Goal: Communication & Community: Answer question/provide support

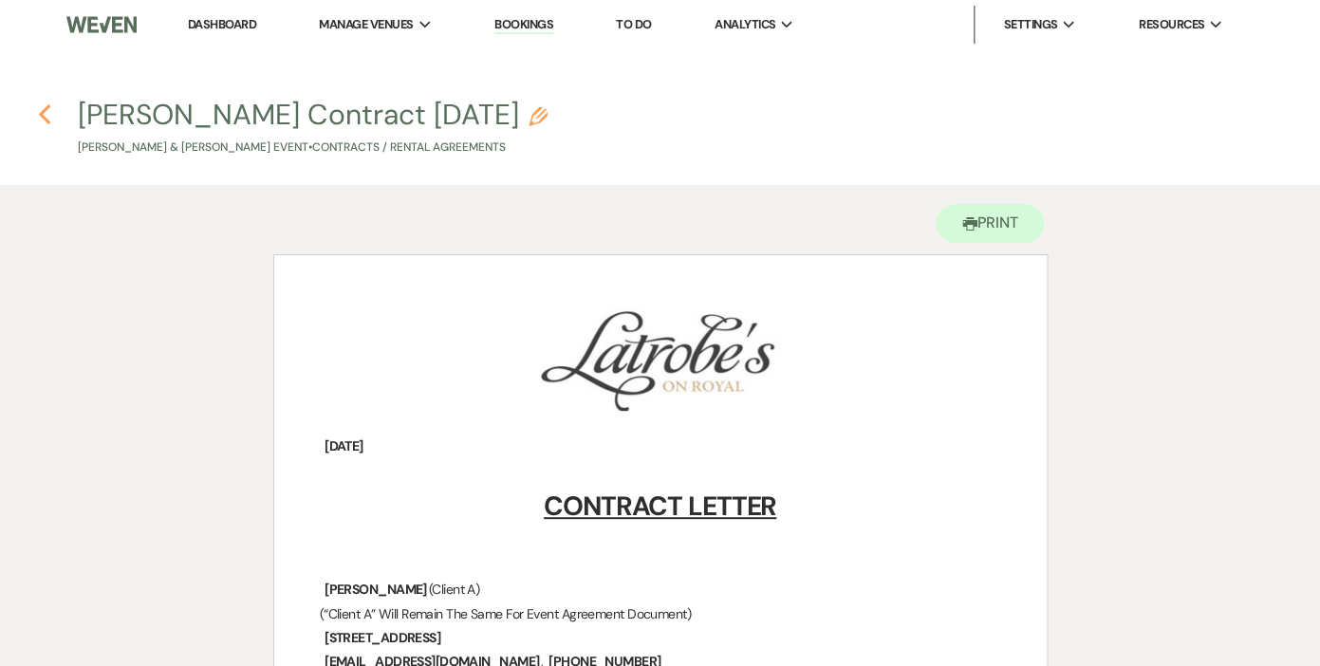
click at [45, 112] on use "button" at bounding box center [44, 114] width 12 height 21
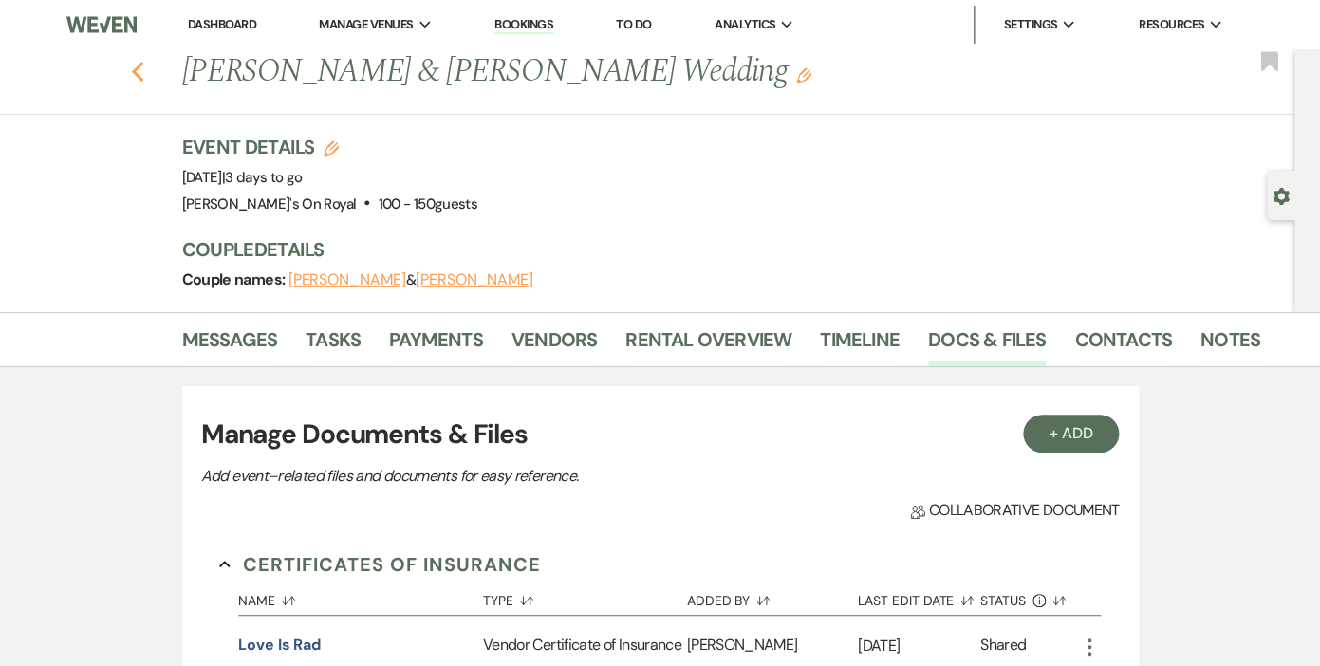
click at [140, 68] on icon "Previous" at bounding box center [138, 72] width 14 height 23
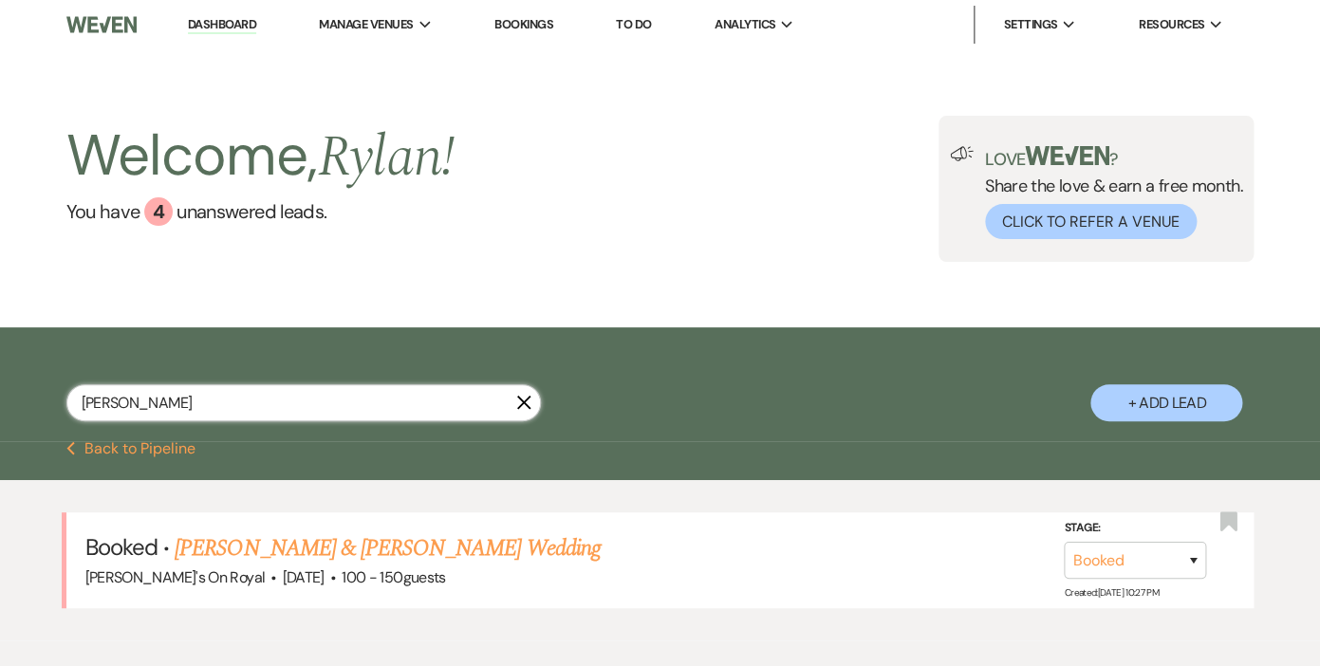
click at [139, 403] on input "[PERSON_NAME]" at bounding box center [303, 402] width 474 height 37
type input "mul"
select select "6"
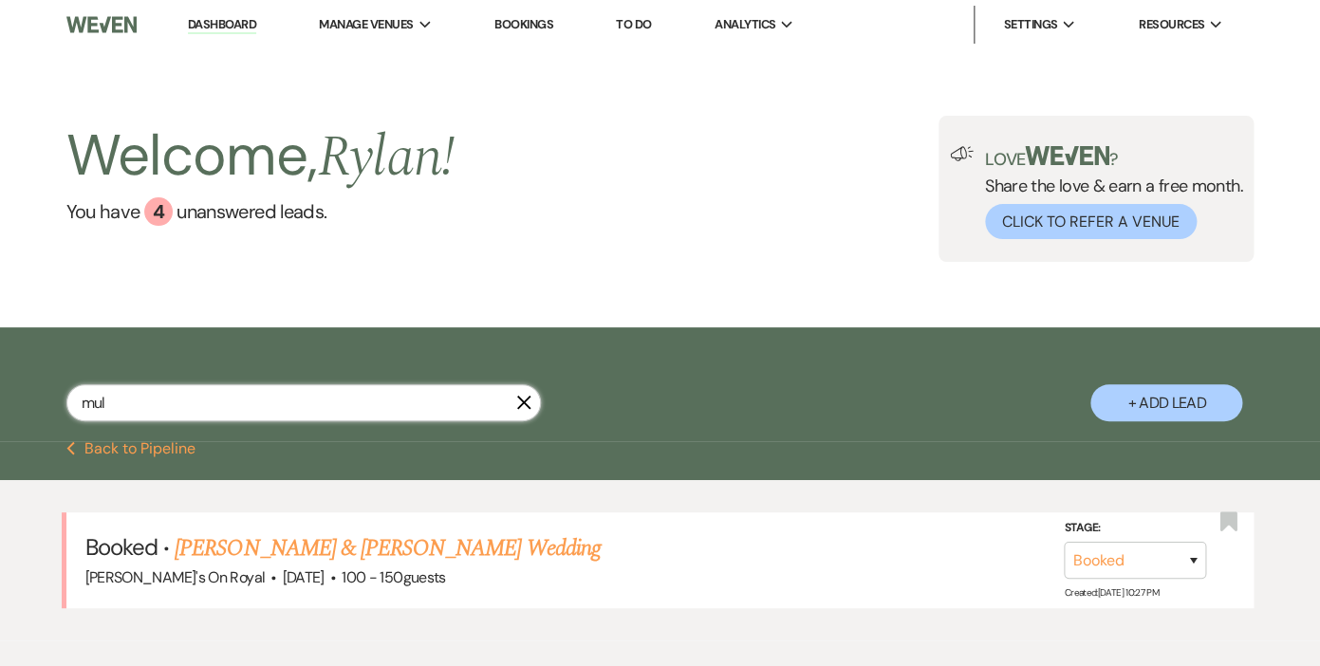
select select "6"
select select "8"
select select "5"
select select "2"
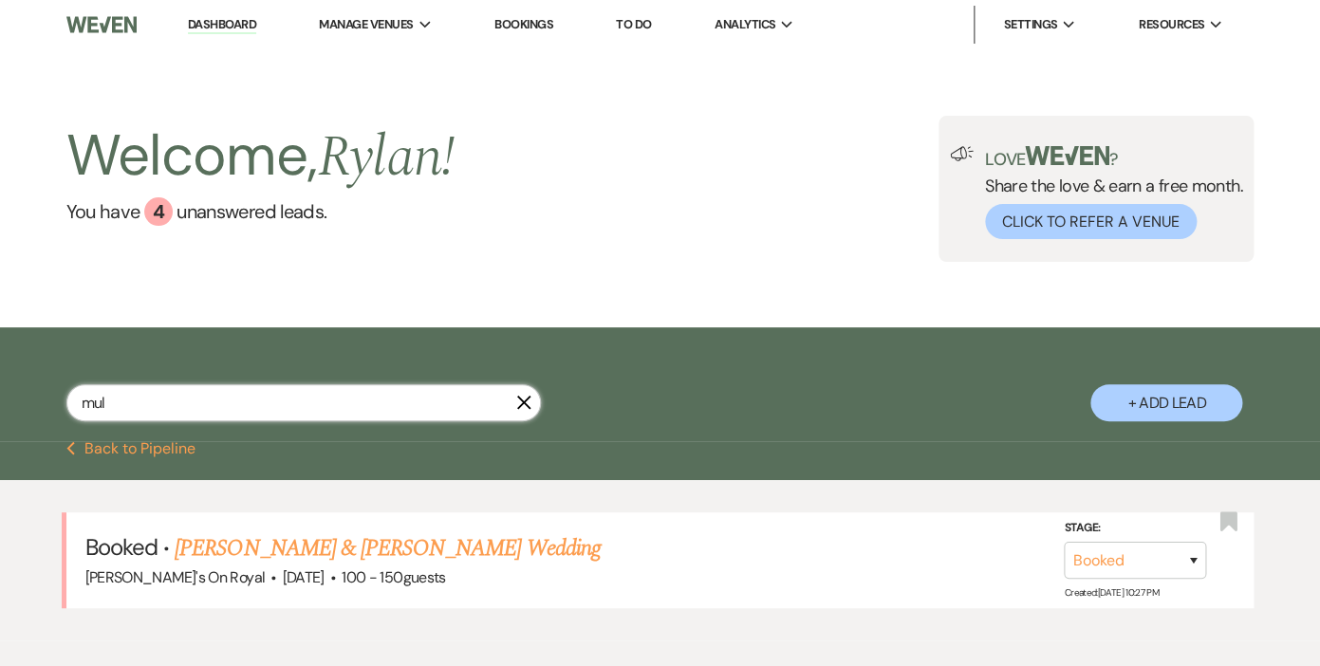
select select "5"
select select "8"
select select "5"
select select "8"
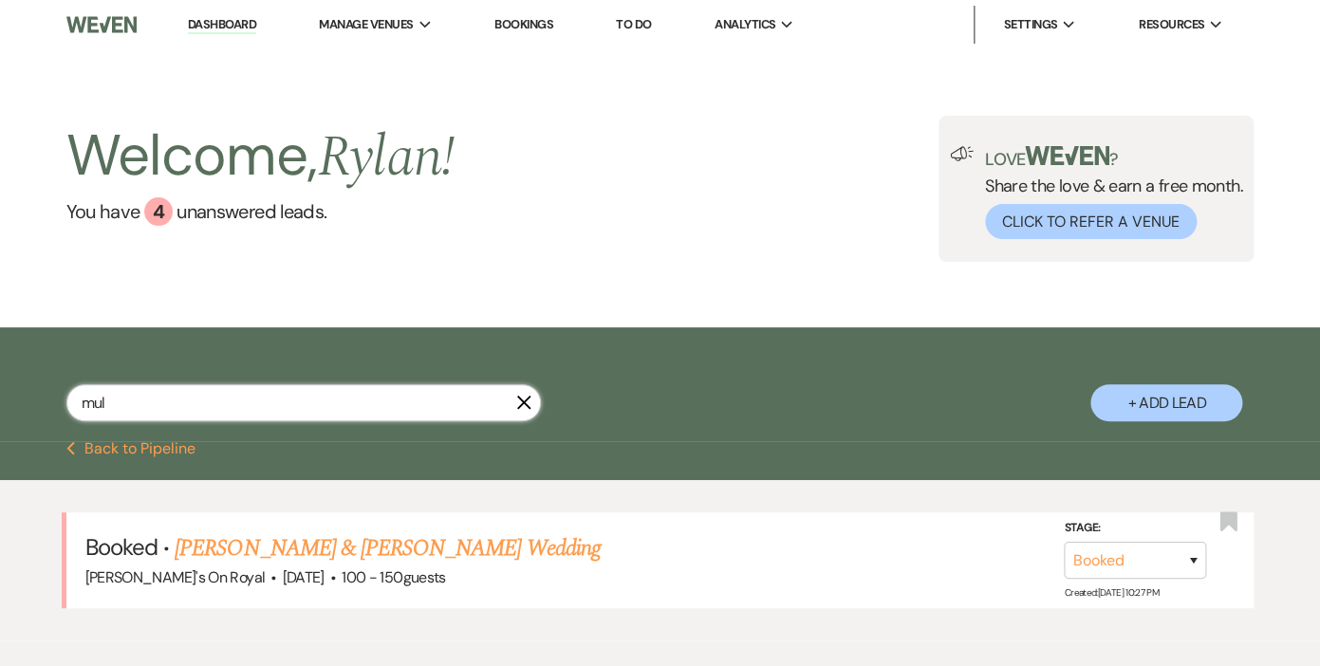
select select "11"
select select "8"
select select "5"
select select "8"
select select "11"
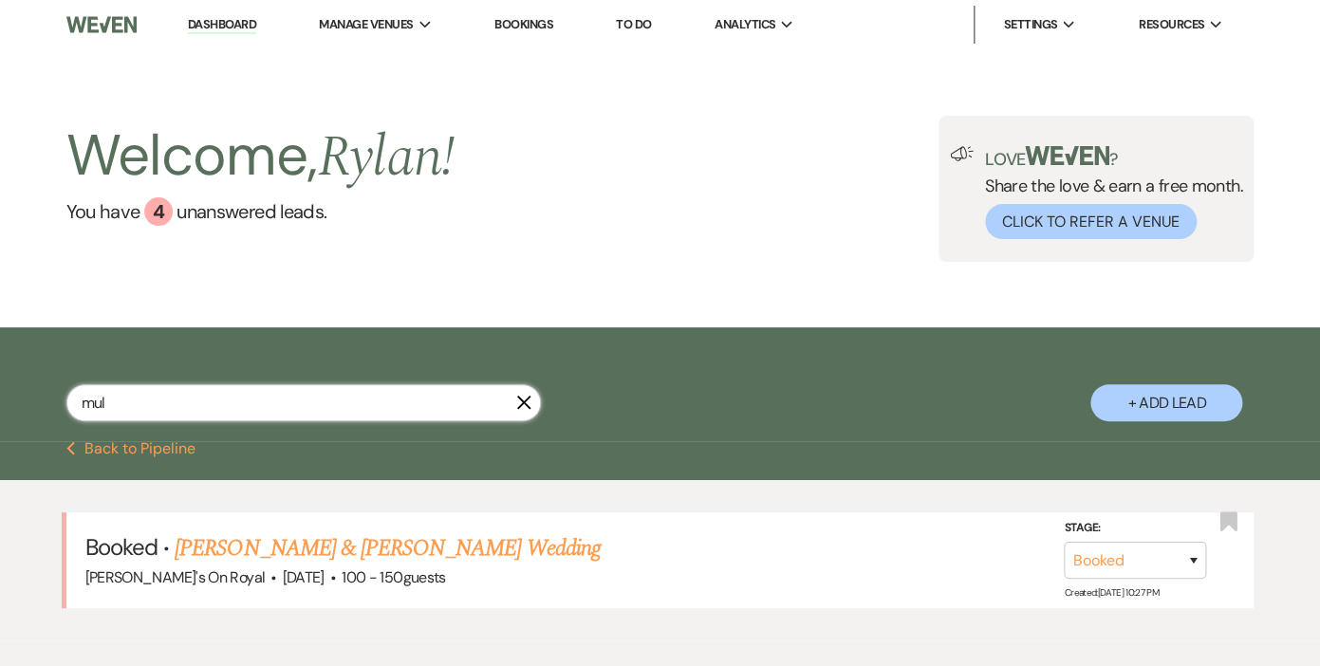
select select "8"
select select "5"
select select "8"
select select "5"
select select "8"
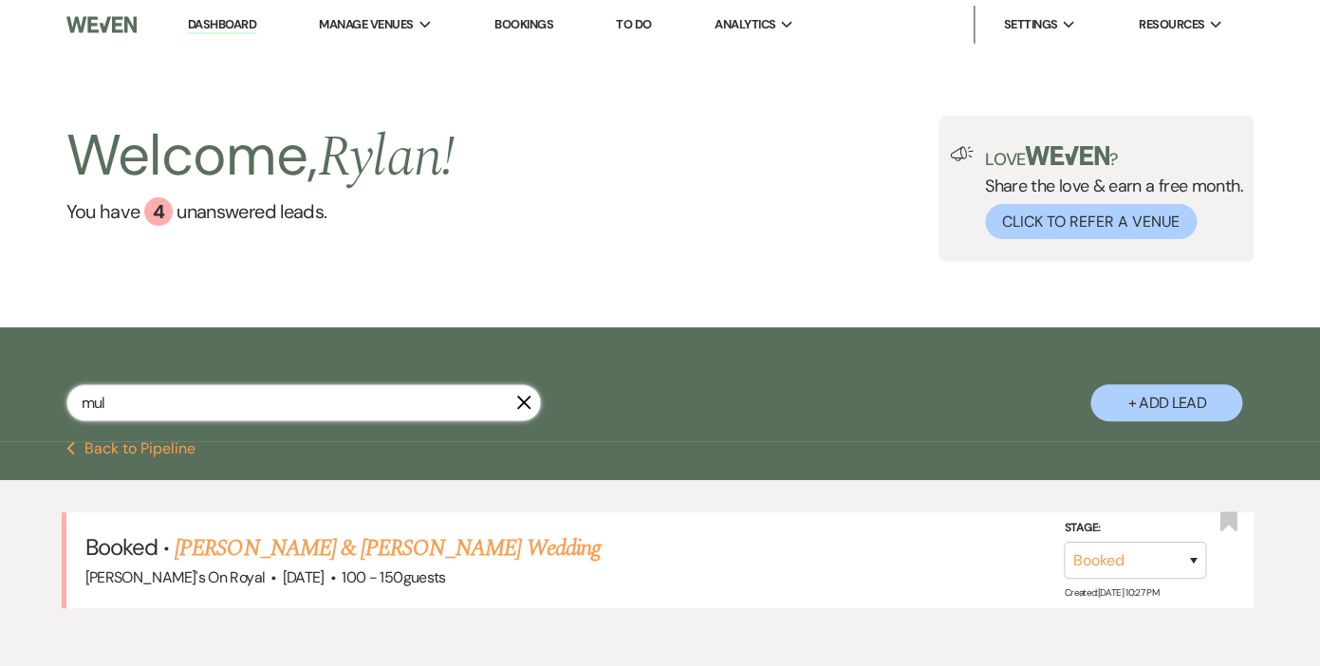
select select "5"
select select "8"
select select "5"
select select "8"
select select "11"
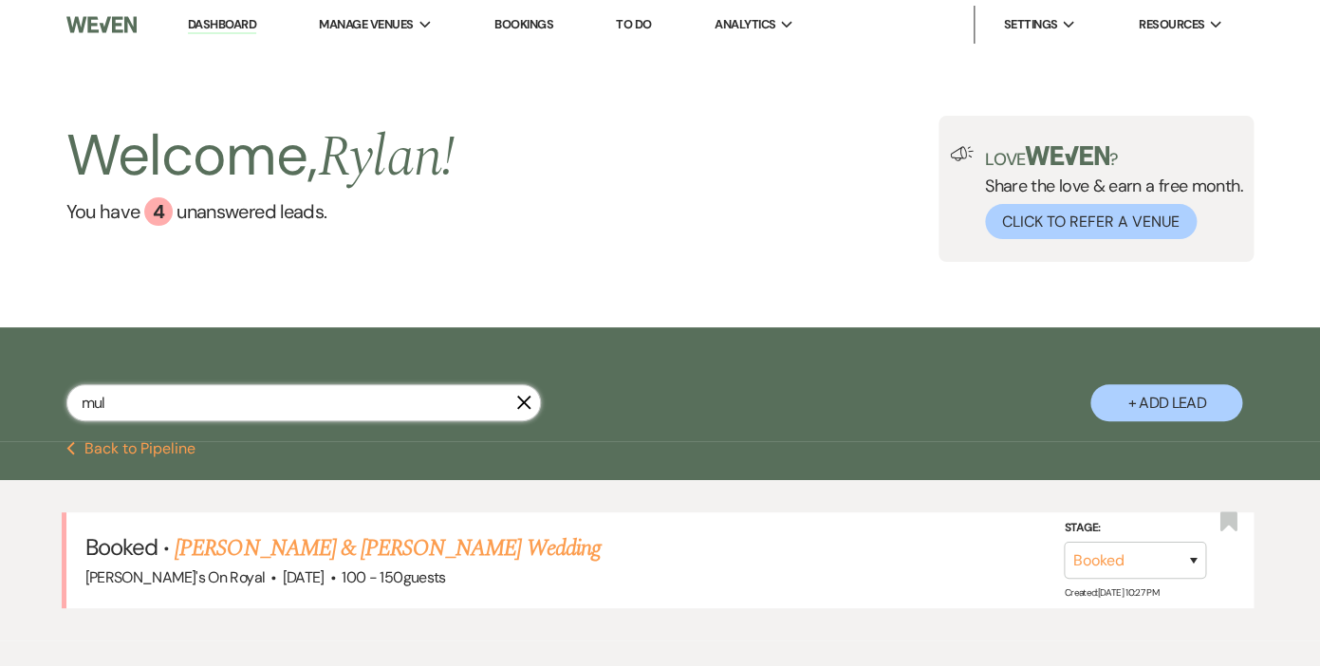
select select "6"
select select "8"
select select "5"
select select "8"
select select "1"
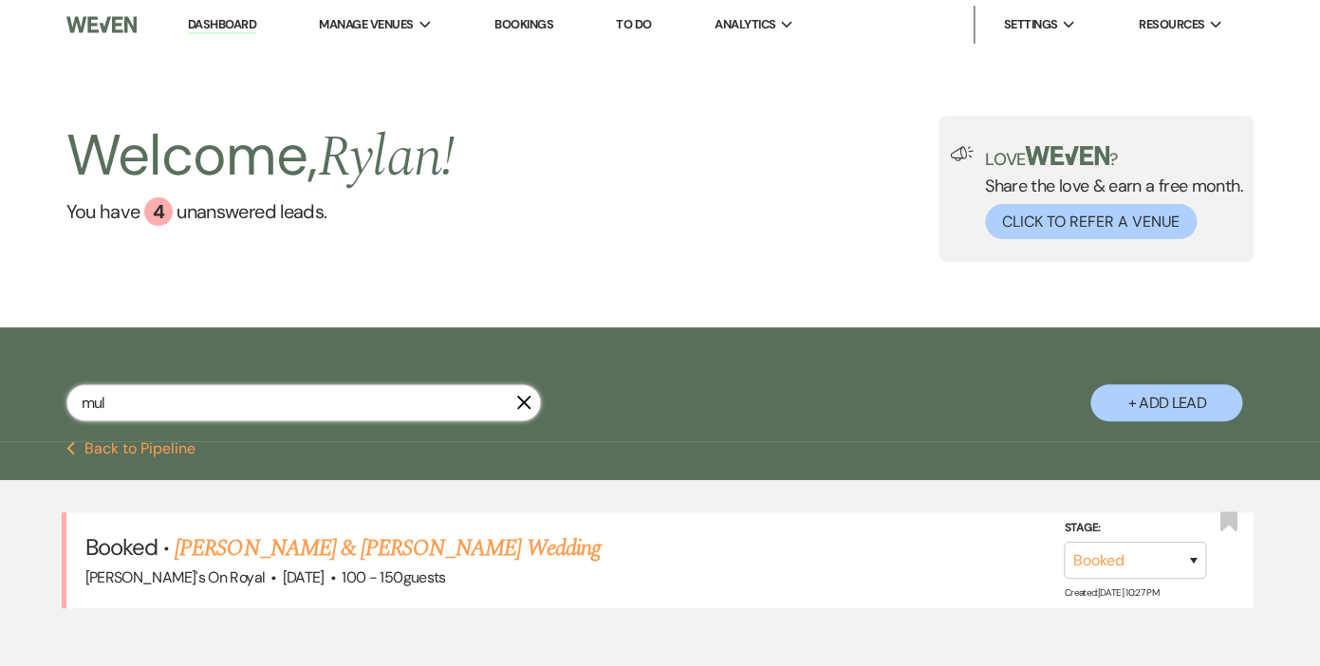
select select "8"
select select "5"
select select "8"
select select "5"
select select "8"
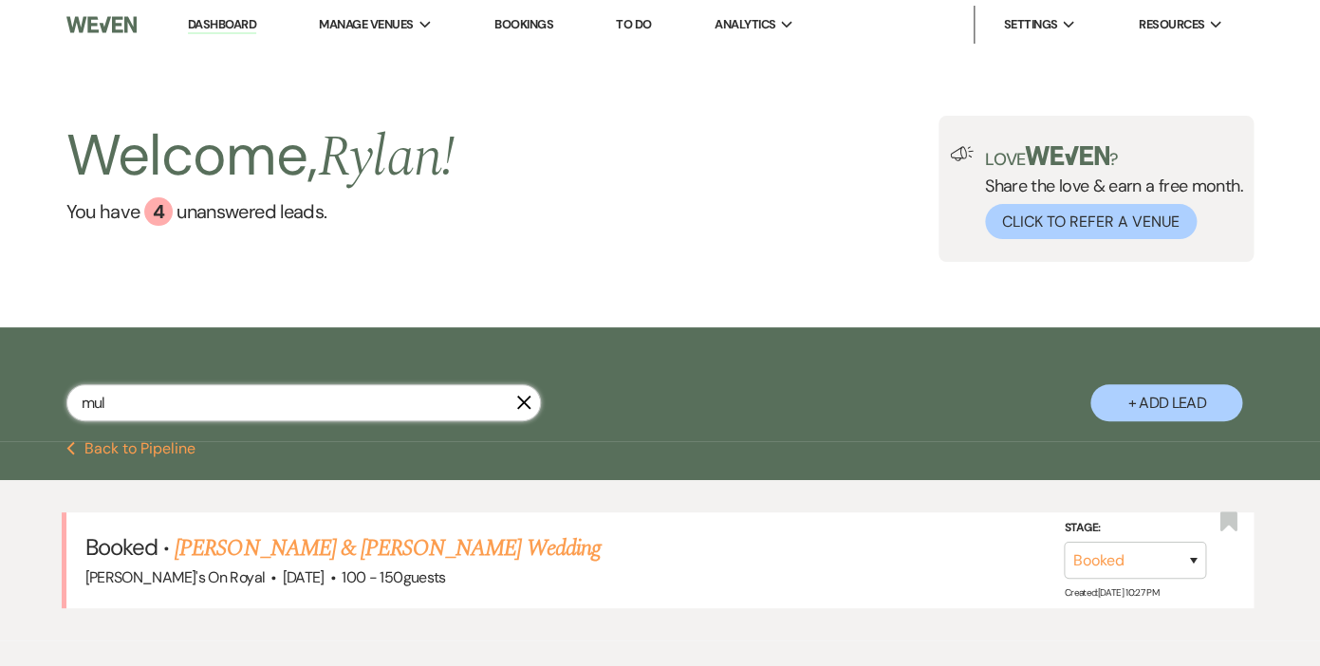
select select "8"
select select "5"
select select "8"
select select "5"
select select "8"
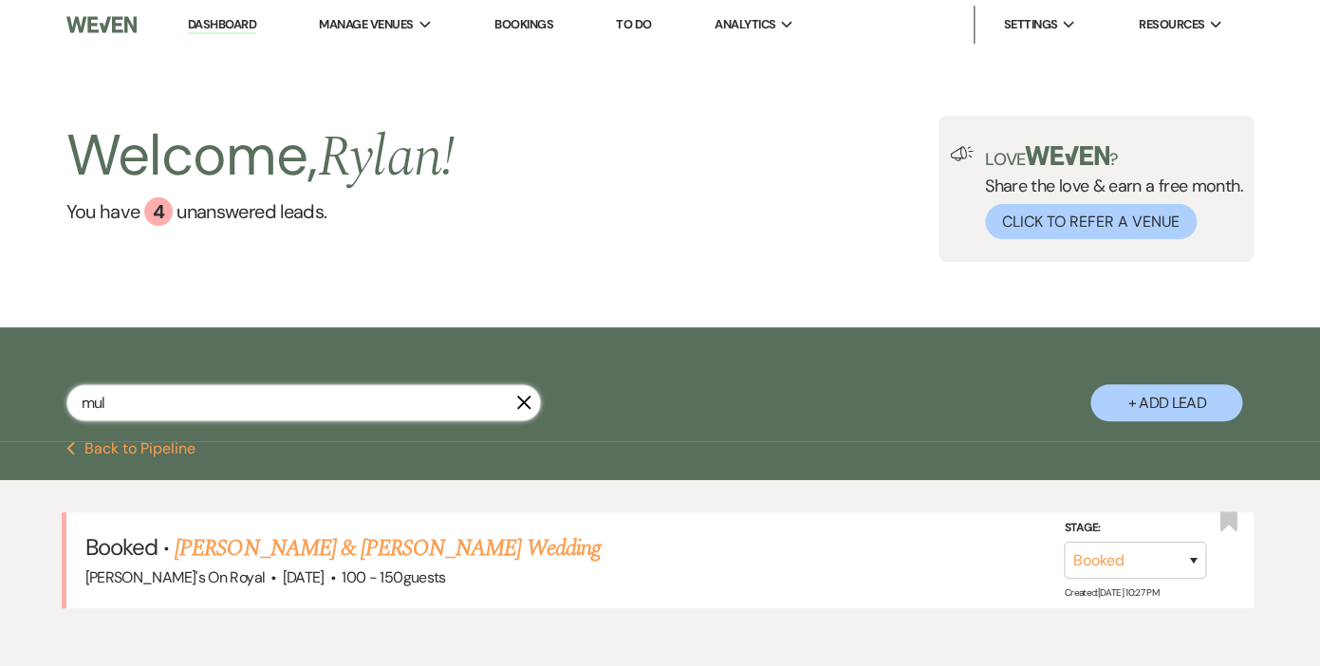
select select "11"
select select "8"
select select "4"
select select "8"
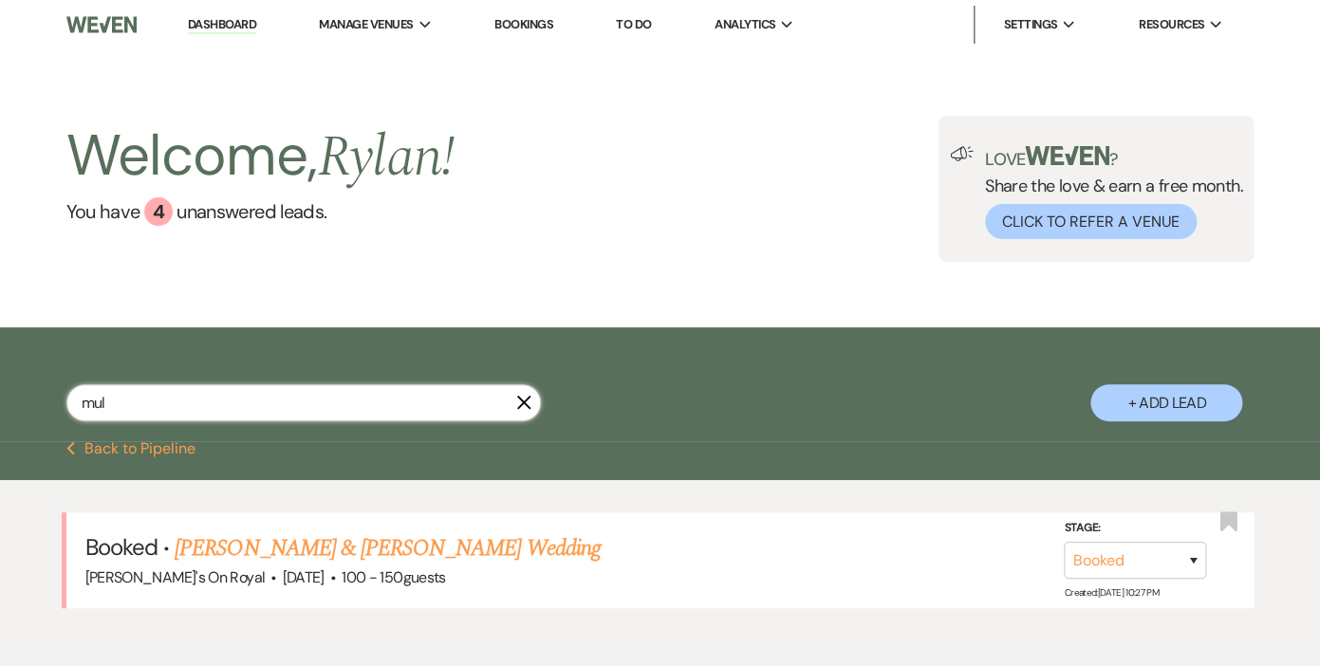
select select "5"
select select "8"
select select "5"
select select "8"
select select "5"
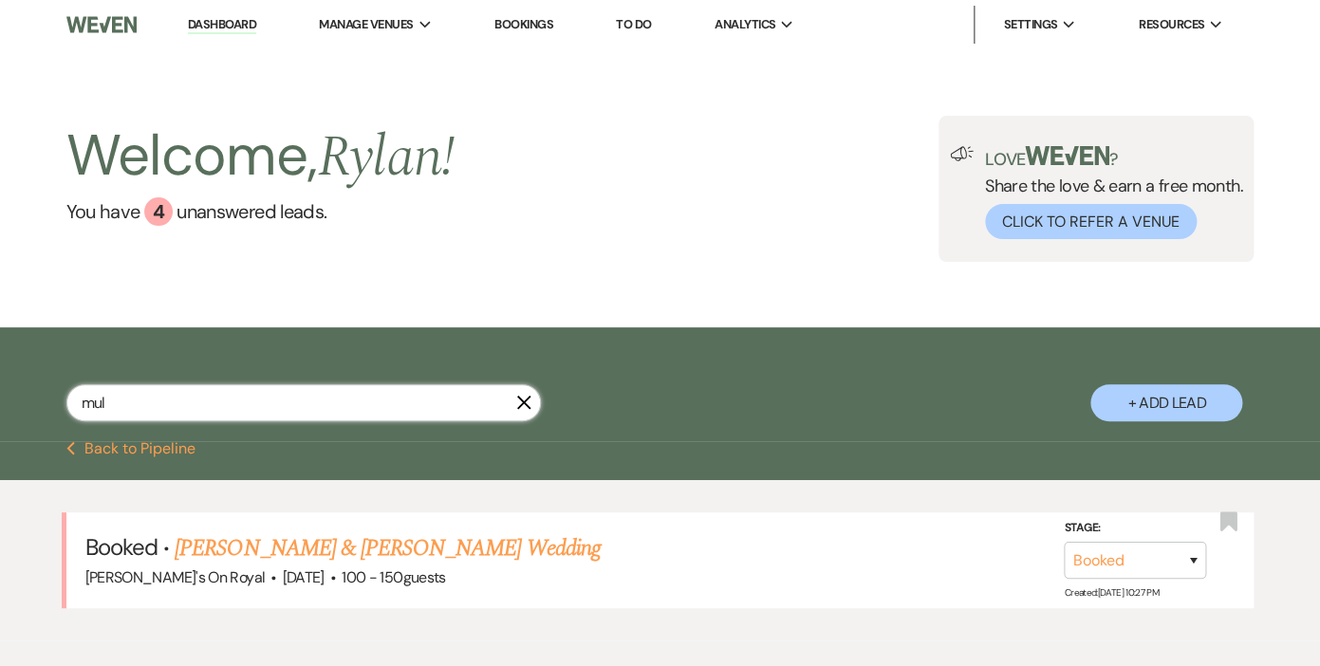
select select "8"
select select "5"
select select "8"
select select "5"
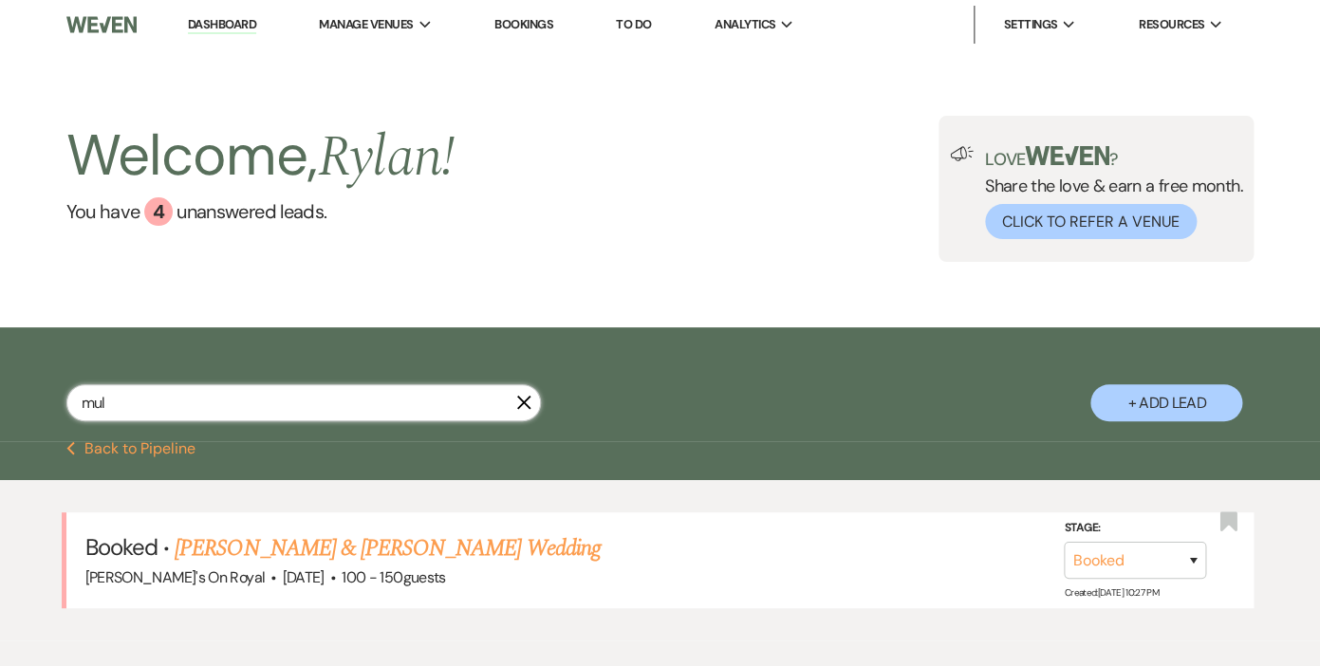
select select "8"
select select "5"
select select "8"
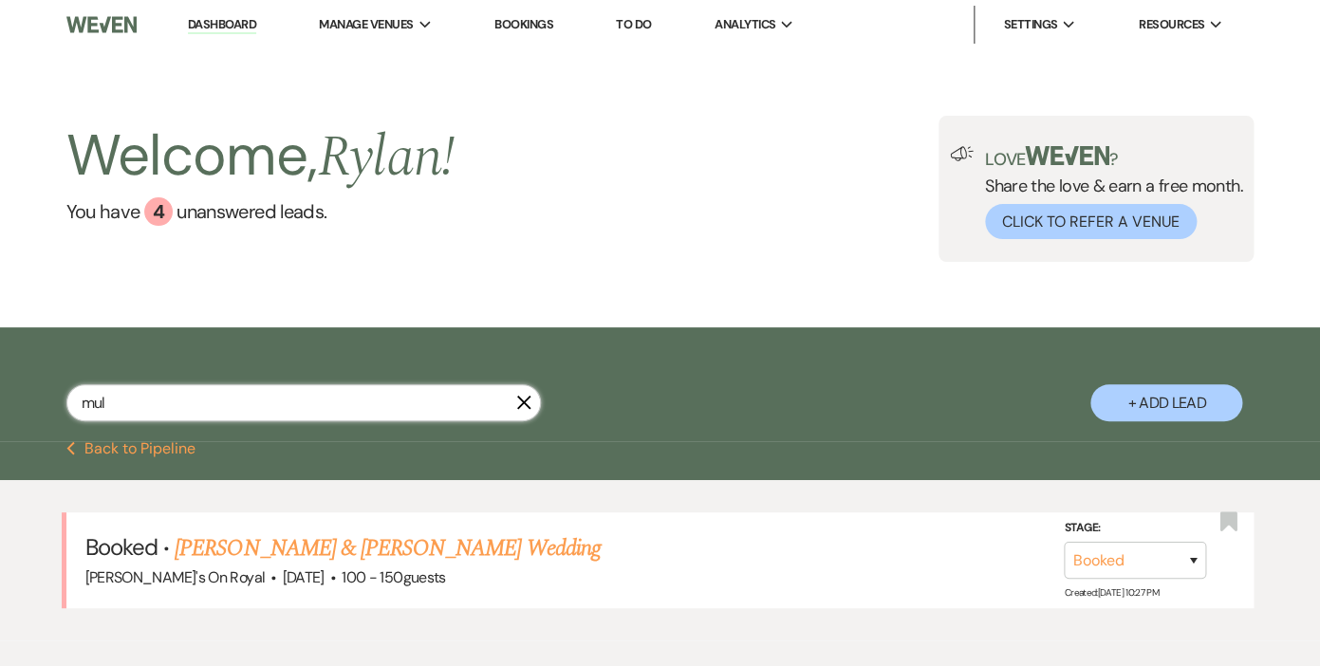
select select "5"
select select "8"
select select "10"
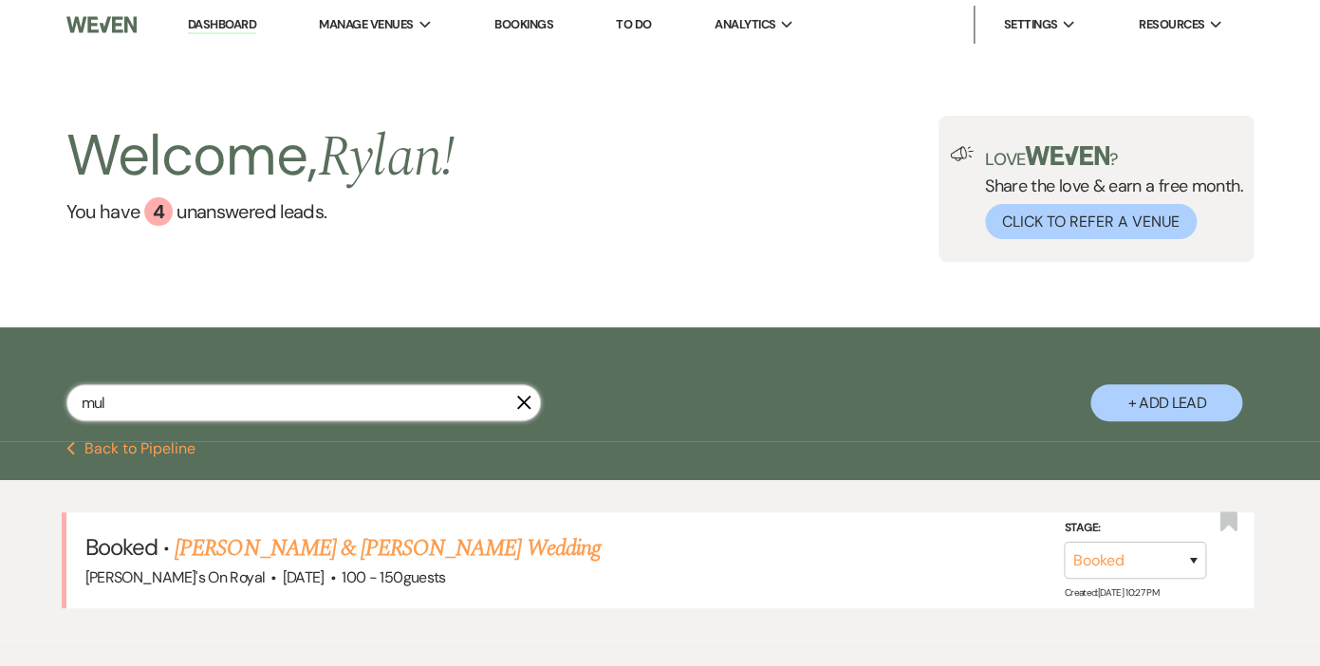
select select "8"
select select "5"
select select "8"
select select "6"
select select "8"
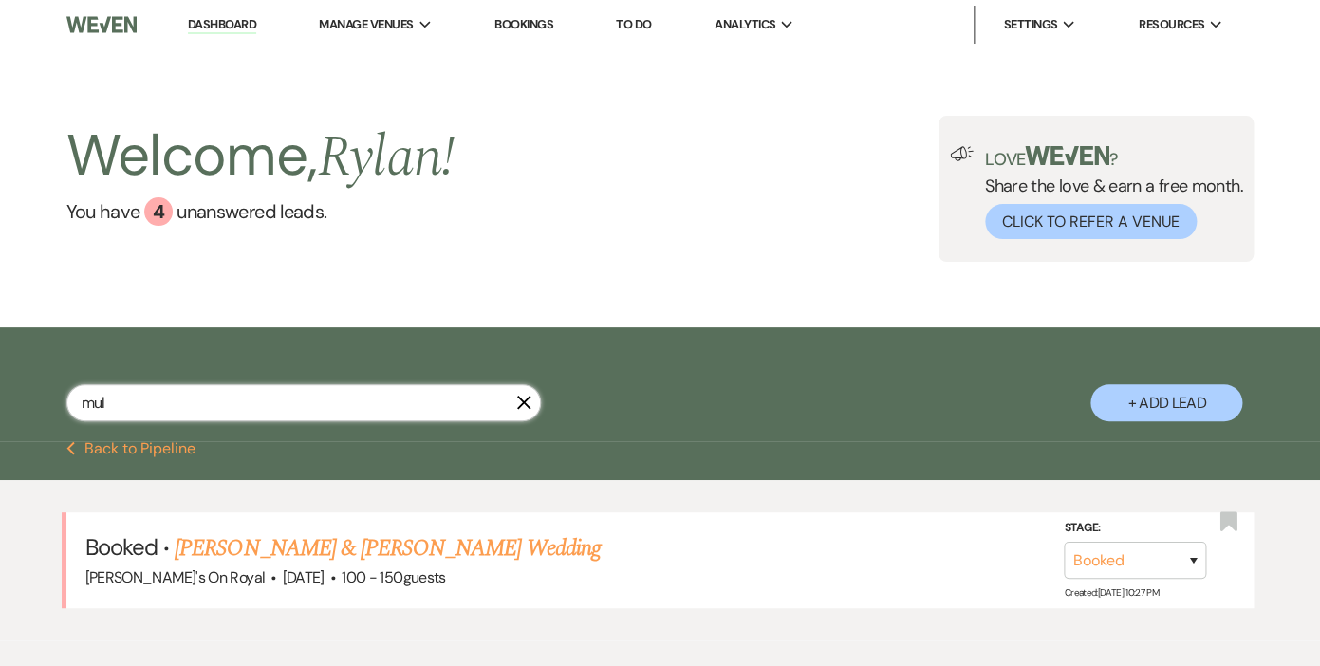
select select "5"
select select "8"
select select "7"
select select "8"
select select "5"
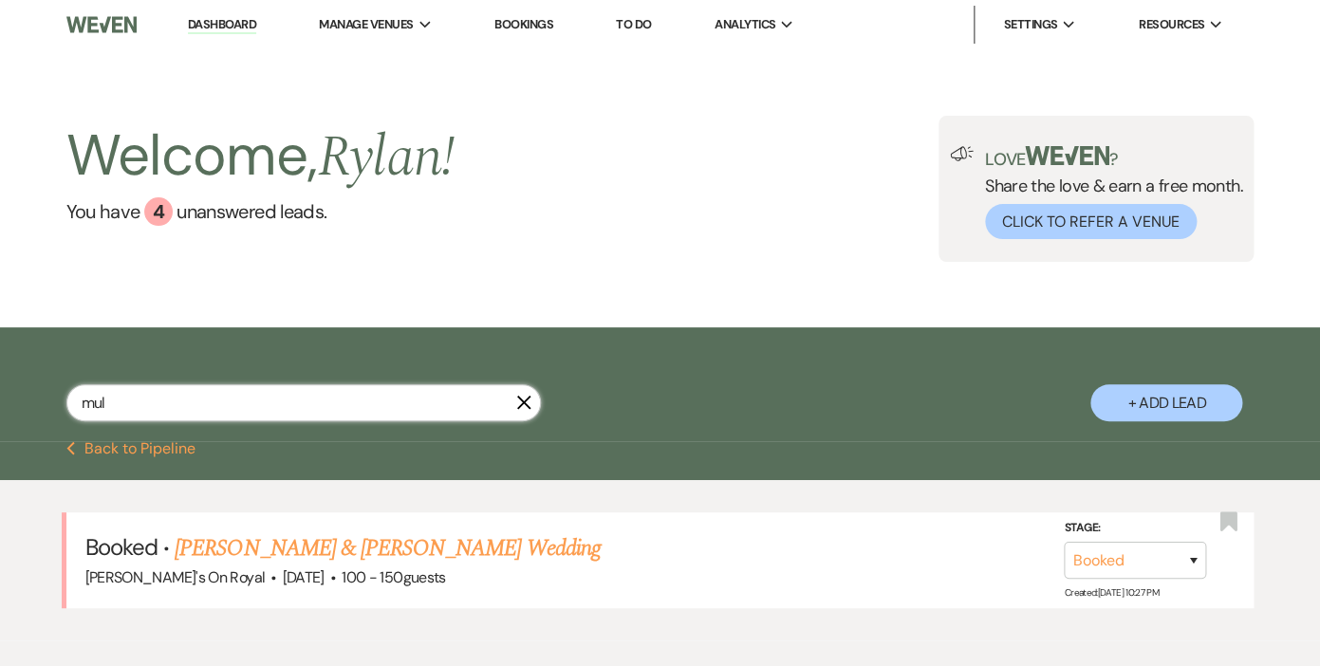
select select "8"
select select "5"
select select "8"
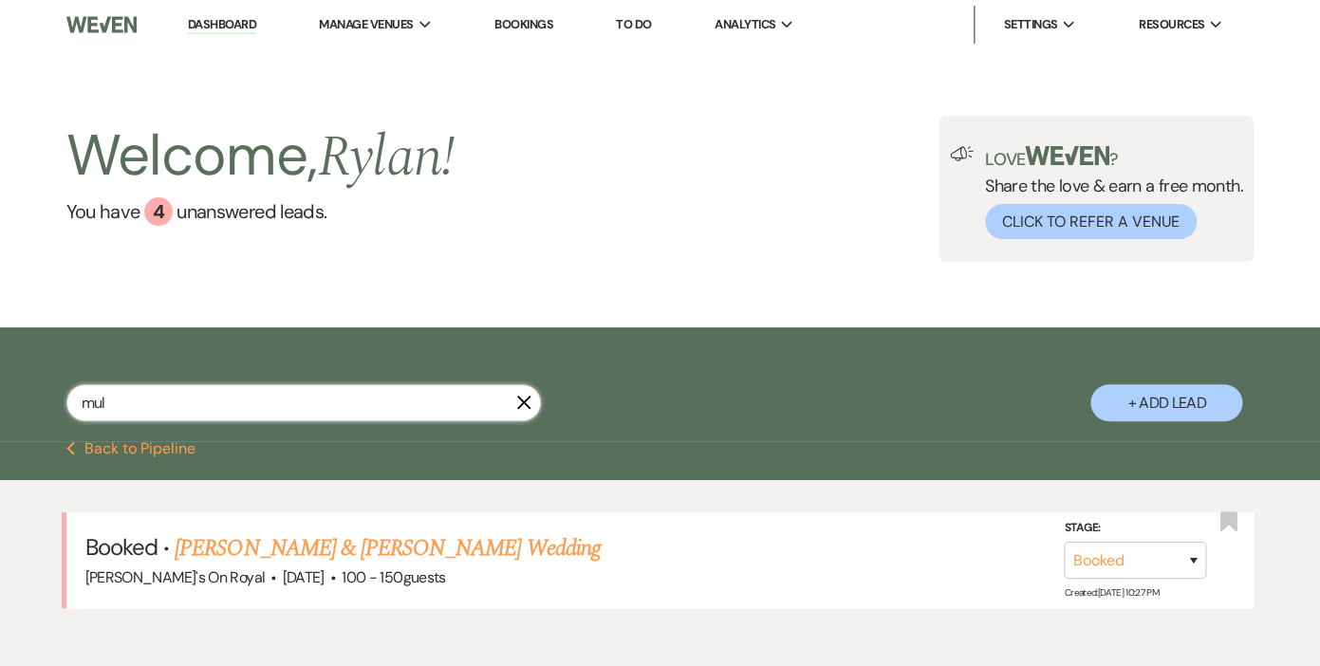
select select "5"
select select "8"
select select "5"
select select "8"
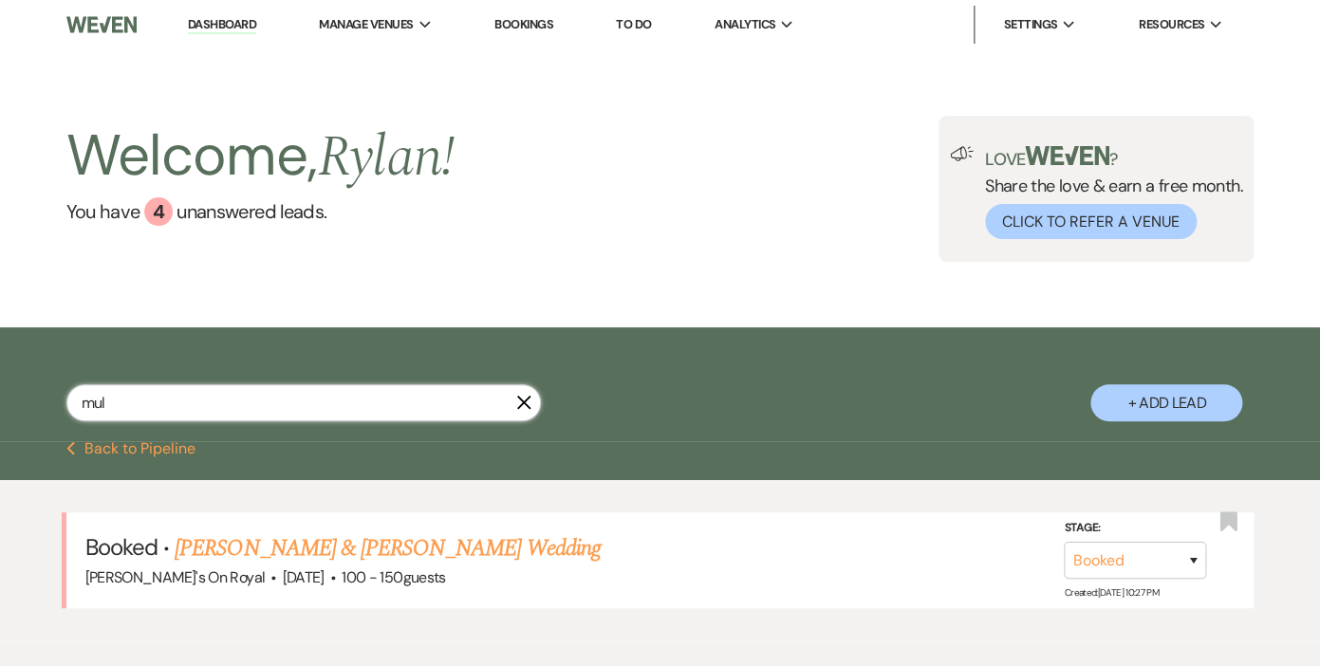
select select "11"
select select "8"
select select "5"
select select "8"
select select "5"
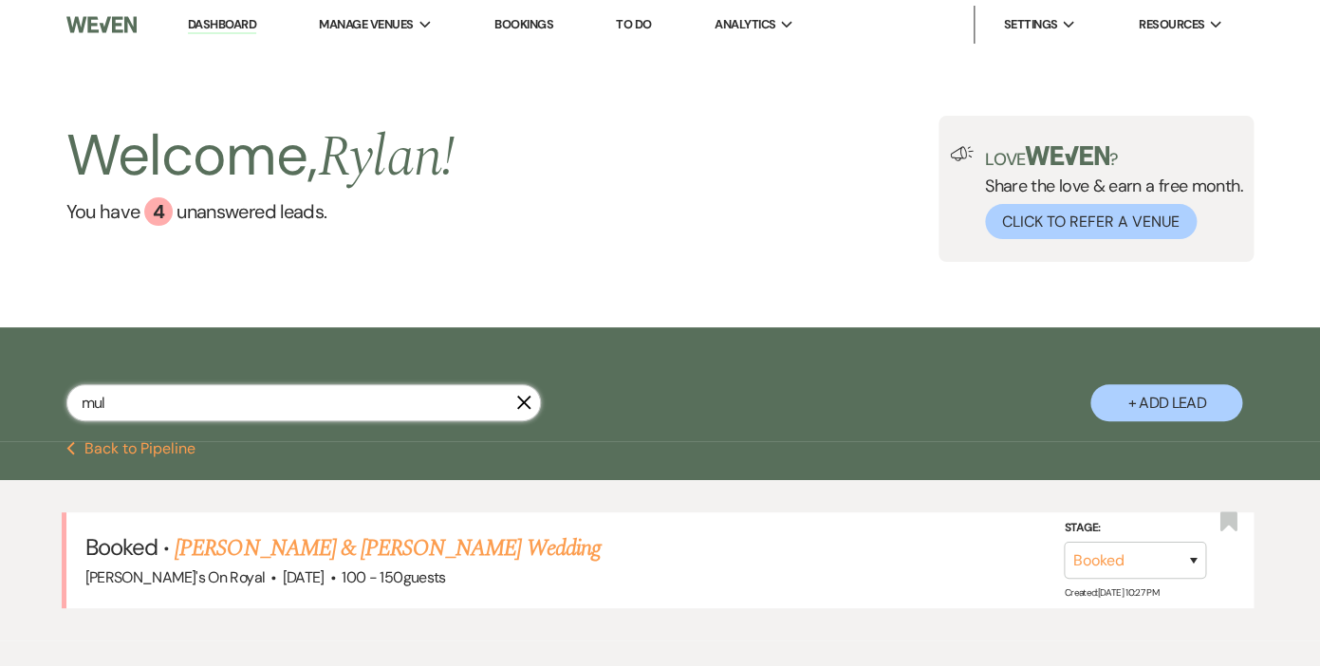
select select "8"
select select "5"
select select "8"
select select "5"
select select "8"
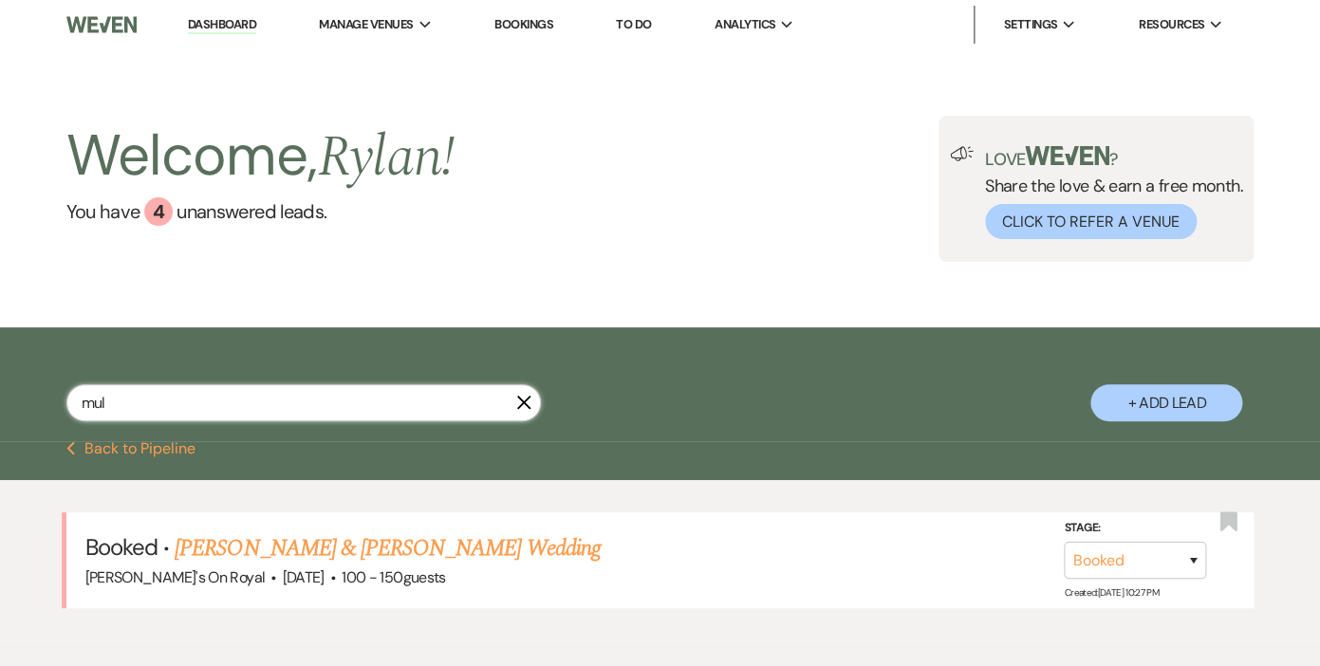
select select "8"
select select "1"
select select "8"
select select "6"
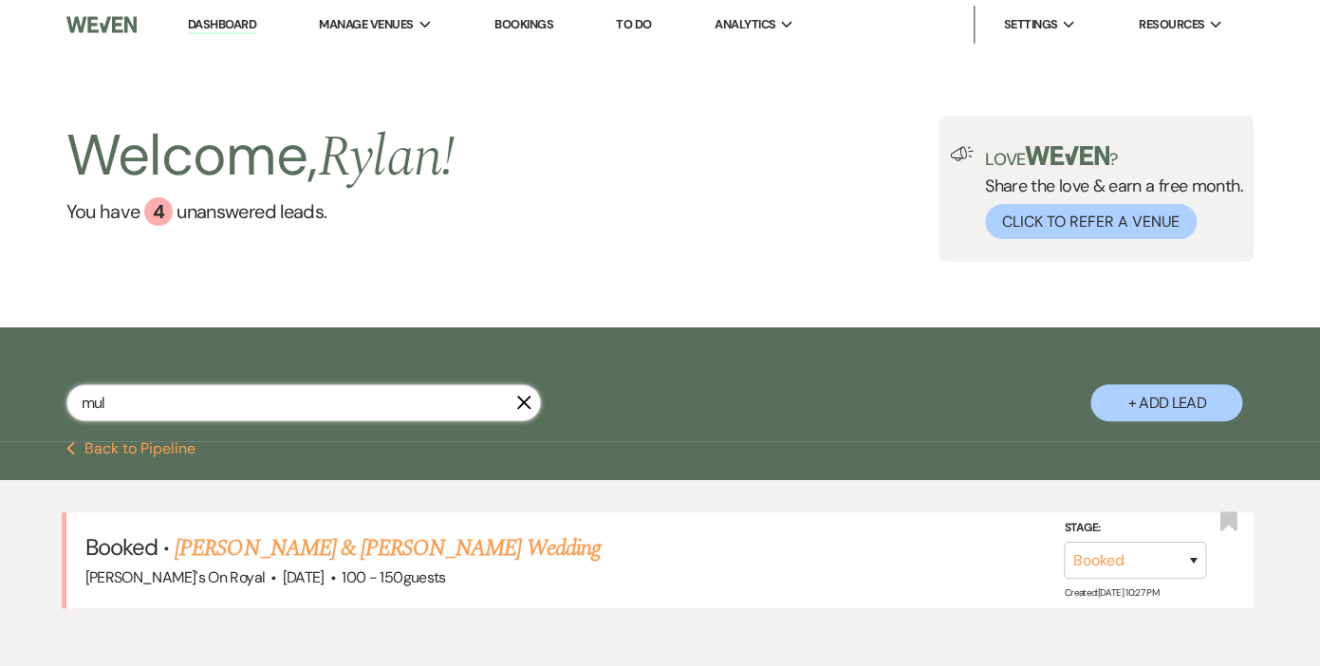
select select "8"
select select "5"
select select "8"
select select "5"
select select "8"
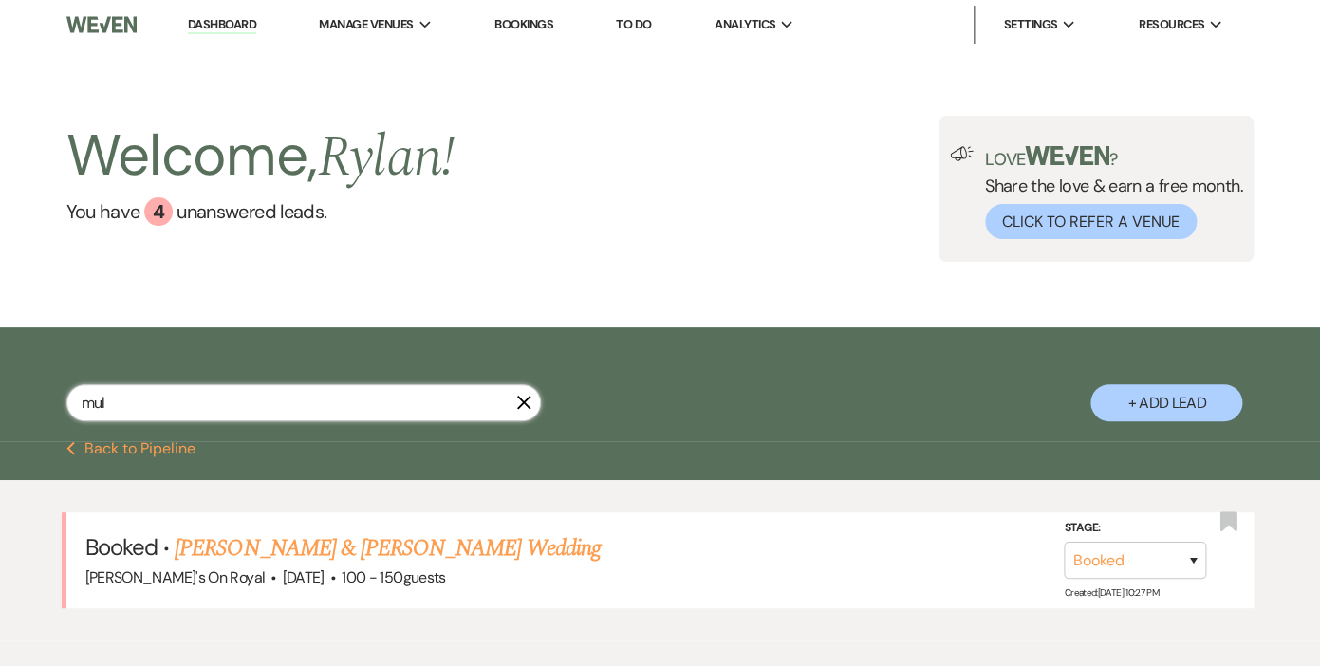
select select "11"
select select "8"
select select "5"
select select "8"
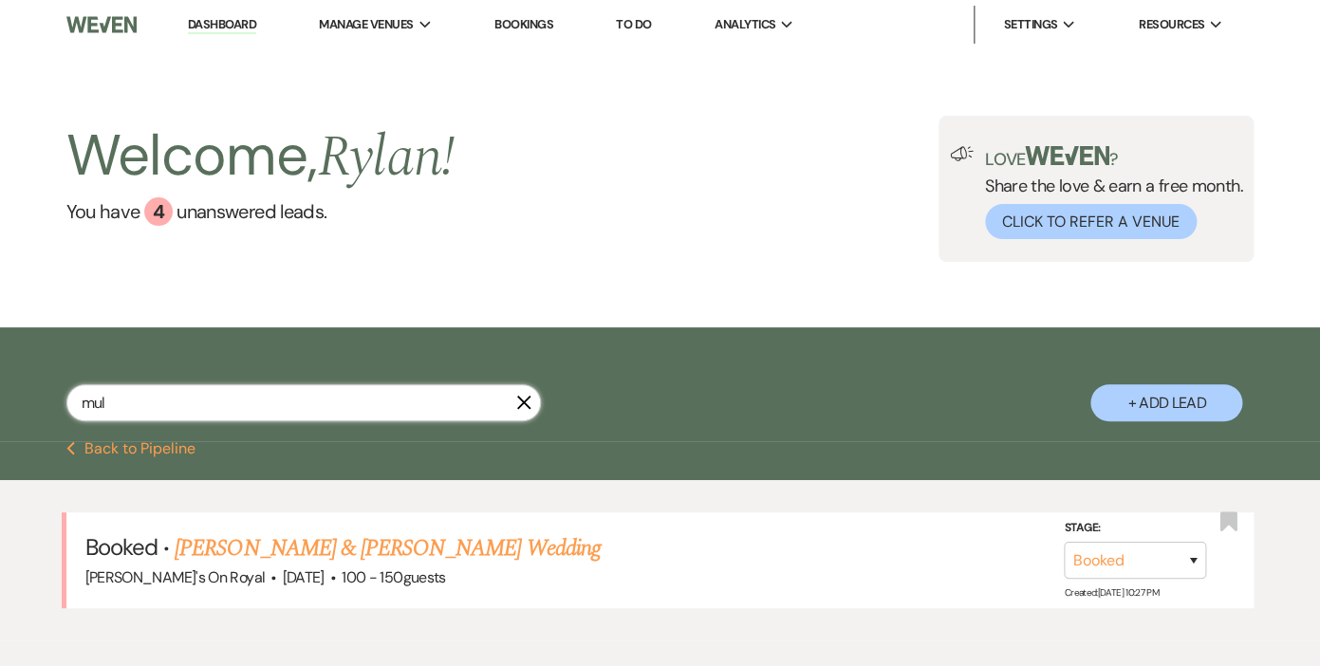
select select "8"
select select "6"
select select "8"
select select "5"
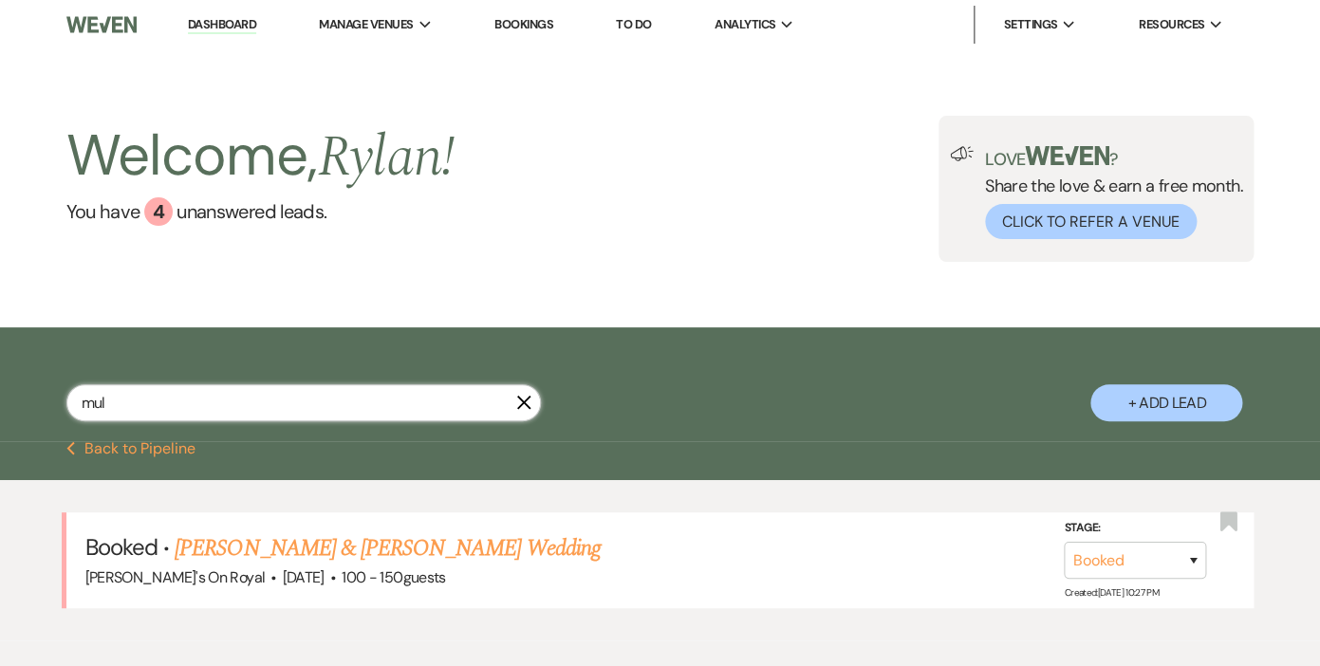
select select "8"
select select "5"
select select "8"
select select "5"
select select "8"
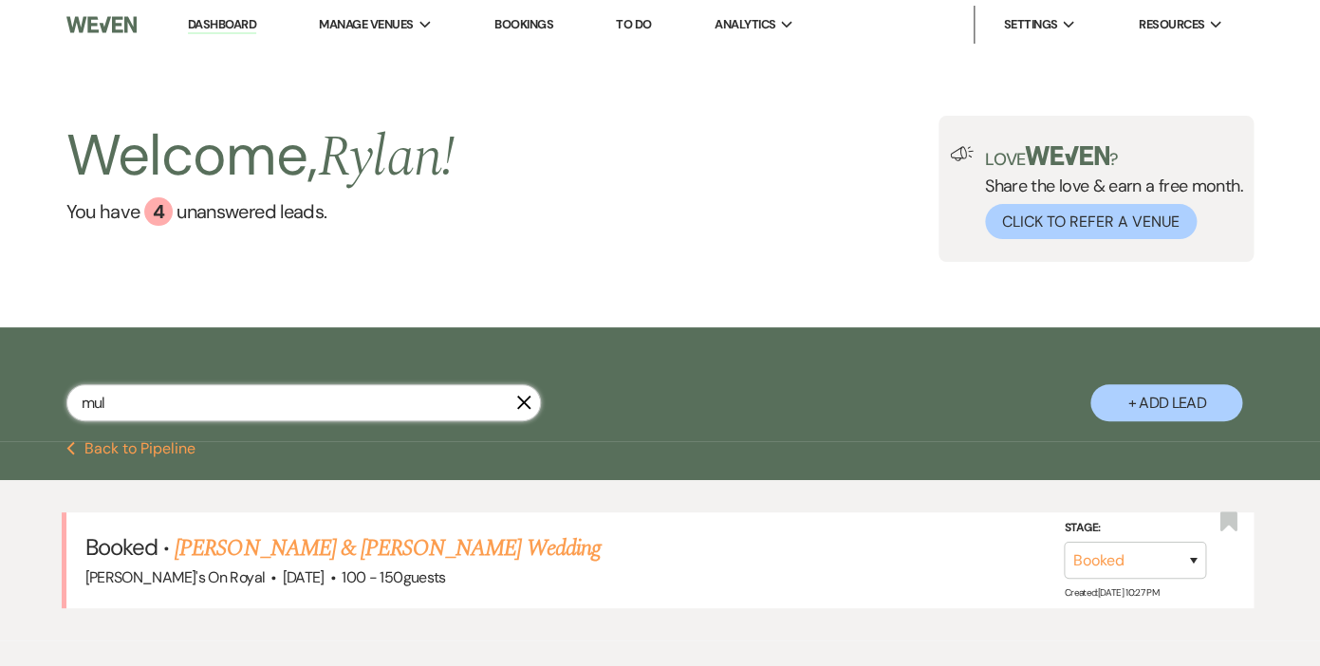
select select "1"
select select "8"
select select "6"
select select "8"
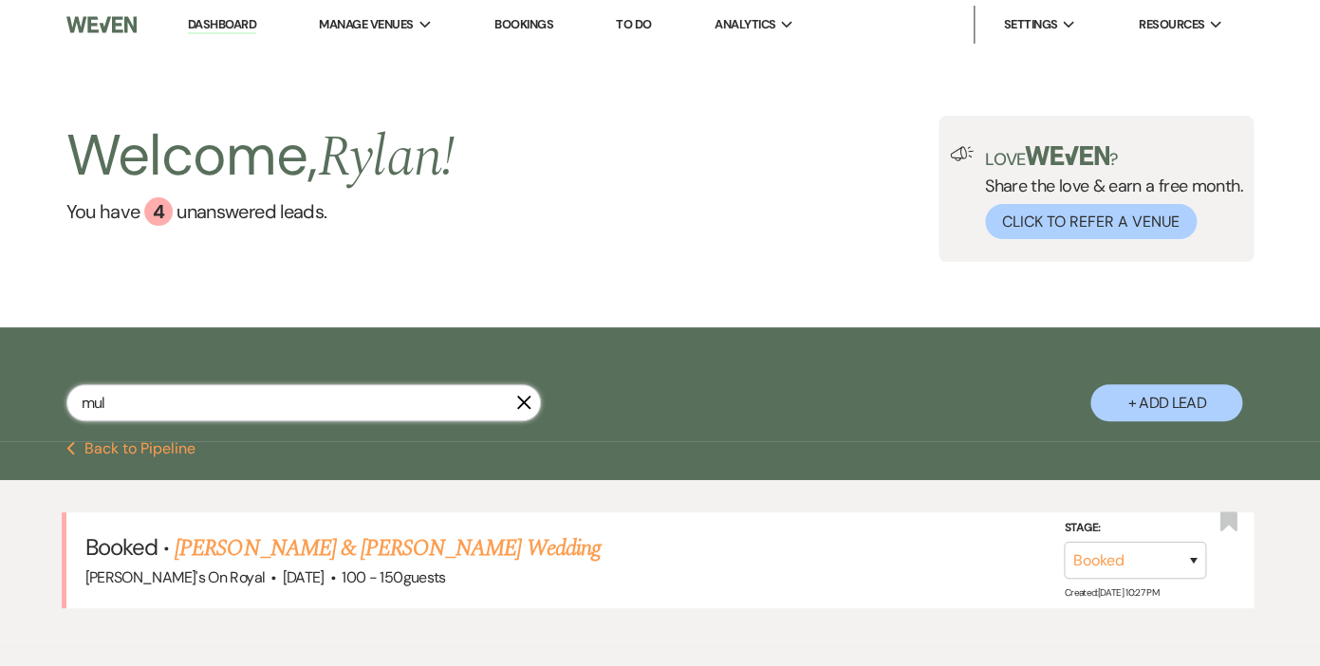
select select "8"
select select "5"
select select "8"
select select "5"
select select "8"
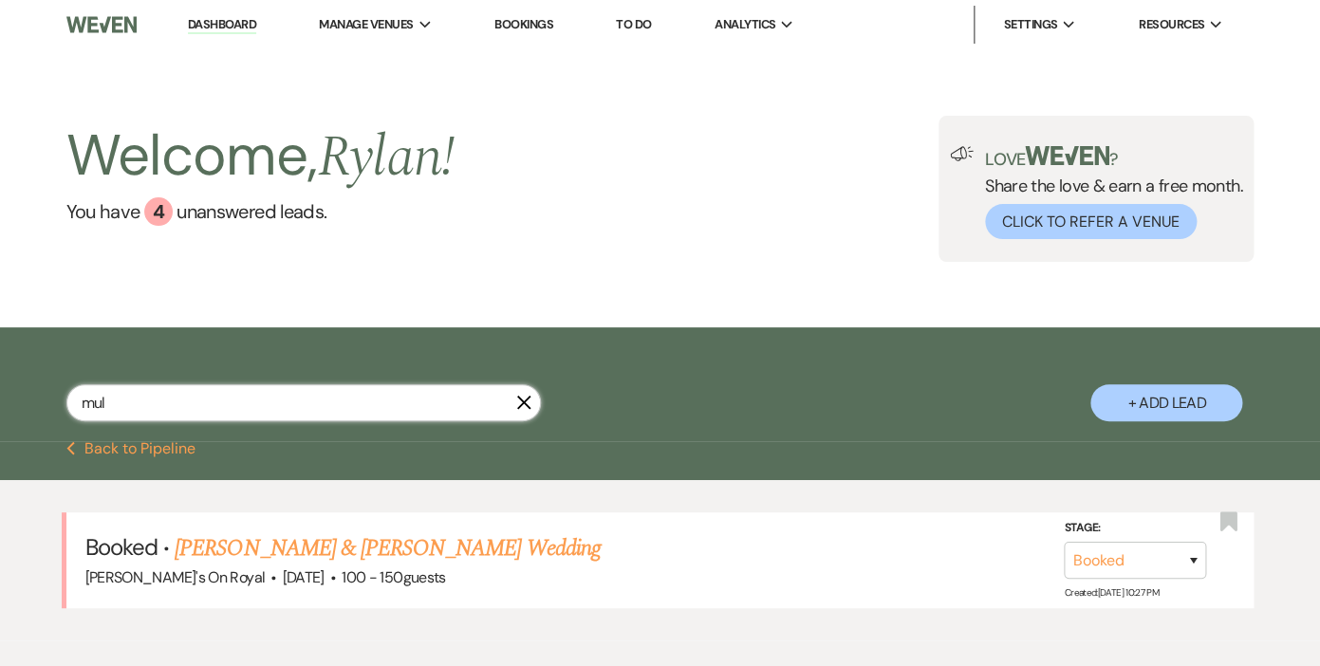
select select "6"
select select "8"
select select "5"
select select "8"
select select "6"
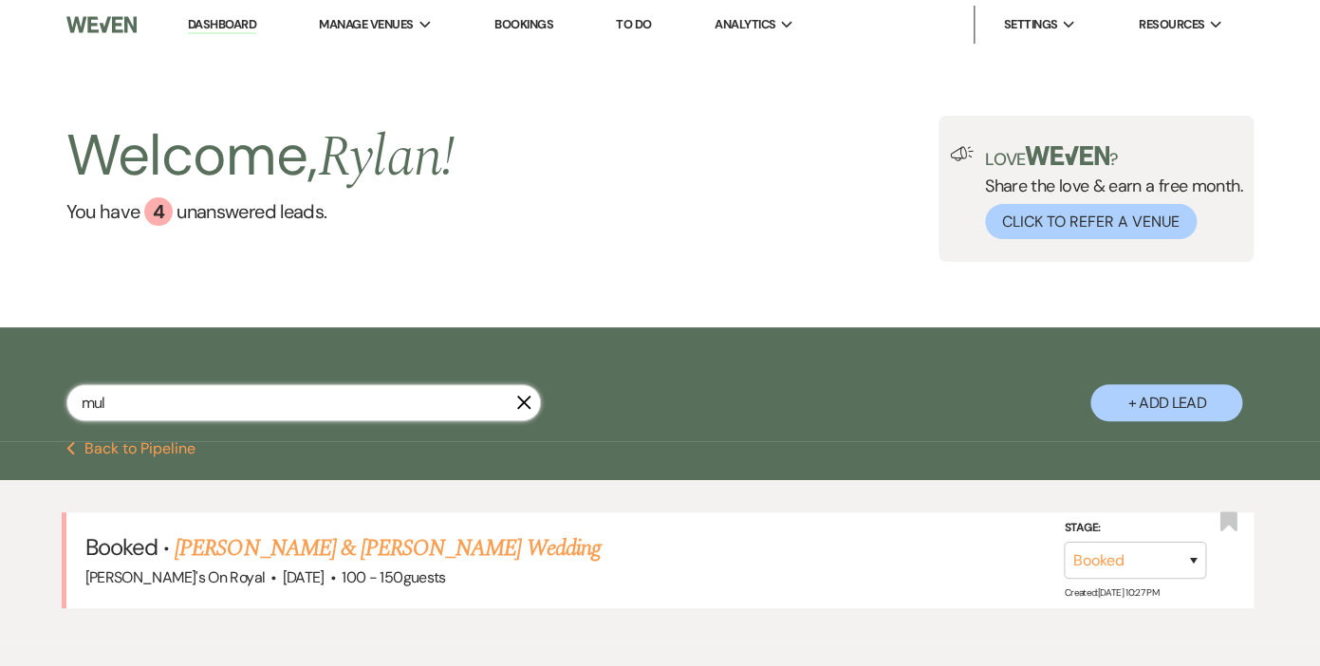
select select "8"
select select "6"
select select "8"
select select "6"
select select "8"
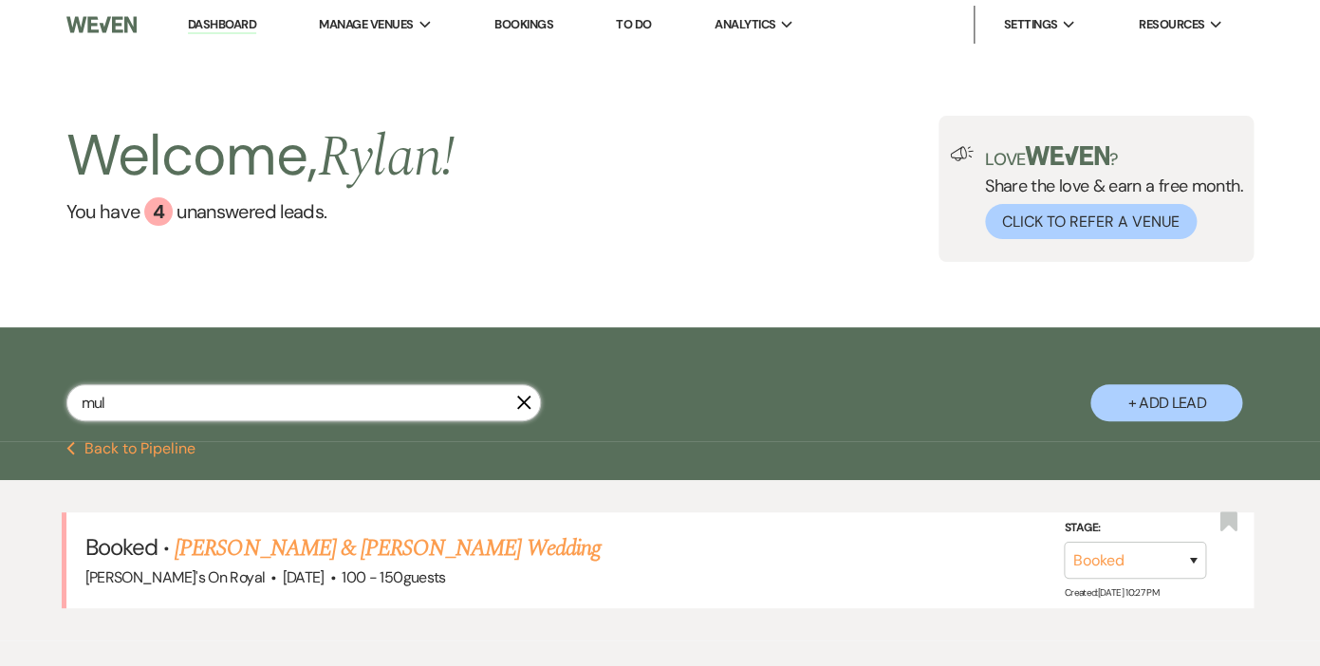
select select "6"
select select "8"
select select "5"
select select "8"
select select "6"
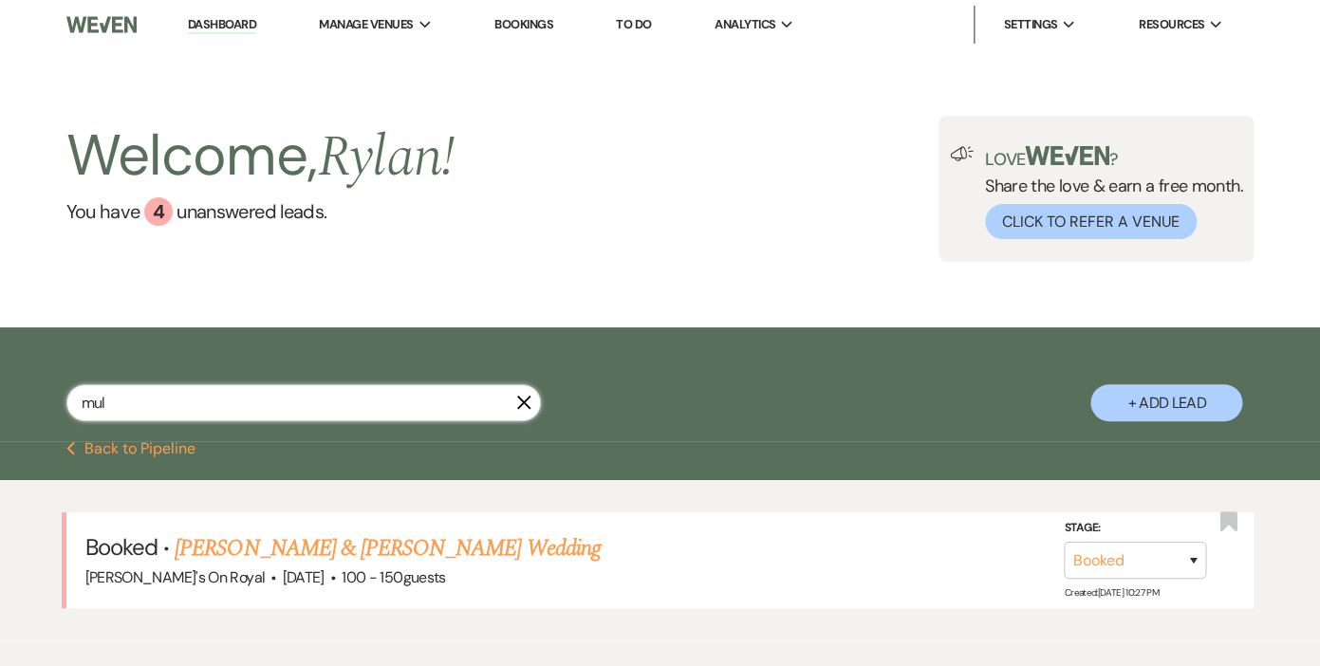
select select "8"
select select "5"
select select "8"
select select "5"
select select "8"
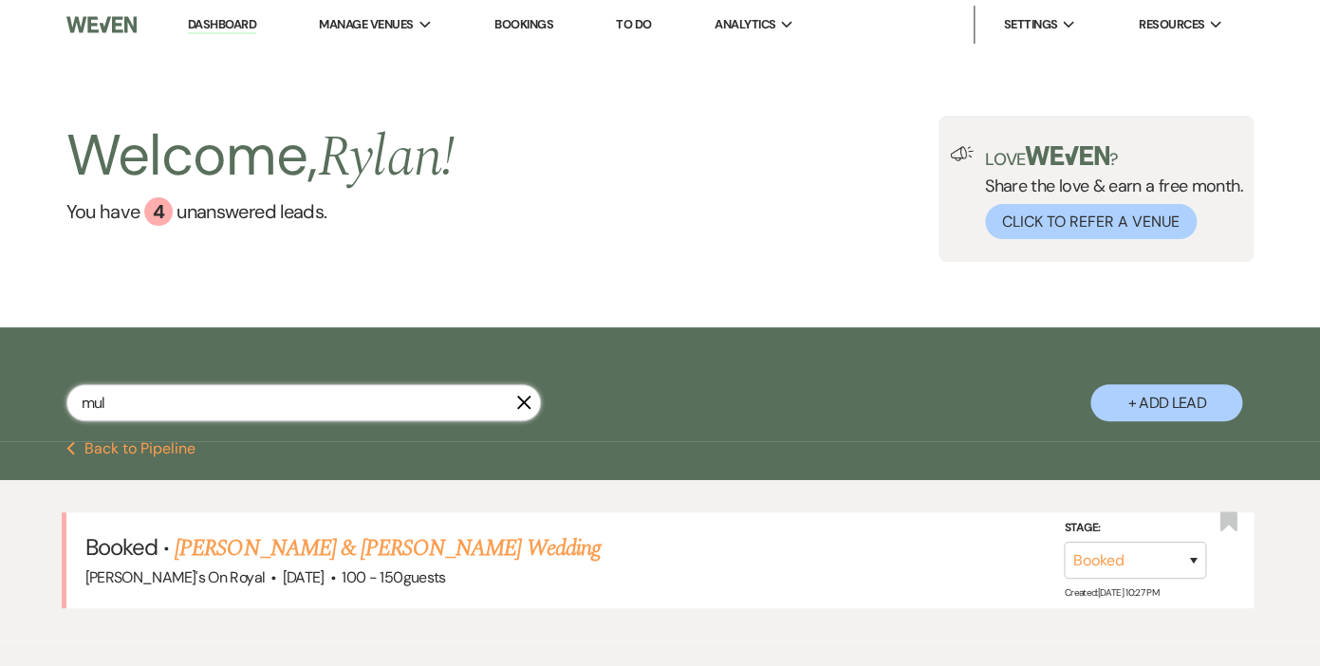
select select "5"
select select "8"
select select "5"
select select "8"
select select "5"
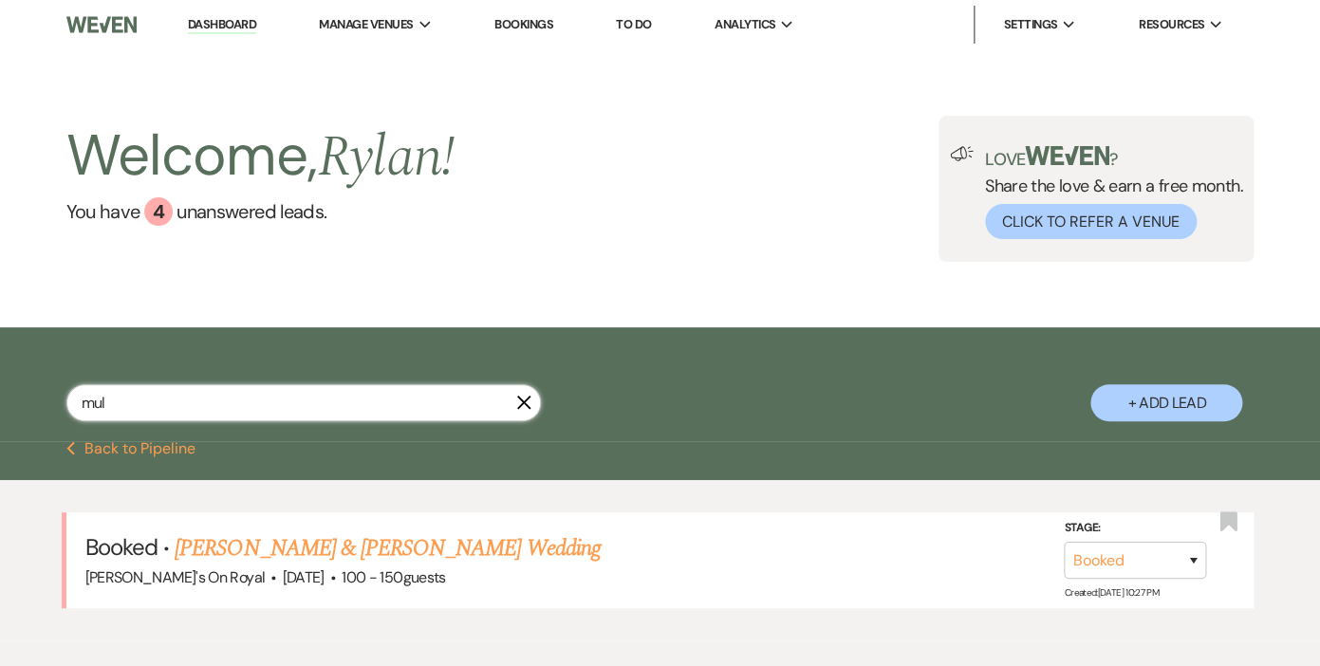
select select "8"
select select "5"
select select "8"
select select "6"
select select "8"
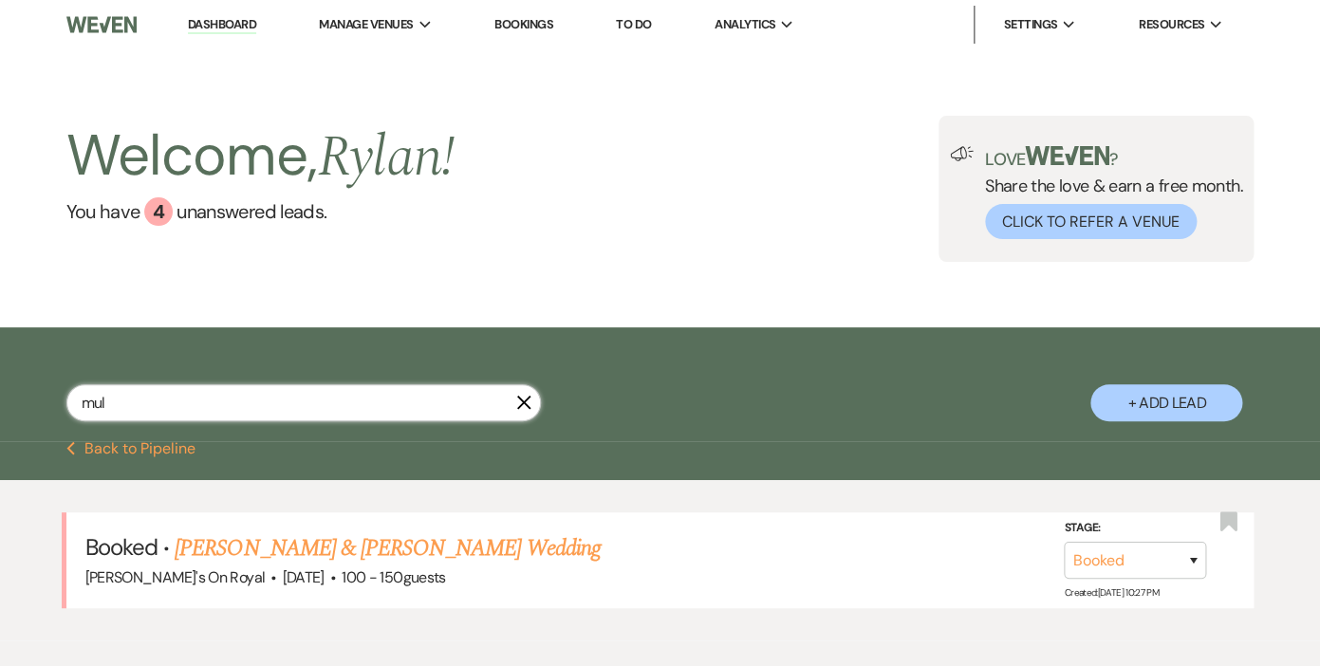
select select "5"
select select "8"
select select "5"
select select "8"
select select "5"
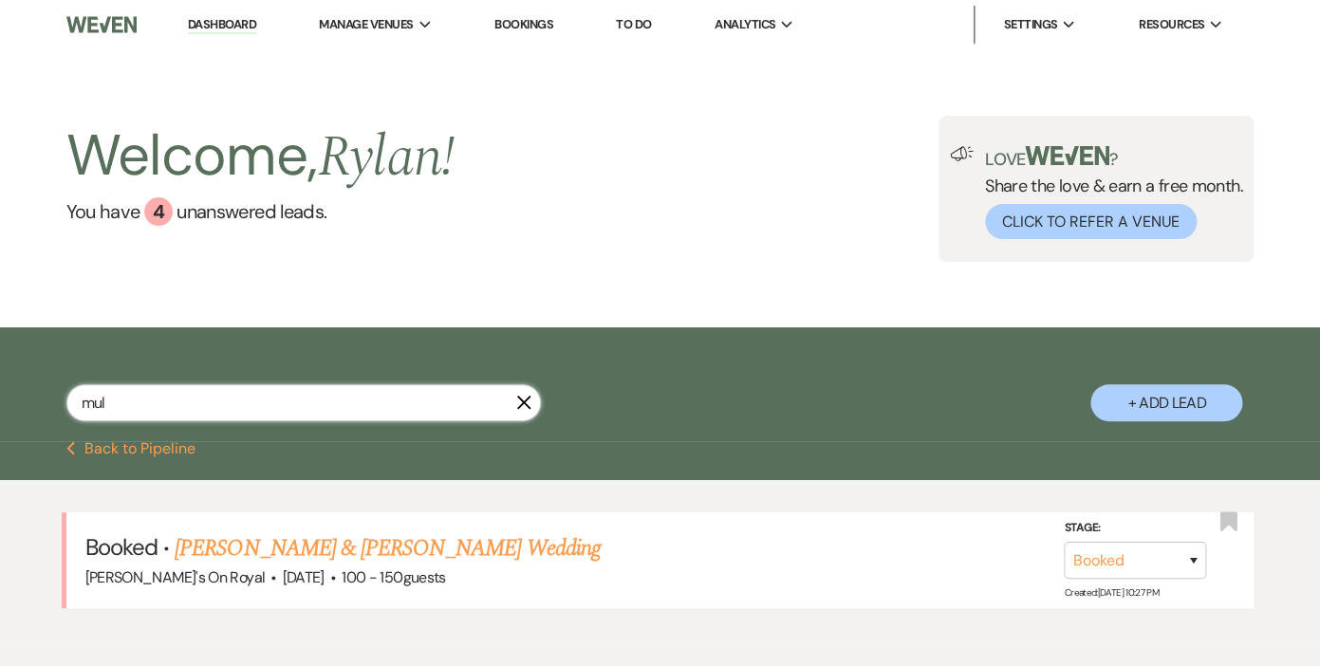
select select "8"
select select "5"
select select "8"
select select "5"
select select "8"
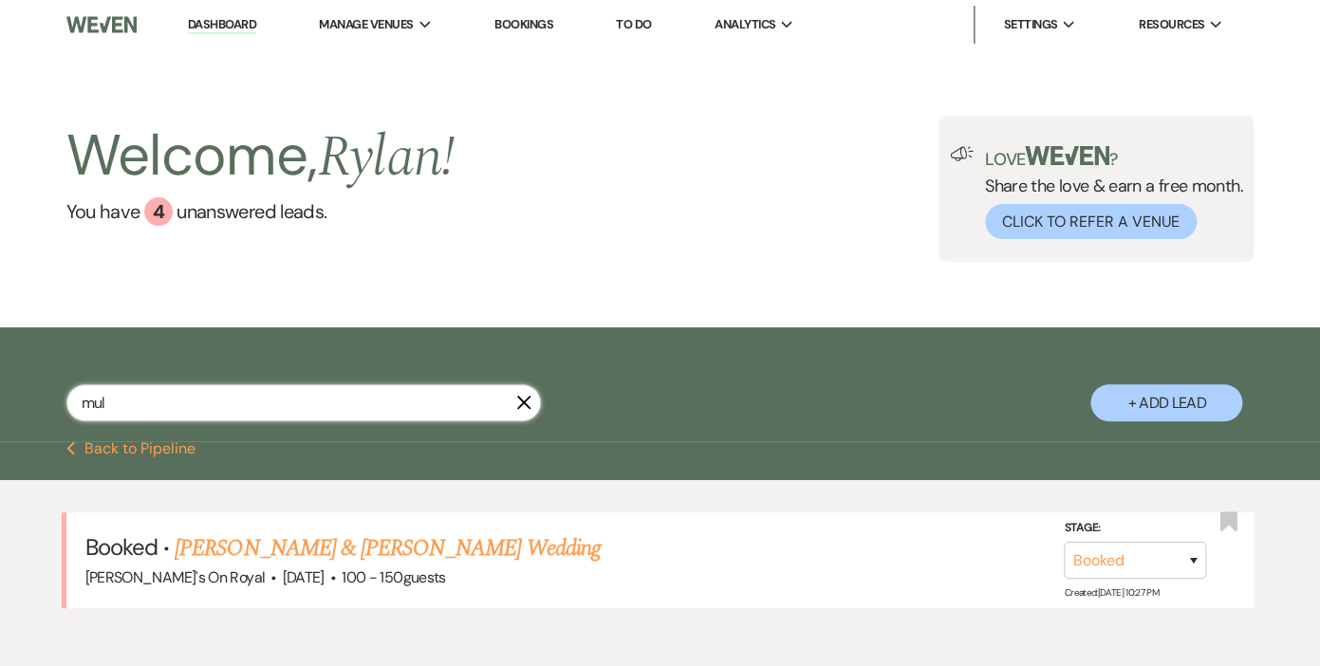
select select "7"
select select "8"
select select "6"
select select "8"
select select "5"
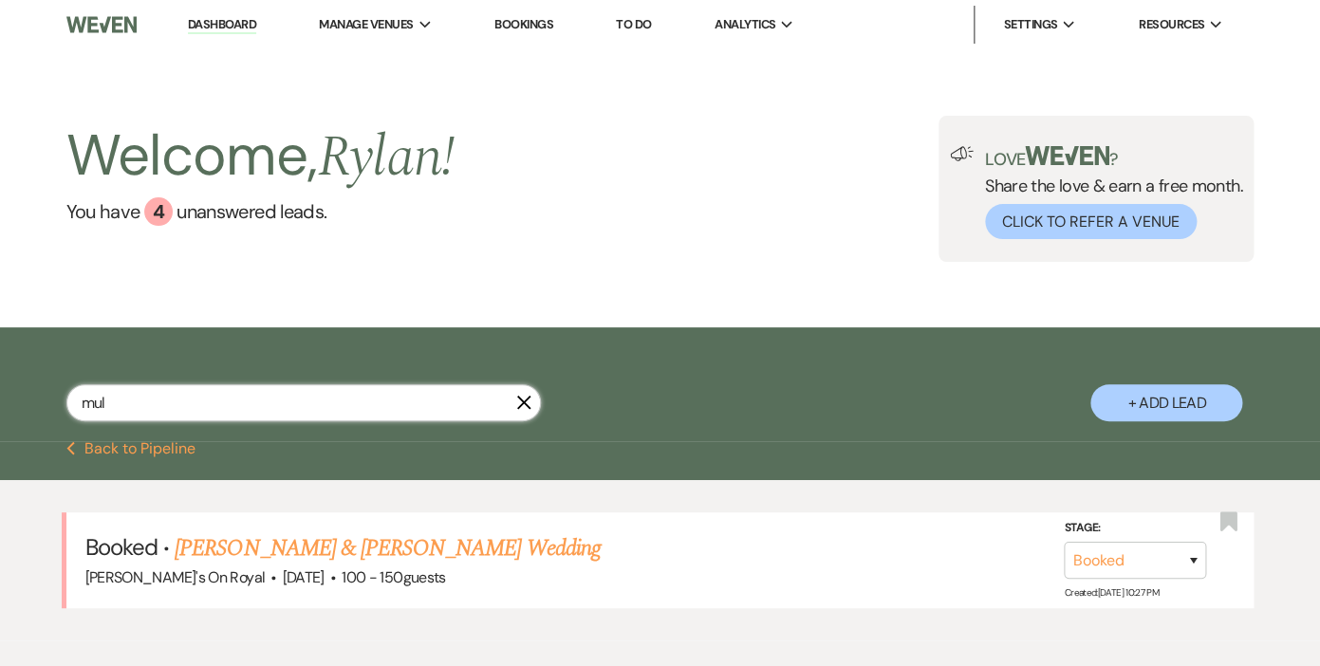
select select "8"
select select "7"
select select "8"
select select "1"
select select "8"
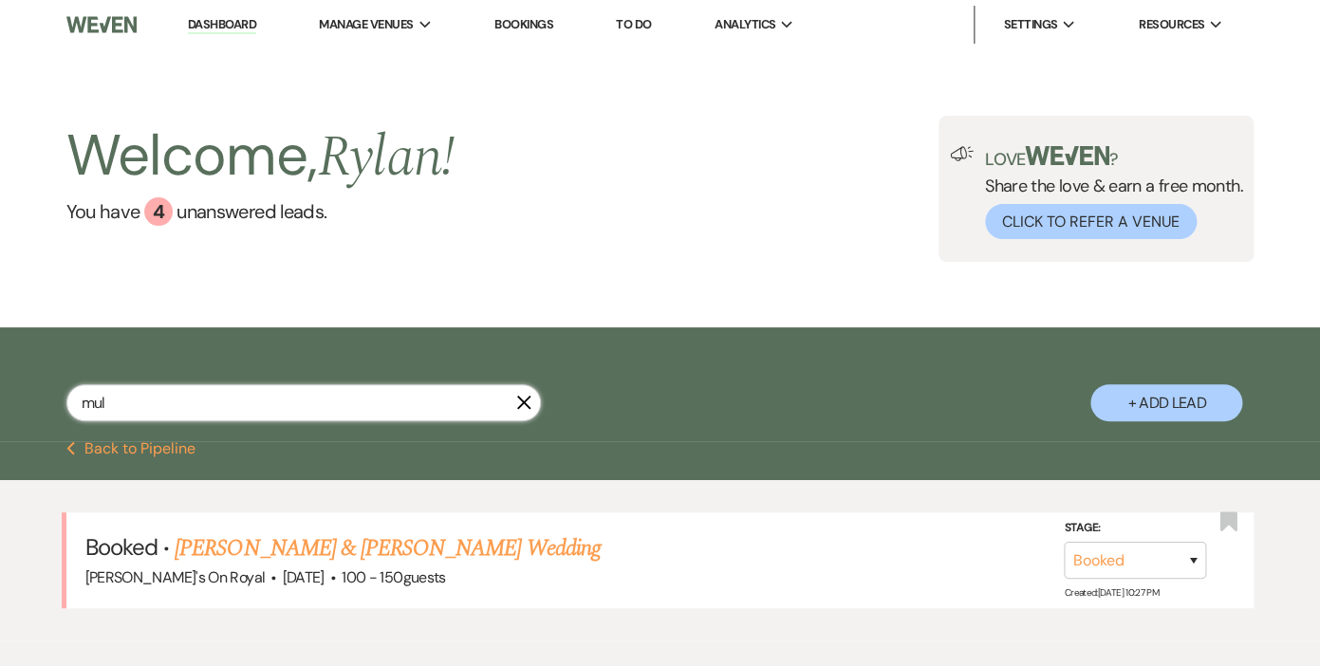
select select "8"
select select "6"
select select "8"
select select "6"
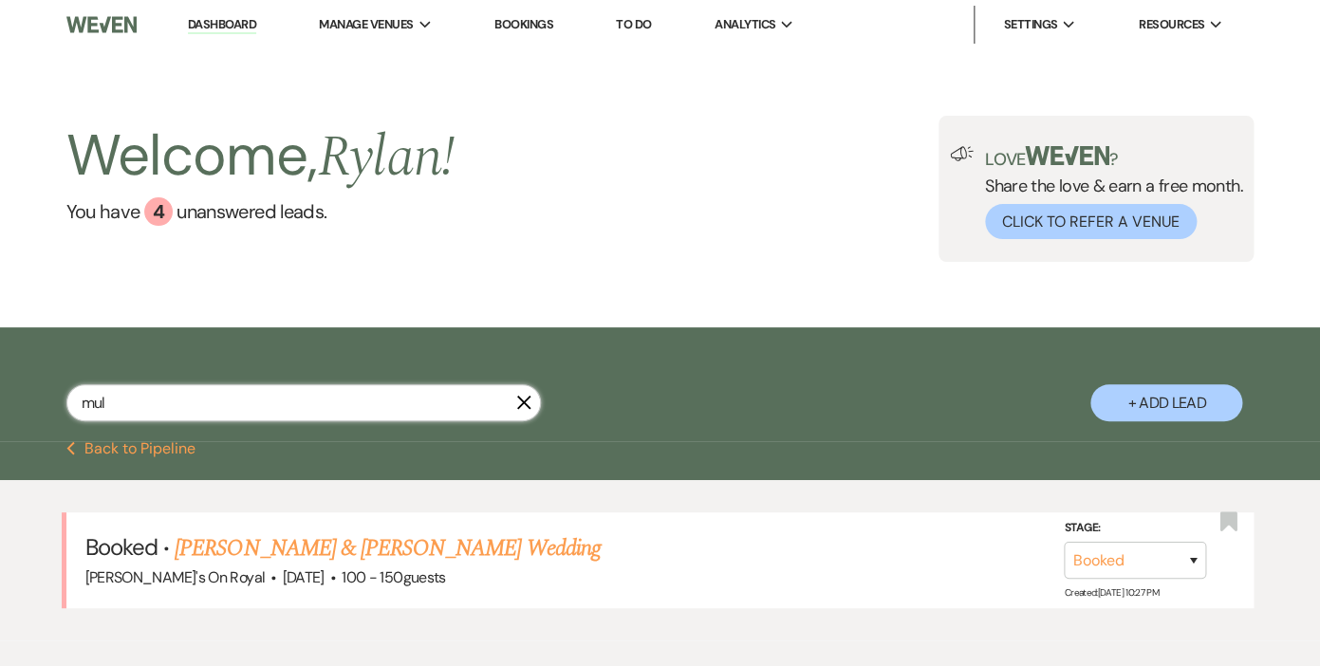
select select "8"
select select "10"
select select "8"
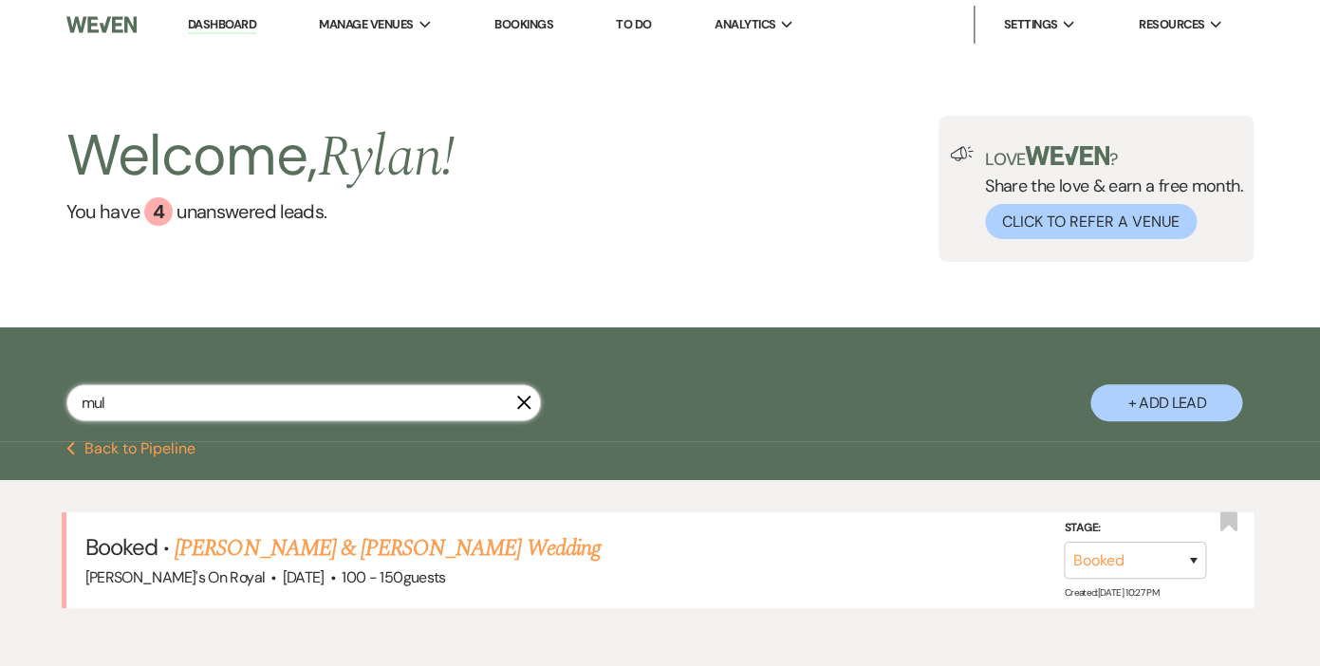
select select "7"
select select "8"
select select "5"
select select "8"
select select "6"
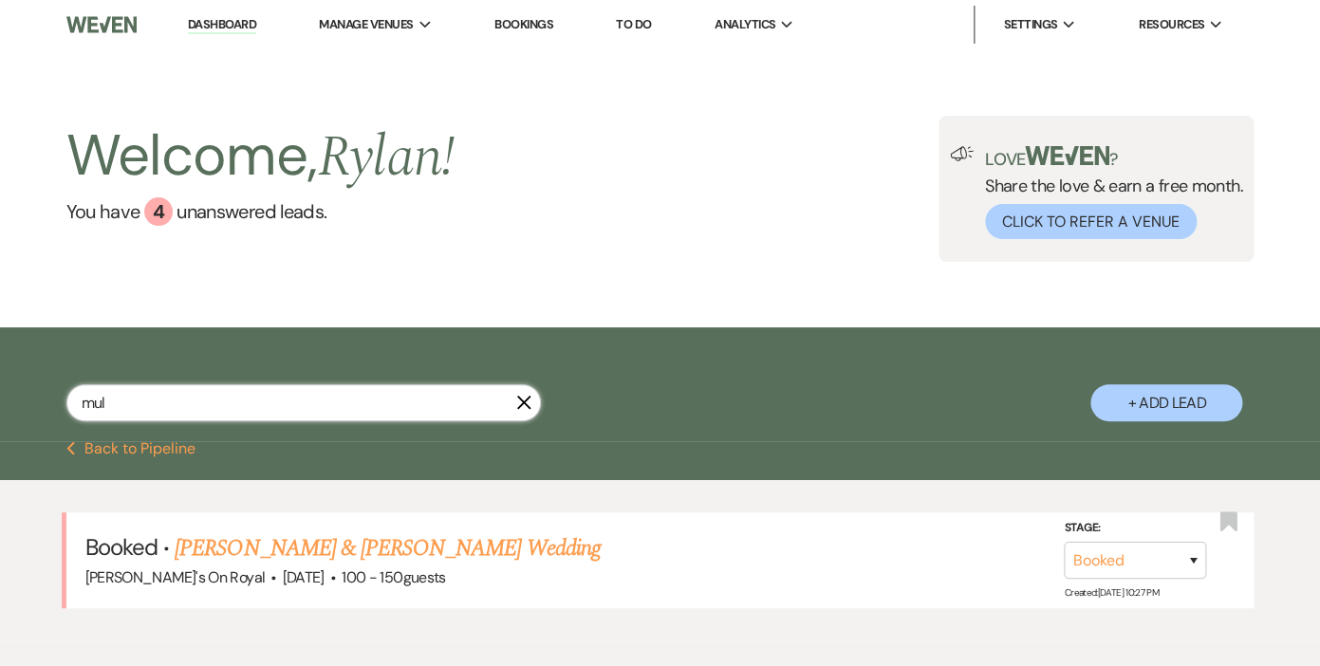
select select "8"
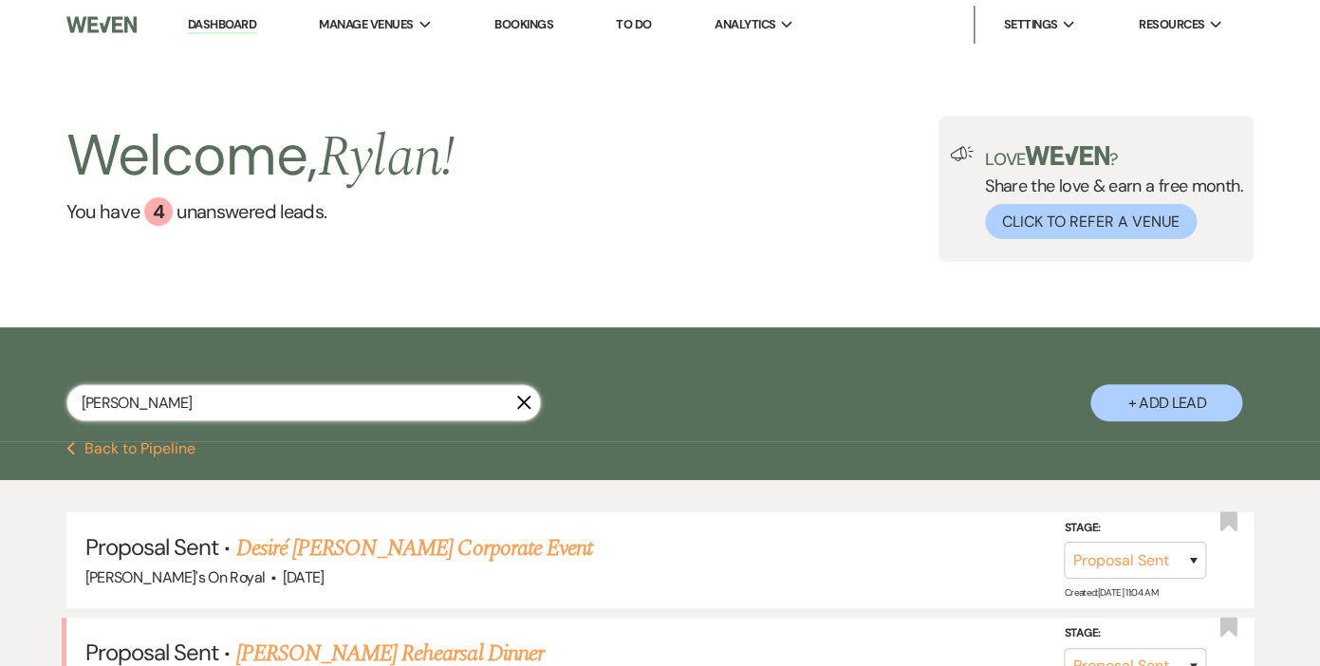
click at [128, 403] on input "[PERSON_NAME]" at bounding box center [303, 402] width 474 height 37
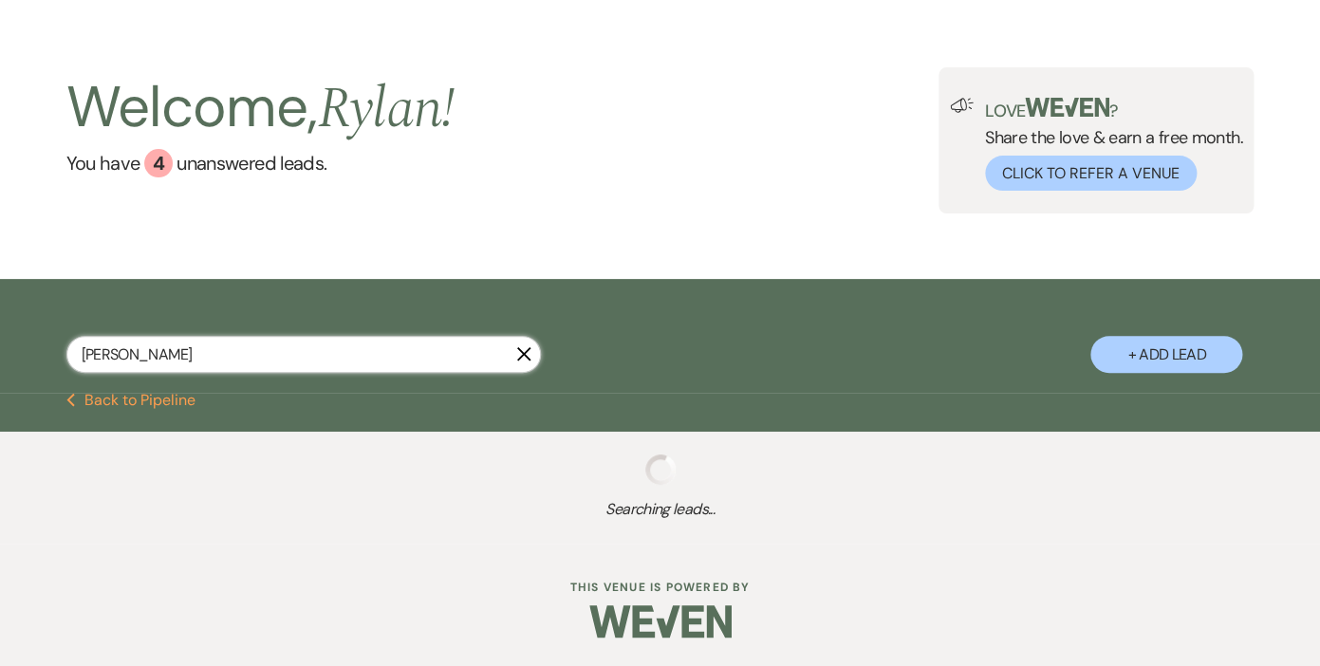
scroll to position [45, 0]
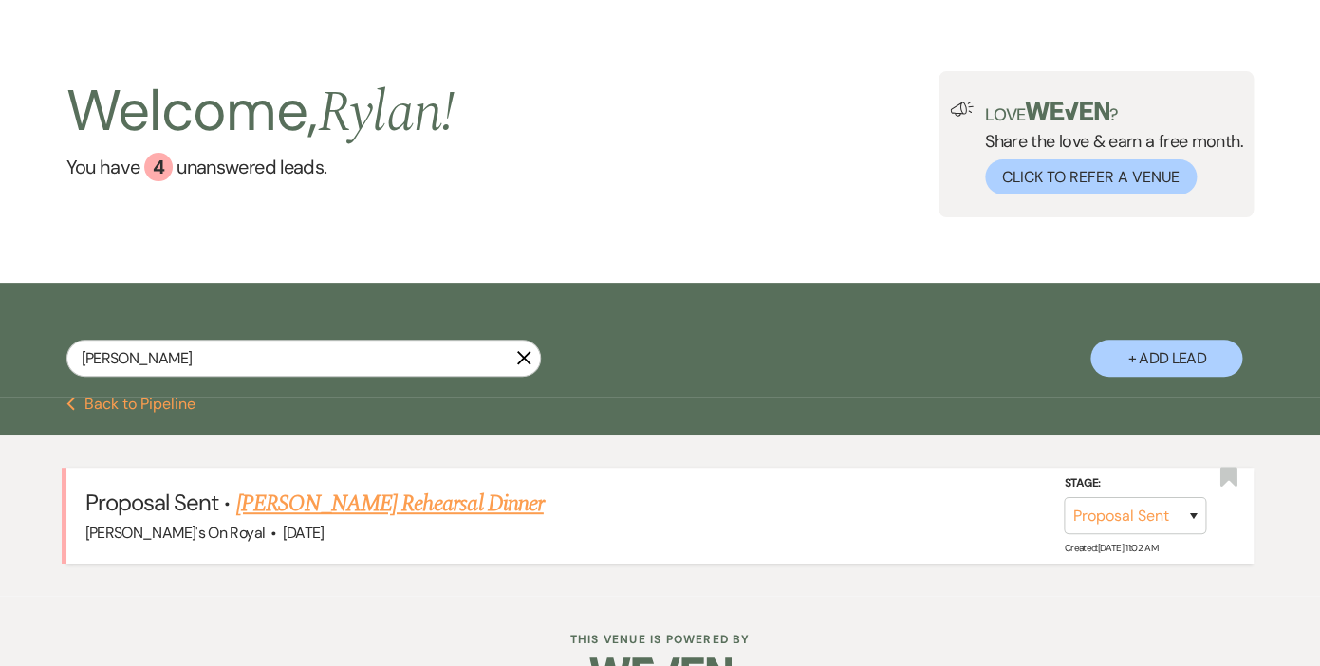
click at [326, 500] on link "[PERSON_NAME] Rehearsal Dinner" at bounding box center [388, 504] width 307 height 34
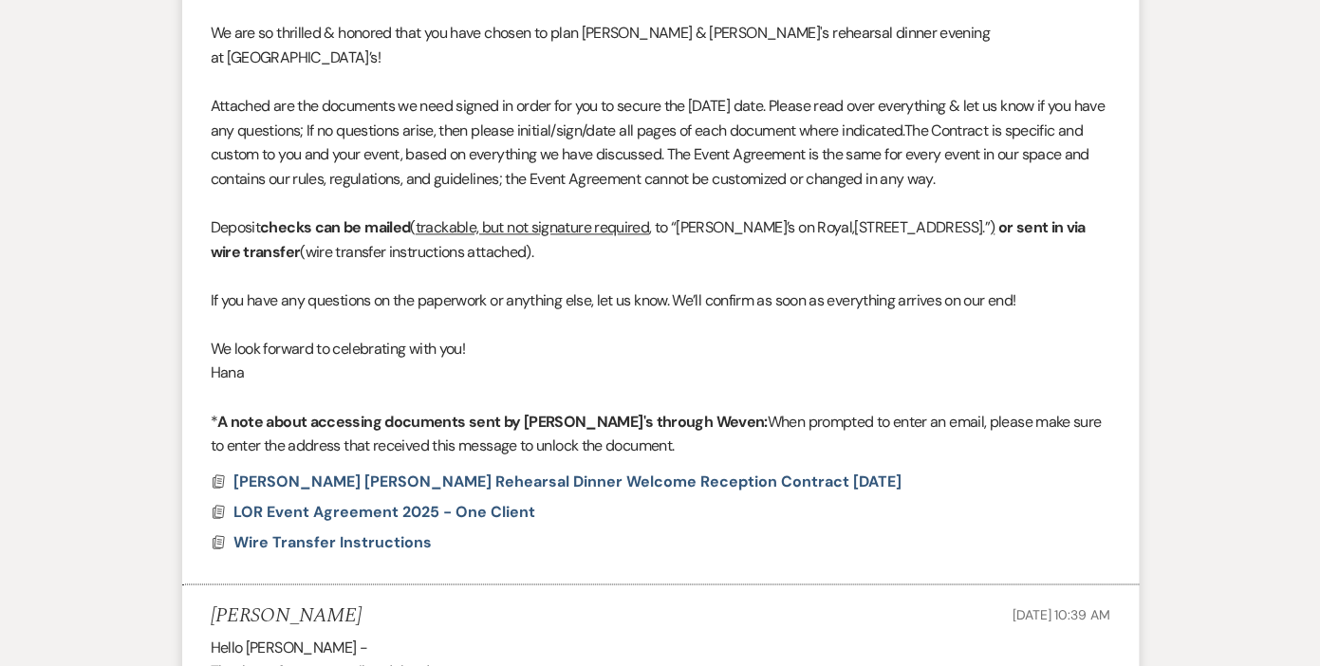
scroll to position [1061, 0]
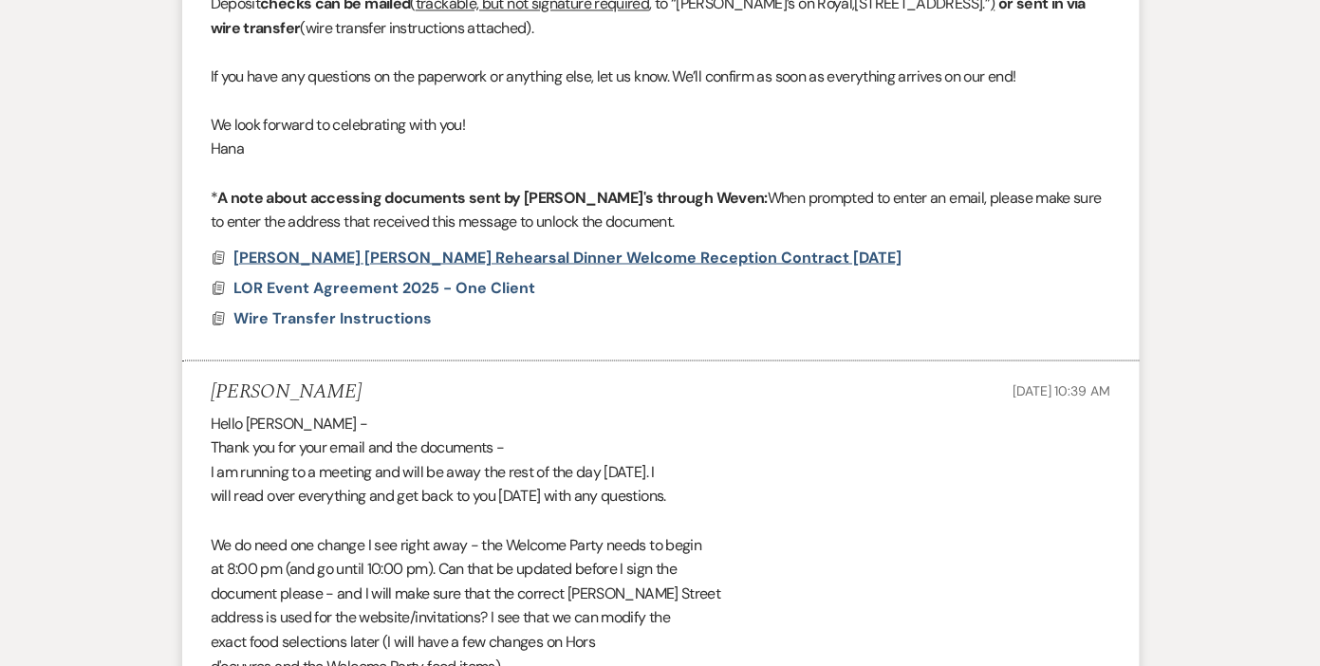
click at [384, 247] on span "[PERSON_NAME] [PERSON_NAME] Rehearsal Dinner Welcome Reception Contract [DATE]" at bounding box center [567, 257] width 668 height 20
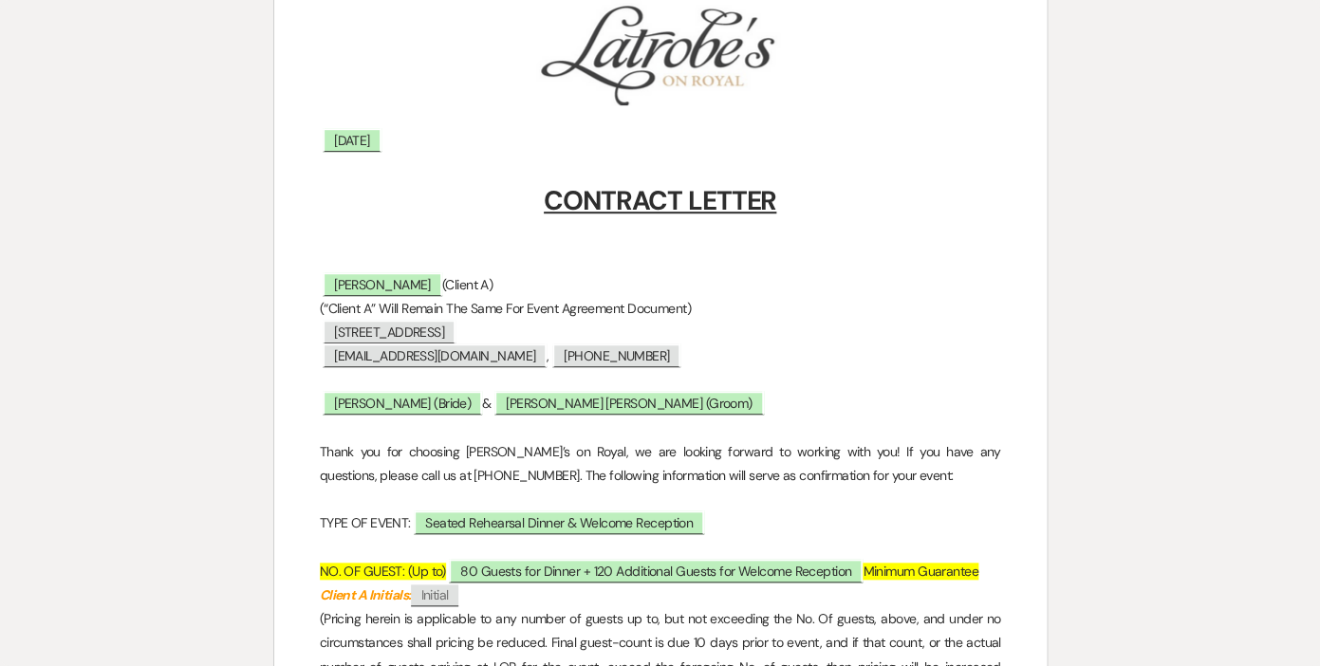
scroll to position [0, 0]
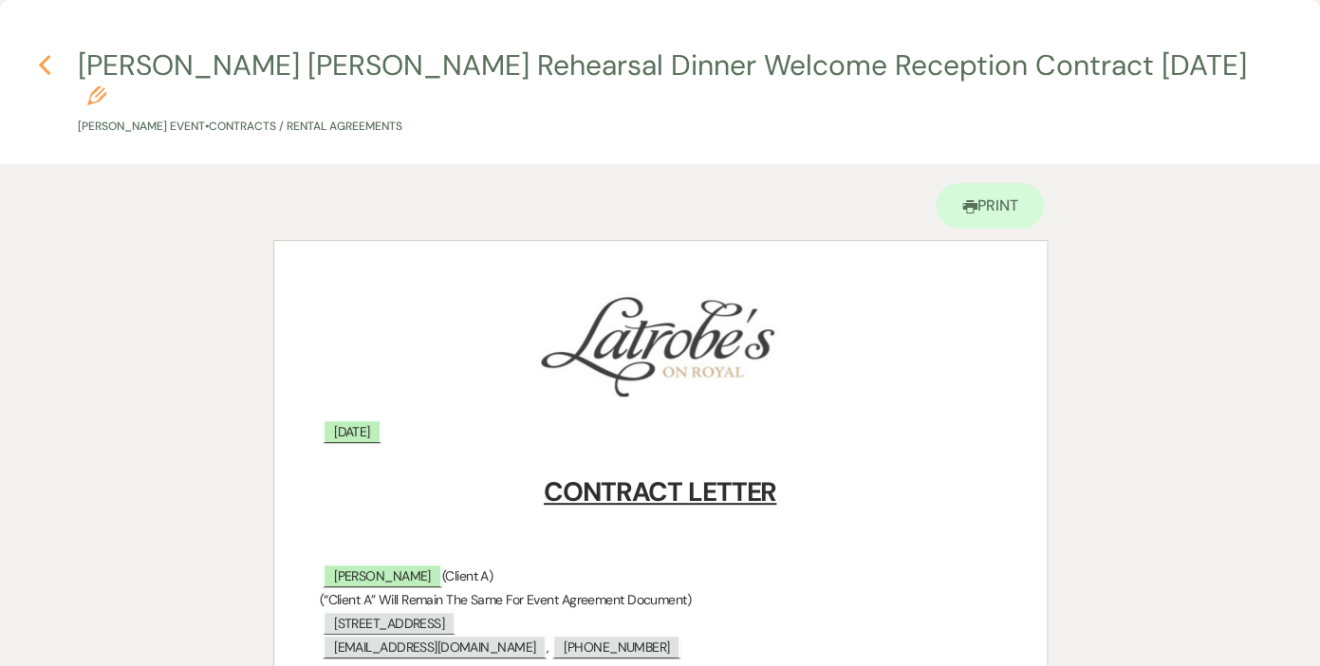
click at [47, 66] on icon "Previous" at bounding box center [45, 65] width 14 height 23
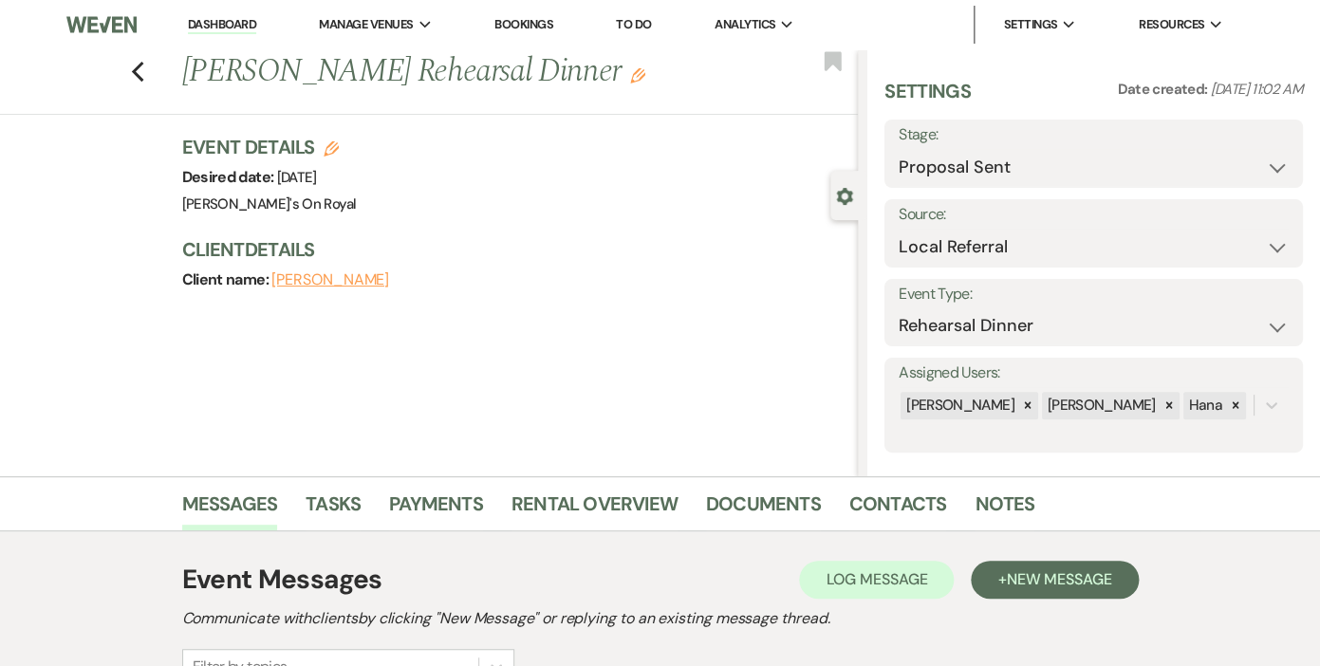
click at [226, 26] on link "Dashboard" at bounding box center [222, 25] width 68 height 18
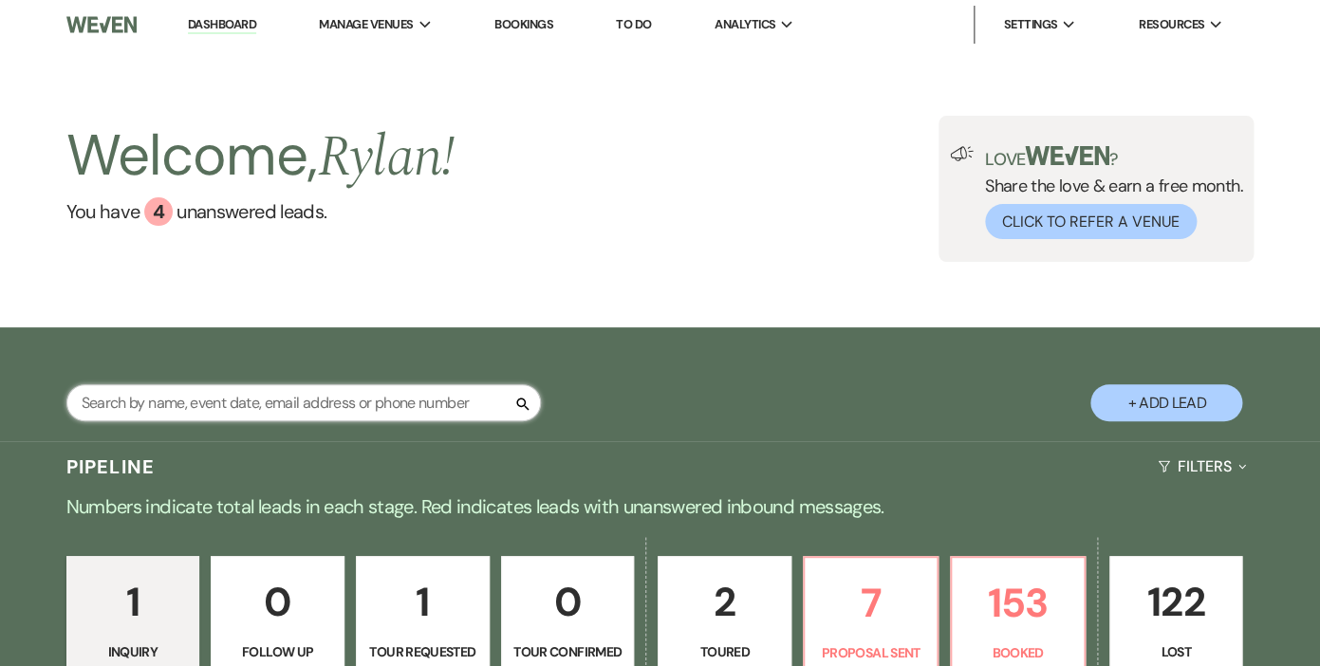
click at [233, 404] on input "text" at bounding box center [303, 402] width 474 height 37
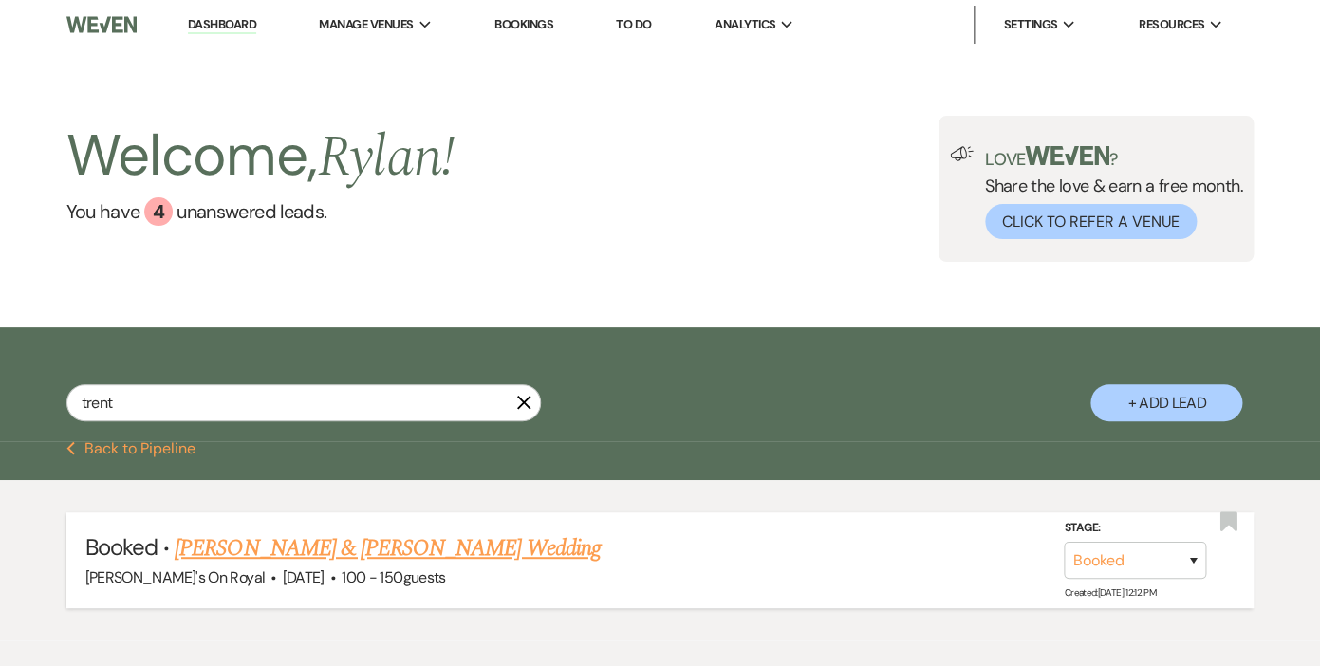
click at [265, 544] on link "[PERSON_NAME] & [PERSON_NAME] Wedding" at bounding box center [387, 548] width 425 height 34
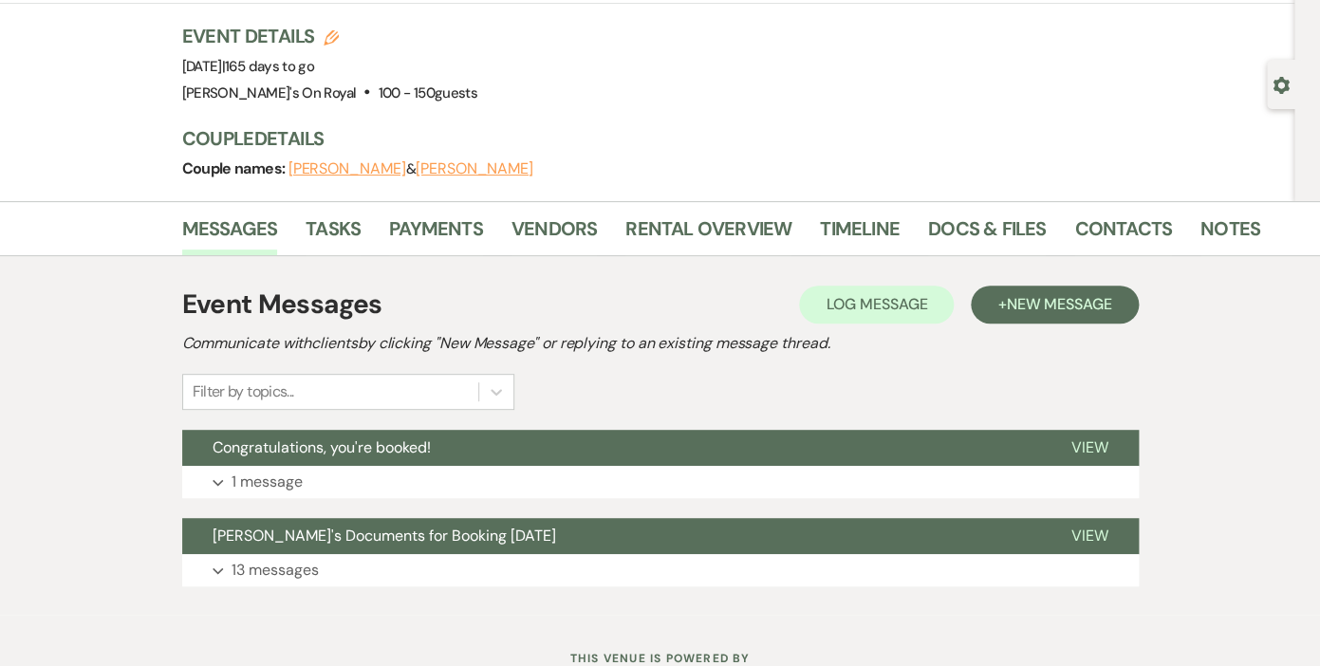
scroll to position [137, 0]
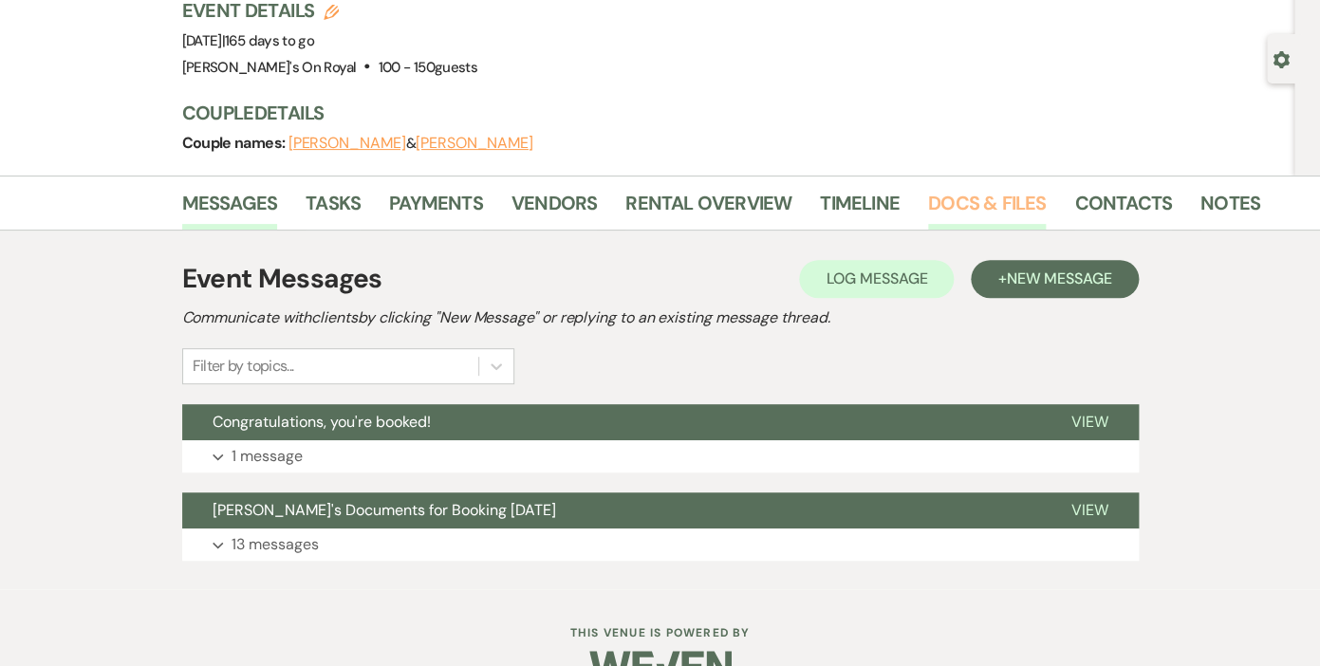
click at [931, 206] on link "Docs & Files" at bounding box center [987, 209] width 118 height 42
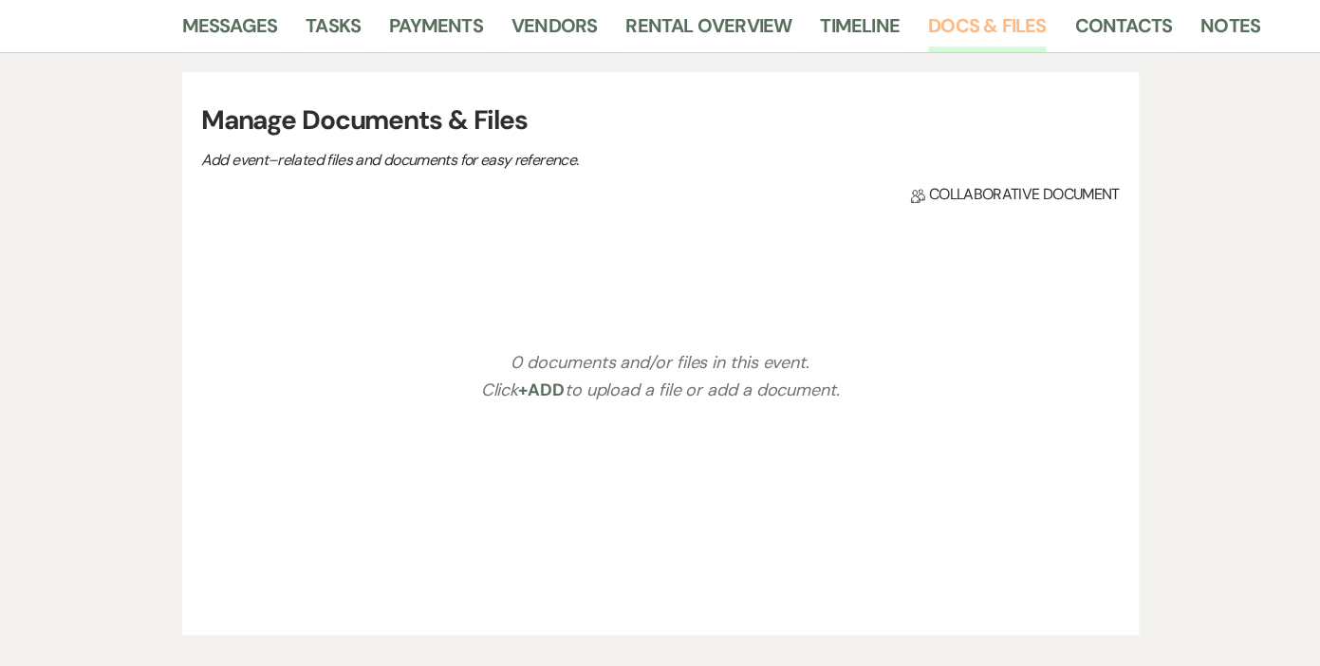
scroll to position [430, 0]
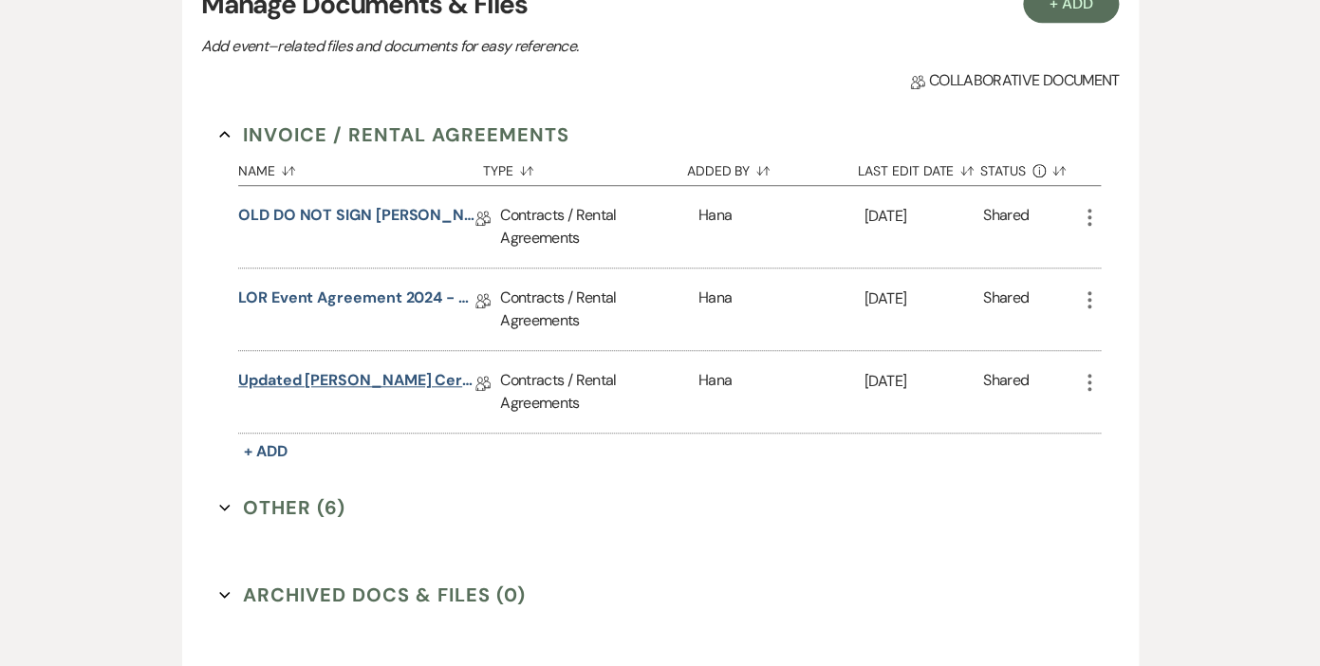
click at [353, 377] on link "Updated [PERSON_NAME] Ceremony & Seated Dinner Contract [DATE]" at bounding box center [356, 383] width 237 height 29
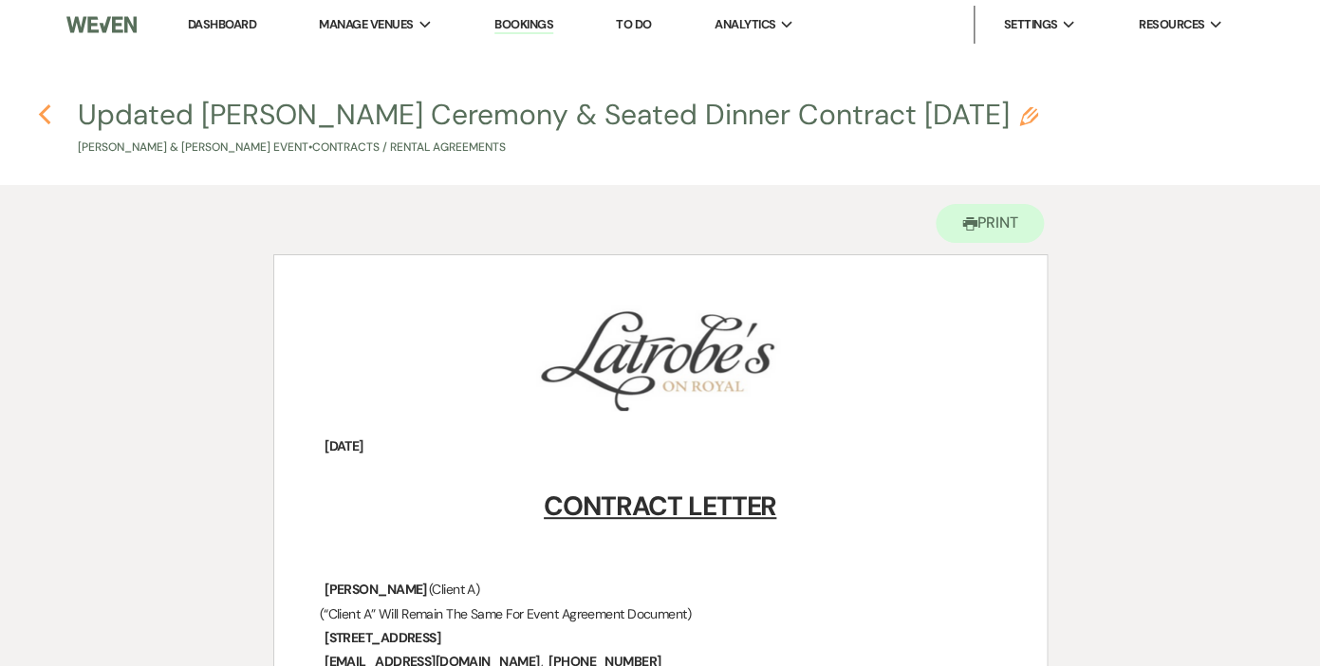
click at [47, 104] on icon "Previous" at bounding box center [45, 114] width 14 height 23
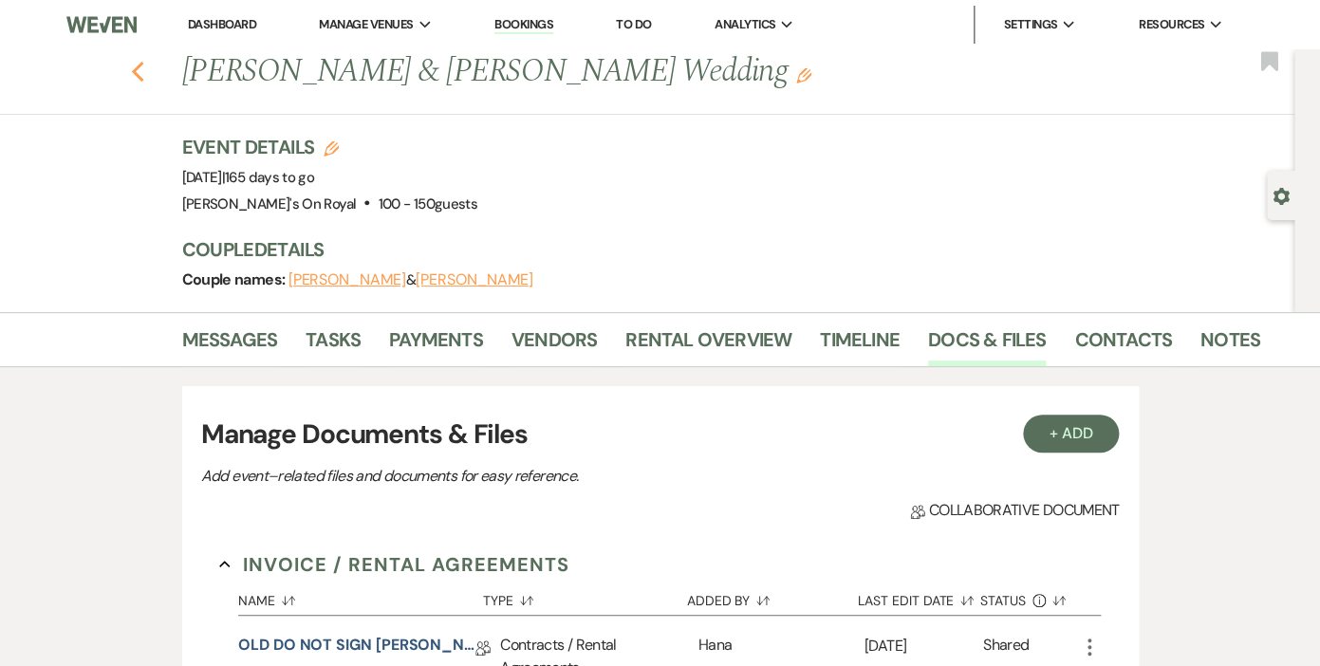
click at [138, 66] on use "button" at bounding box center [137, 72] width 12 height 21
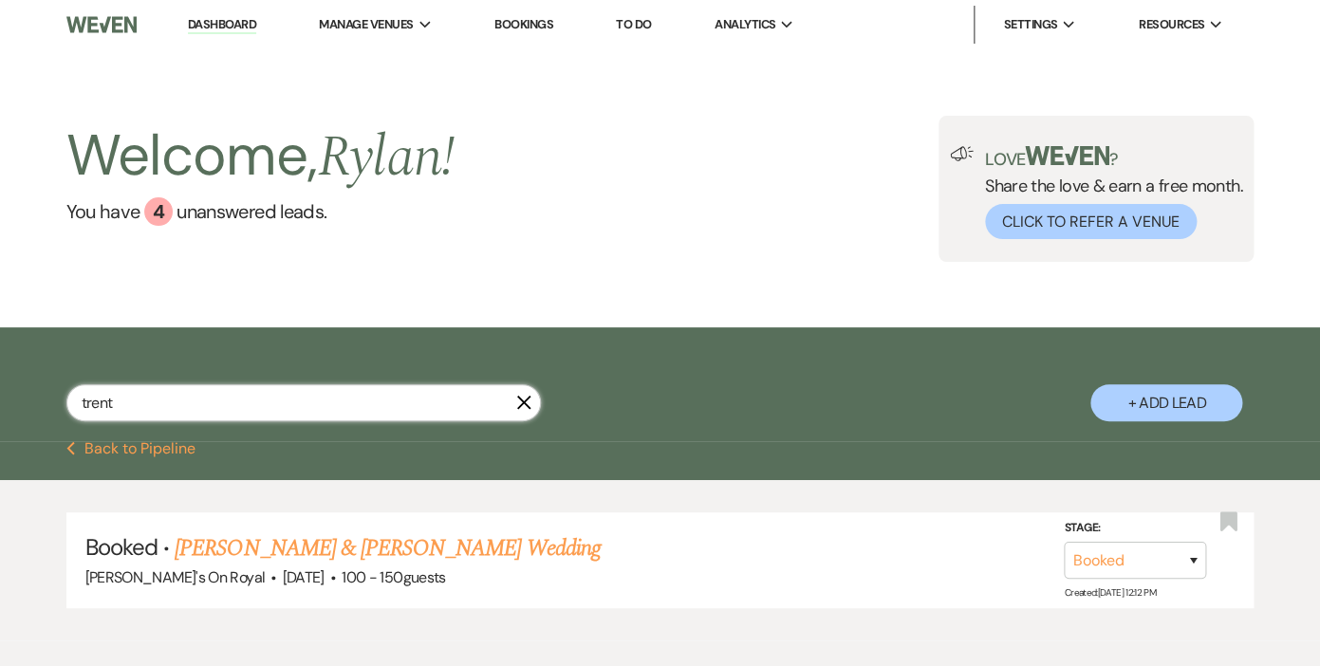
drag, startPoint x: 122, startPoint y: 403, endPoint x: 32, endPoint y: 394, distance: 90.7
click at [66, 394] on input "trent" at bounding box center [303, 402] width 474 height 37
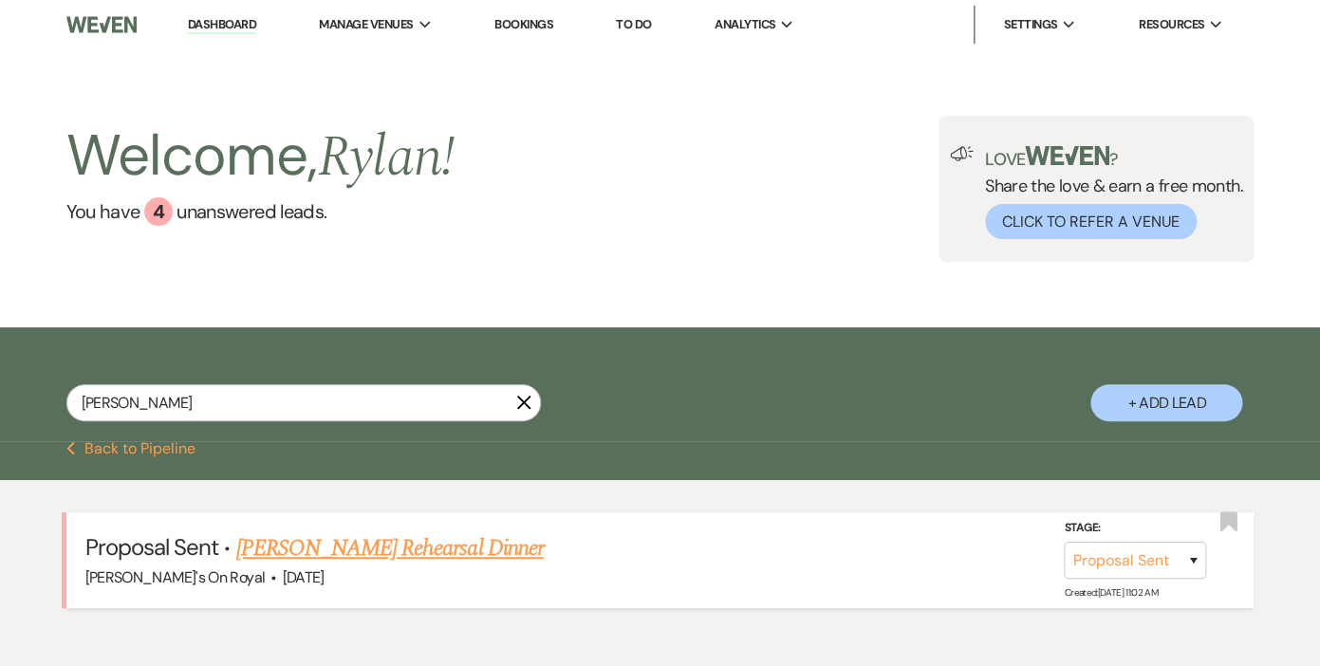
click at [293, 549] on link "[PERSON_NAME] Rehearsal Dinner" at bounding box center [388, 548] width 307 height 34
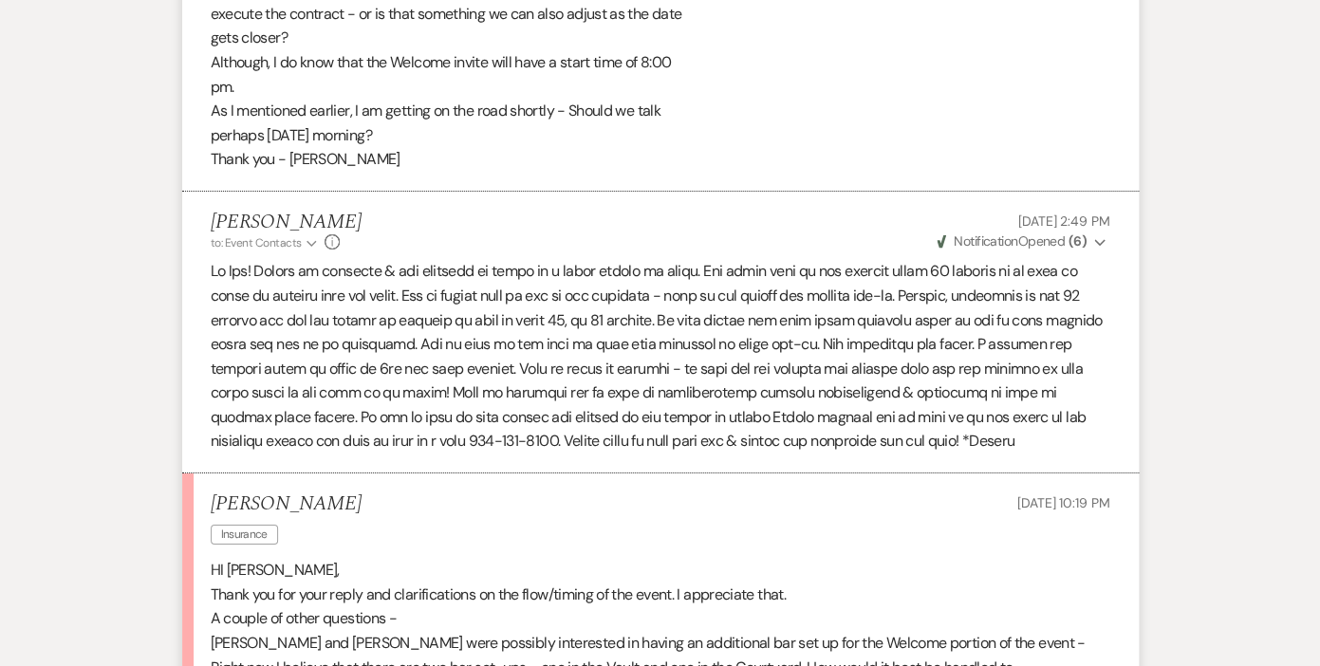
scroll to position [2604, 0]
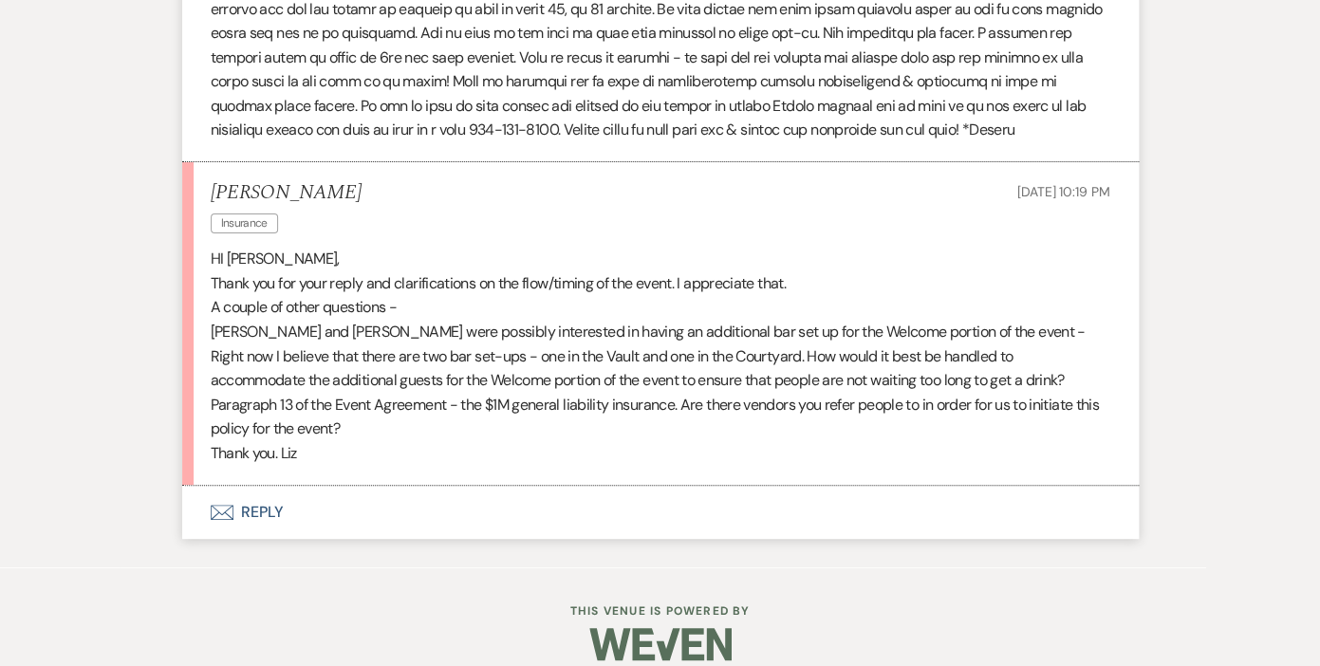
click at [268, 488] on button "Envelope Reply" at bounding box center [660, 512] width 957 height 53
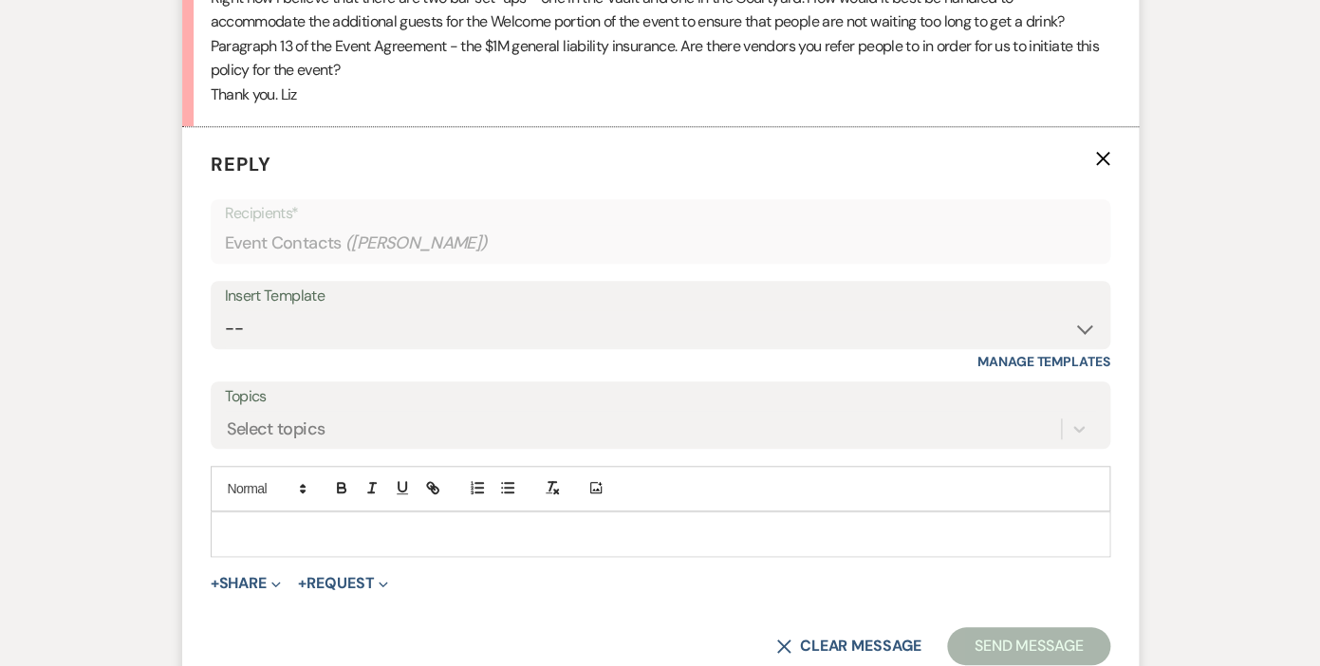
scroll to position [2964, 0]
click at [332, 523] on p at bounding box center [660, 533] width 869 height 21
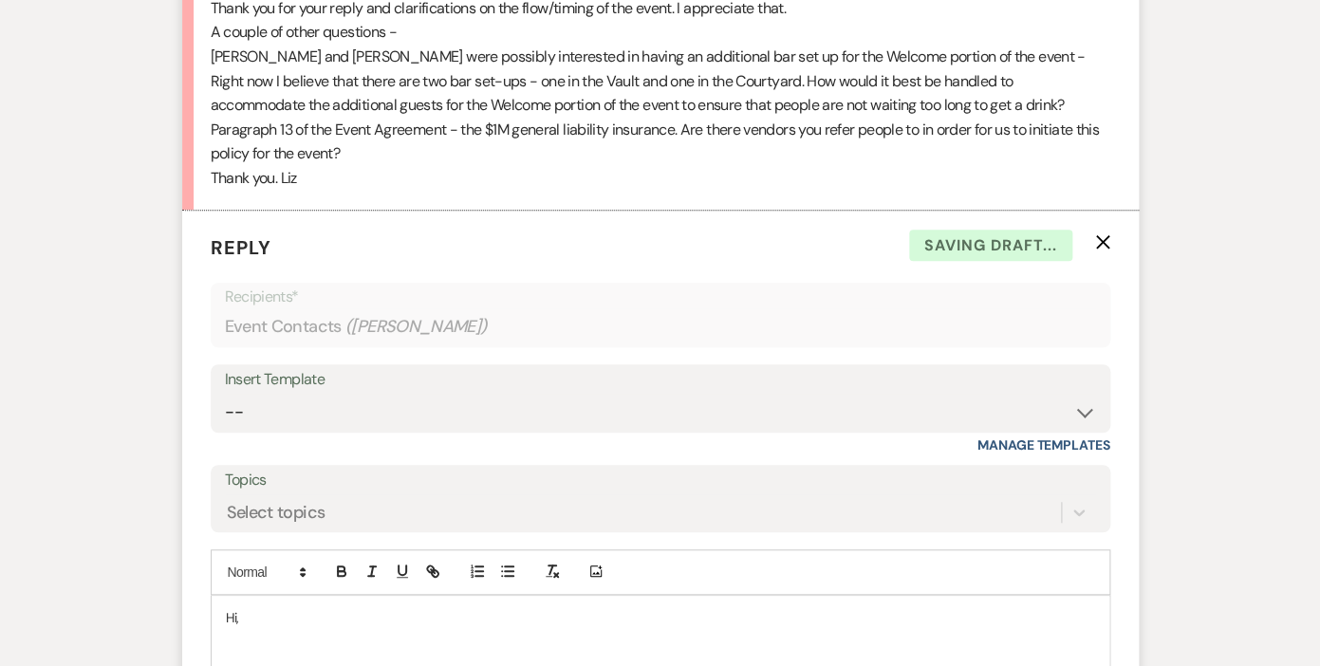
scroll to position [3177, 0]
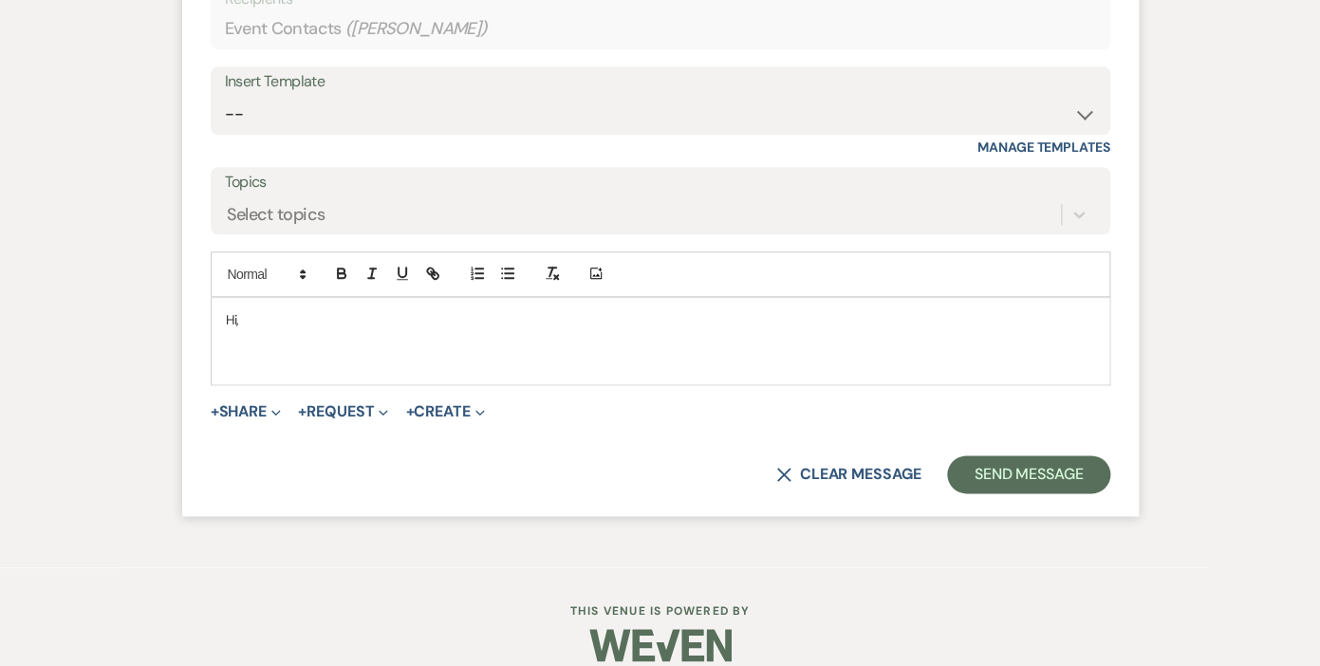
click at [236, 309] on p "Hi," at bounding box center [660, 319] width 869 height 21
click at [288, 309] on p "Hi [PERSON_NAME]," at bounding box center [660, 319] width 869 height 21
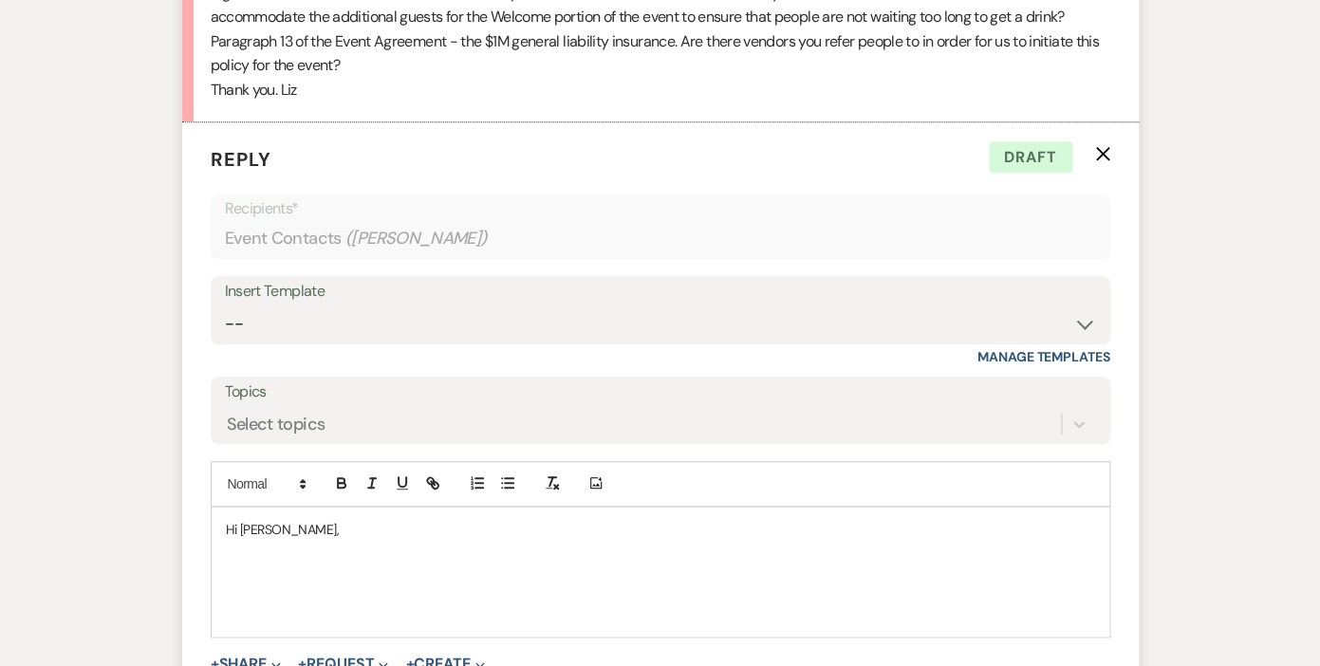
scroll to position [2986, 0]
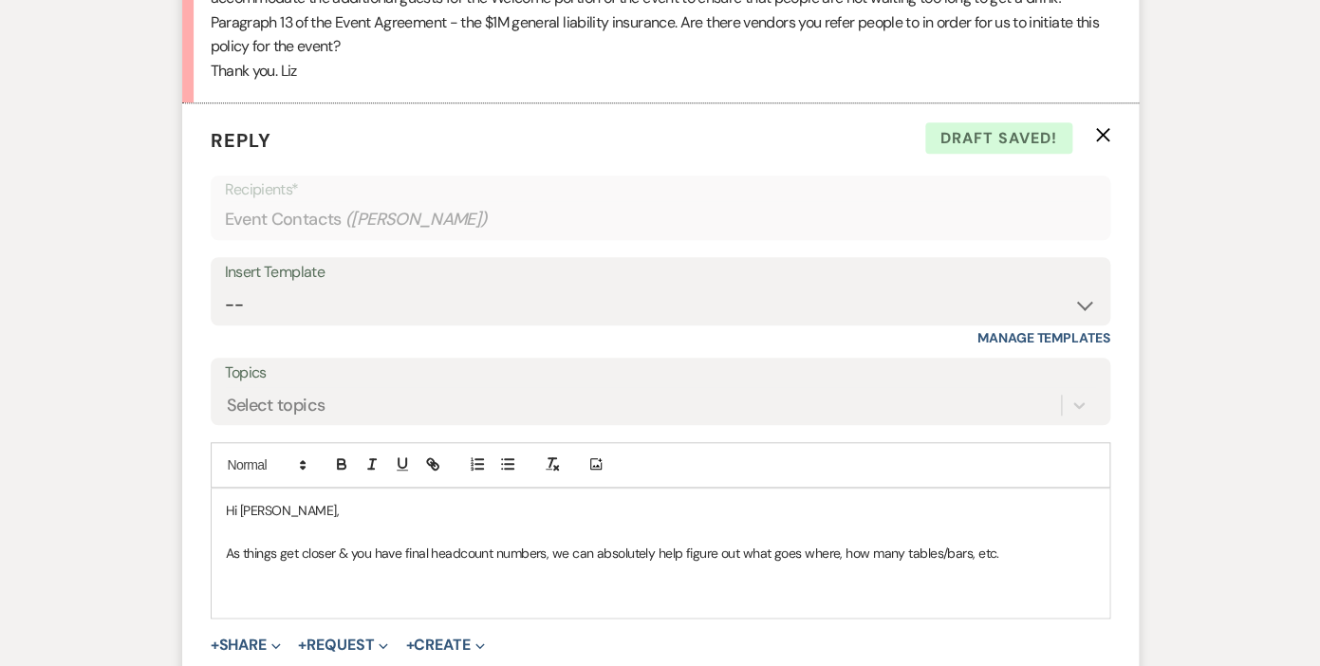
click at [401, 543] on p "As things get closer & you have final headcount numbers, we can absolutely help…" at bounding box center [660, 553] width 869 height 21
drag, startPoint x: 454, startPoint y: 530, endPoint x: 405, endPoint y: 530, distance: 48.4
click at [405, 543] on p "As things get closer & you have closer to final headcount numbers, we can absol…" at bounding box center [660, 553] width 869 height 21
click at [1050, 543] on p "As things get closer & you have approx. final headcount numbers, we can absolut…" at bounding box center [660, 553] width 869 height 21
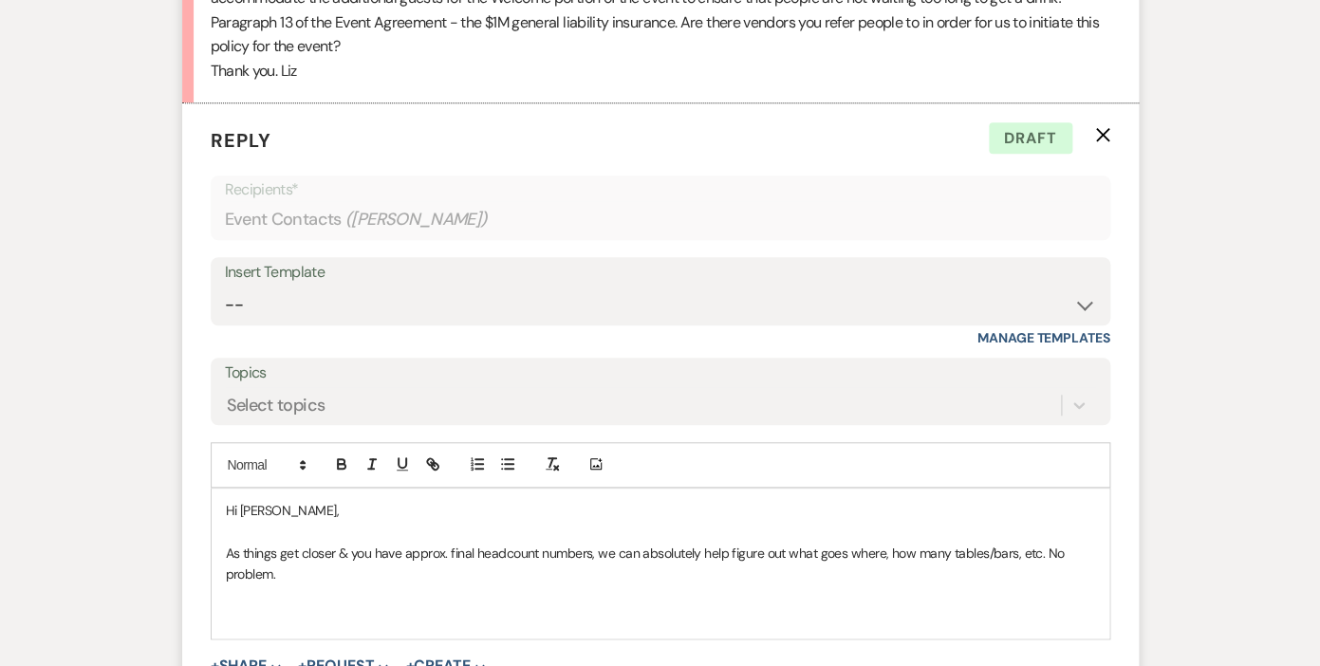
click at [1039, 543] on p "As things get closer & you have approx. final headcount numbers, we can absolut…" at bounding box center [660, 564] width 869 height 43
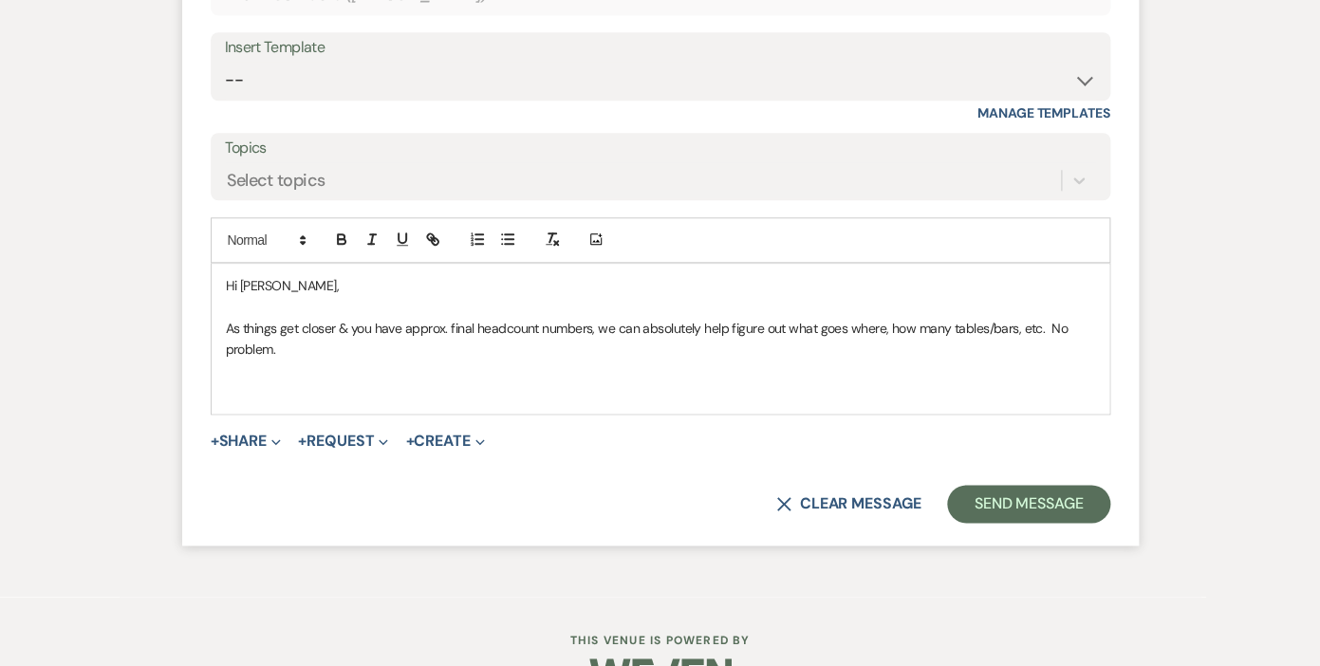
scroll to position [3241, 0]
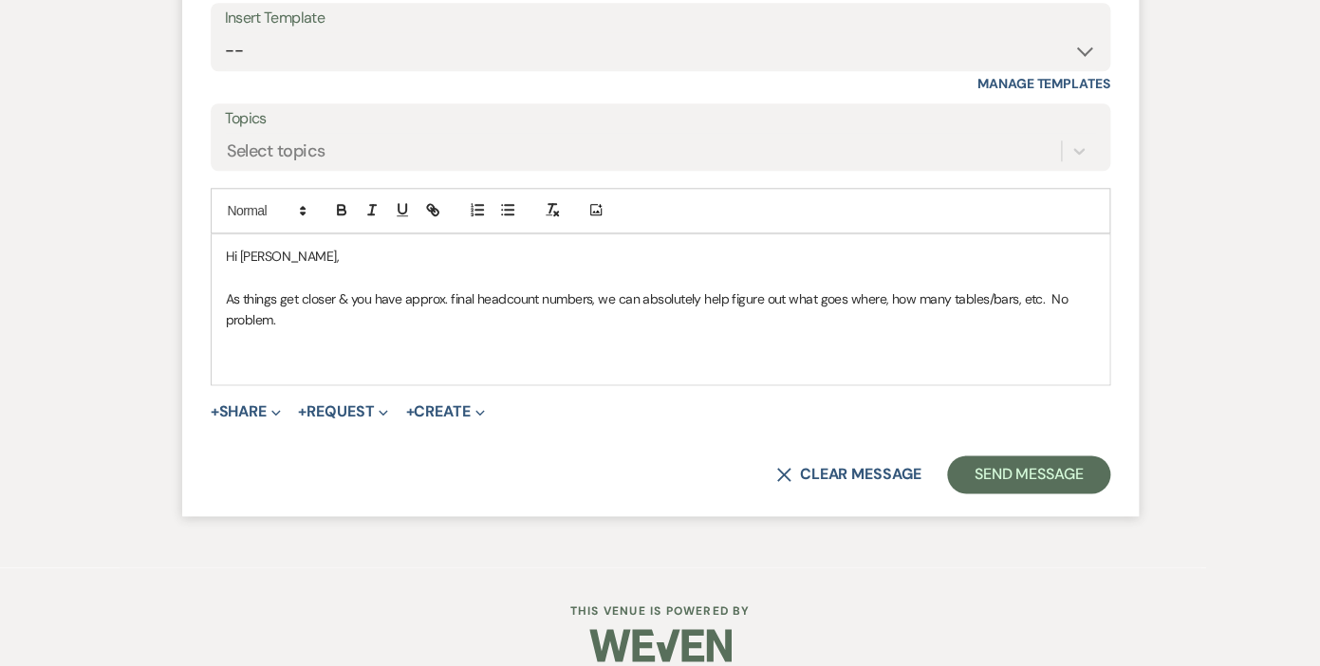
click at [295, 296] on p "As things get closer & you have approx. final headcount numbers, we can absolut…" at bounding box center [660, 309] width 869 height 43
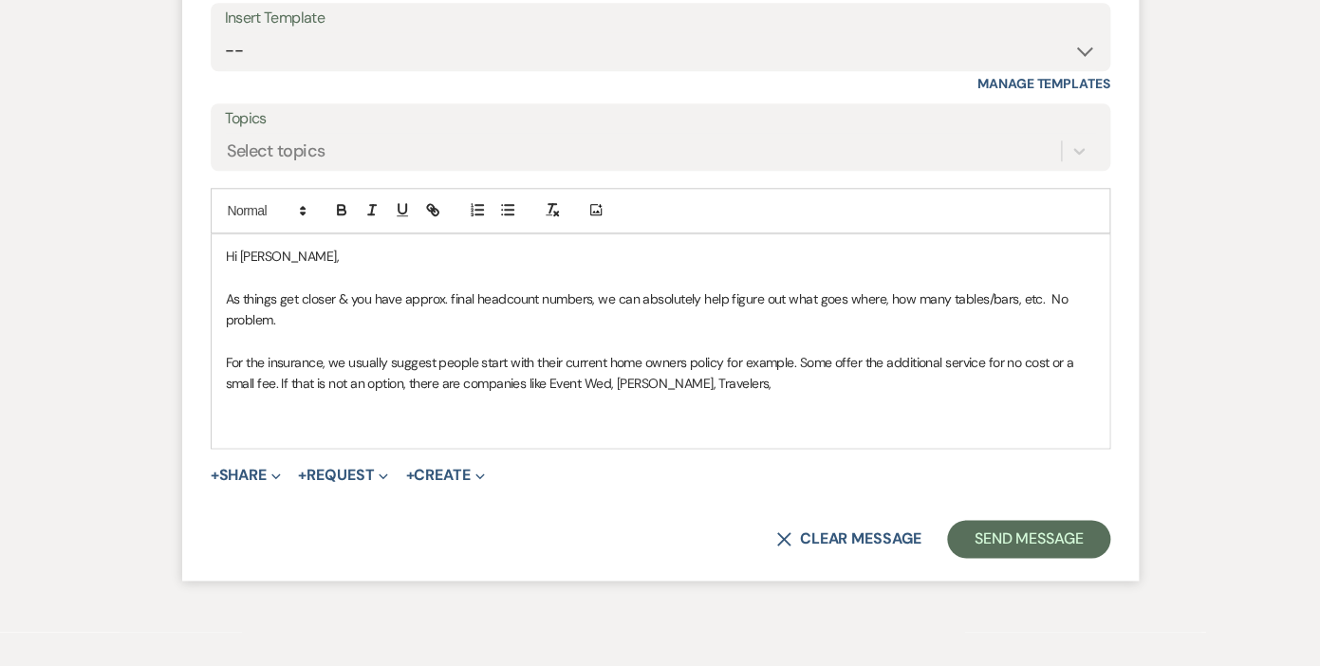
click at [265, 352] on p "For the insurance, we usually suggest people start with their current home owne…" at bounding box center [660, 373] width 869 height 43
drag, startPoint x: 683, startPoint y: 361, endPoint x: 617, endPoint y: 359, distance: 66.5
click at [617, 359] on p "For the general liabilty insurance, we usually suggest people start with their …" at bounding box center [660, 373] width 869 height 43
click at [789, 363] on p "For the general liabilty insurance, we usually suggest people start with their …" at bounding box center [660, 373] width 869 height 43
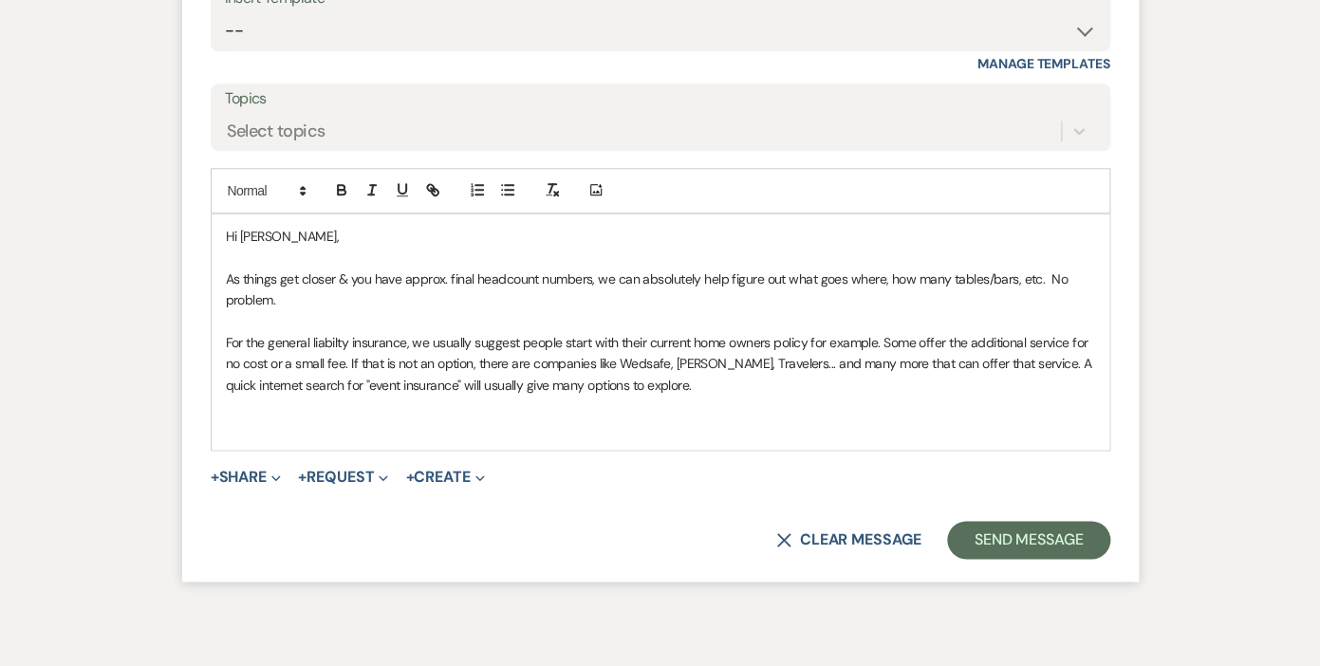
scroll to position [3326, 0]
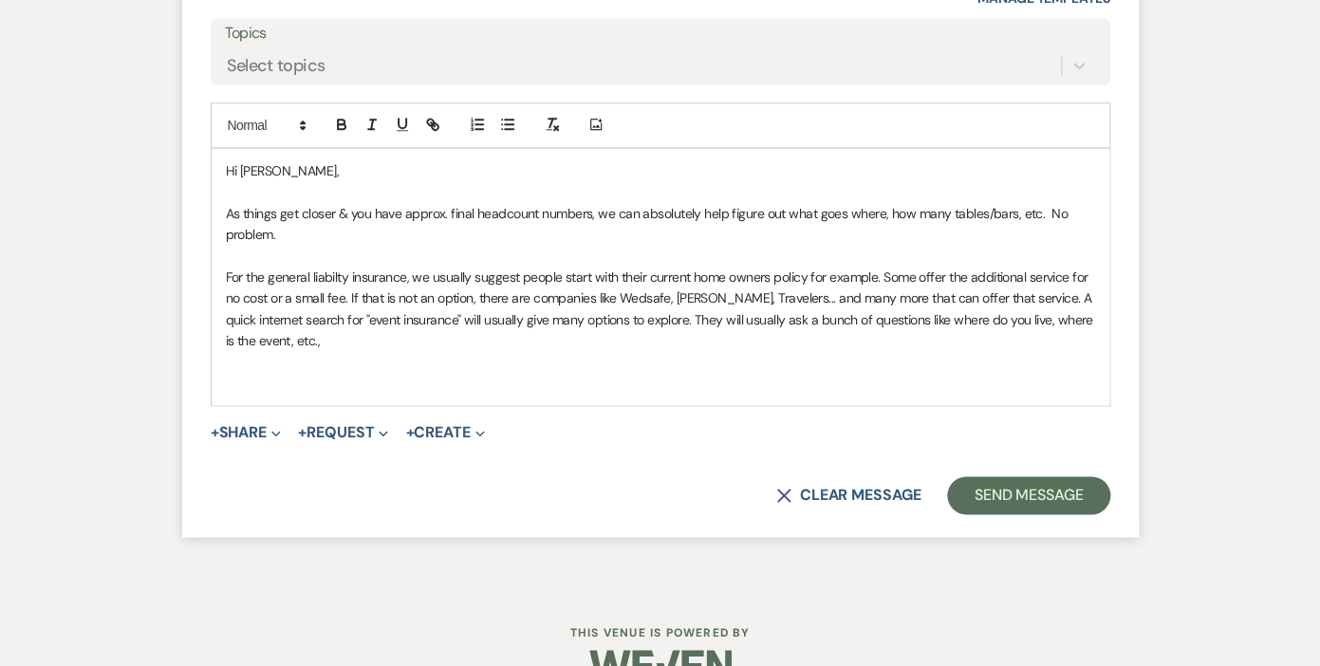
click at [1032, 203] on p "As things get closer & you have approx. final headcount numbers, we can absolut…" at bounding box center [660, 224] width 869 height 43
click at [728, 216] on p "As things get closer & you have approx. final headcount numbers, we can absolut…" at bounding box center [660, 224] width 869 height 43
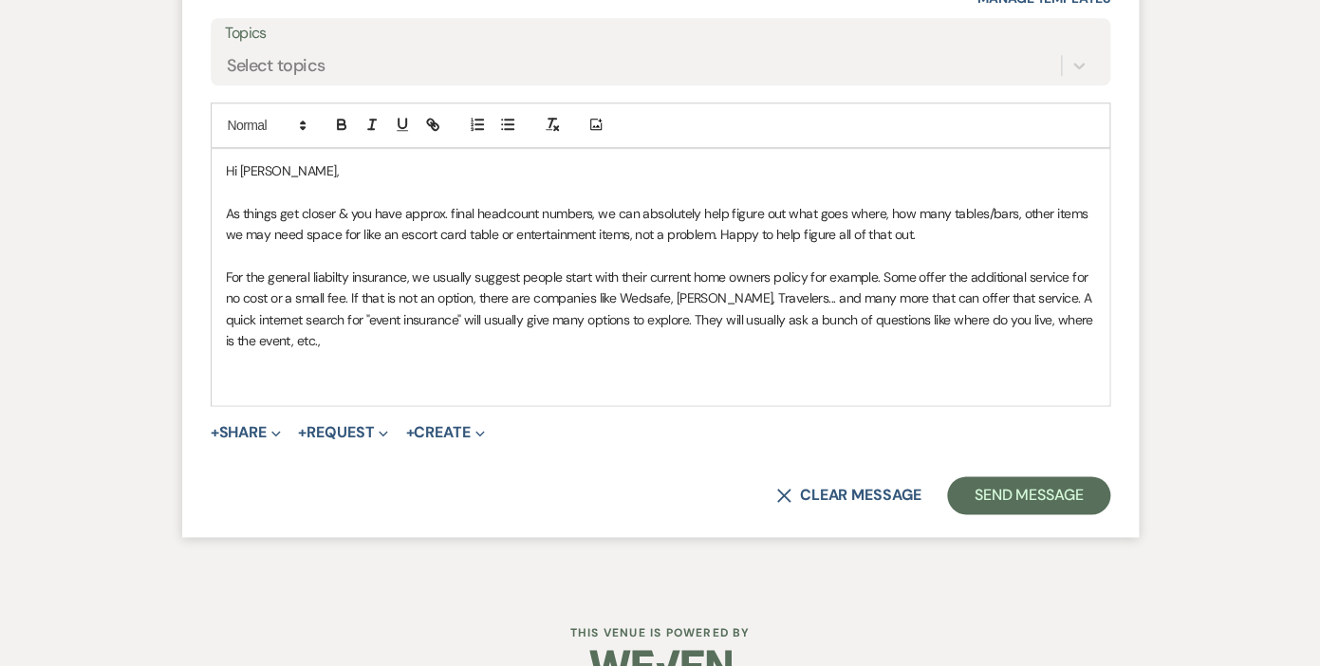
click at [332, 267] on p "For the general liabilty insurance, we usually suggest people start with their …" at bounding box center [660, 309] width 869 height 85
click at [725, 297] on p "For the general liability insurance, we usually suggest people start with their…" at bounding box center [660, 309] width 869 height 85
click at [307, 319] on p "For the general liability insurance, we usually suggest people start with their…" at bounding box center [660, 309] width 869 height 85
click at [862, 318] on p "For the general liability insurance, we usually suggest people start with their…" at bounding box center [660, 309] width 869 height 85
click at [930, 322] on p "For the general liability insurance, we usually suggest people start with their…" at bounding box center [660, 309] width 869 height 85
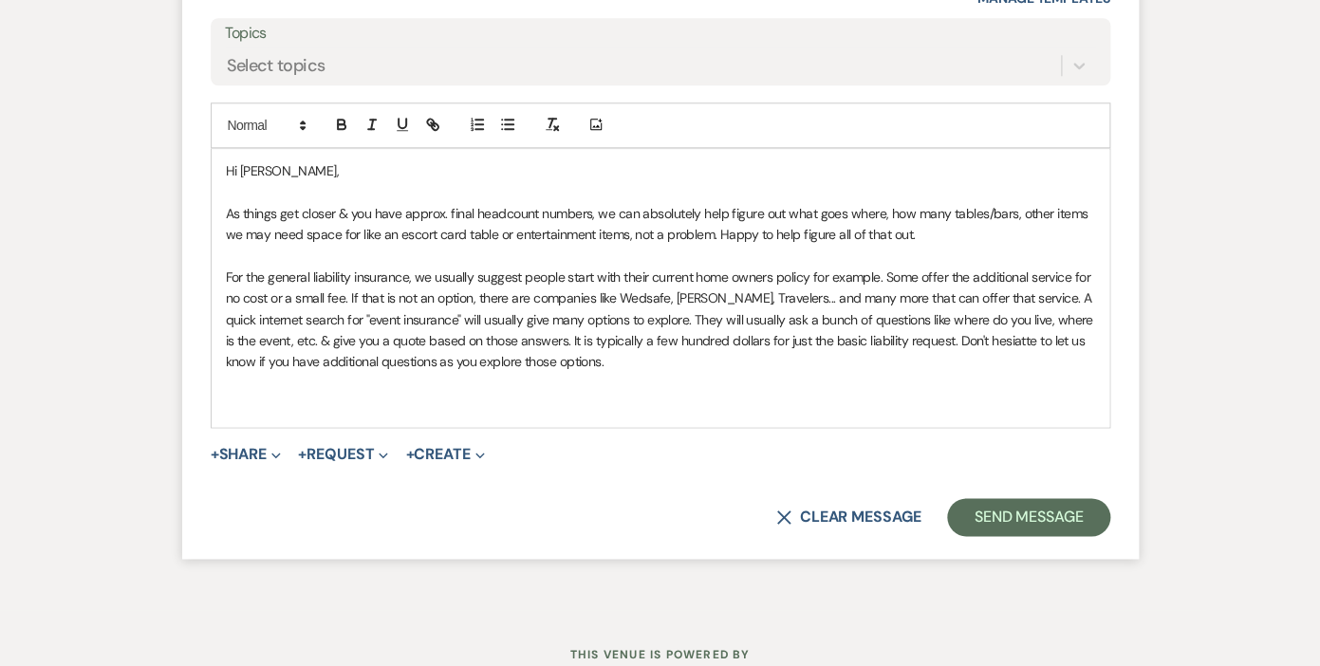
click at [978, 323] on p "For the general liability insurance, we usually suggest people start with their…" at bounding box center [660, 320] width 869 height 106
click at [589, 373] on p at bounding box center [660, 383] width 869 height 21
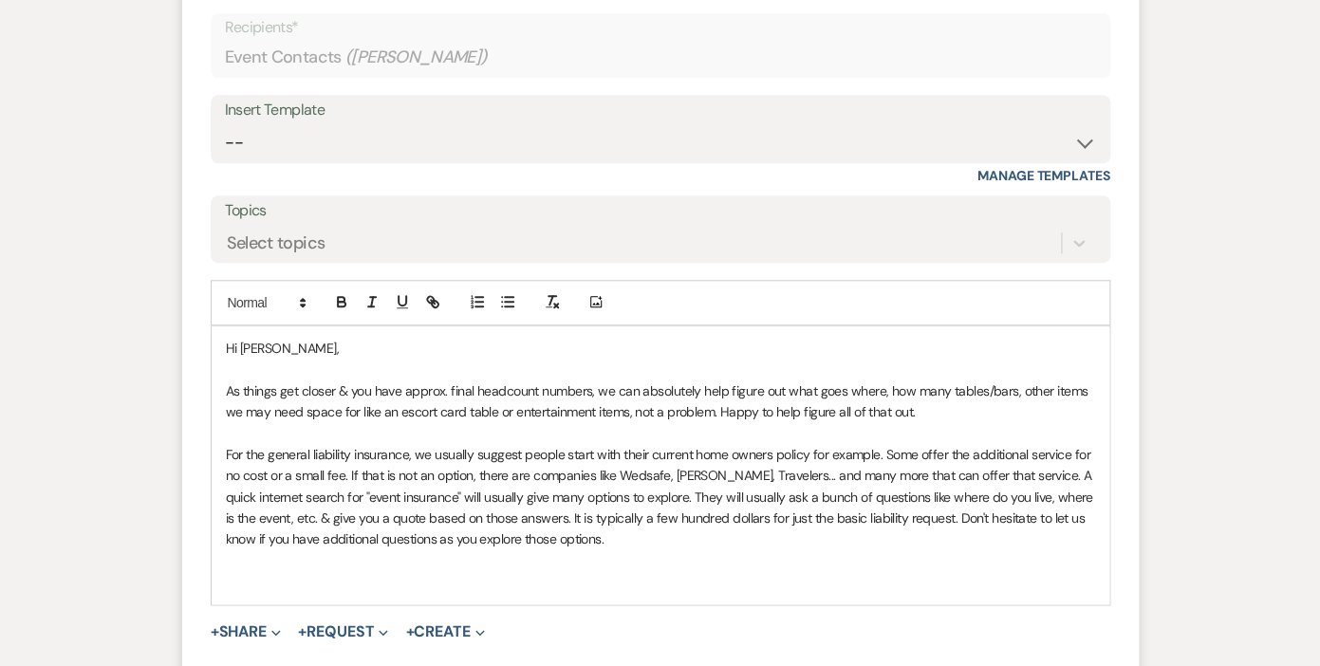
scroll to position [3368, 0]
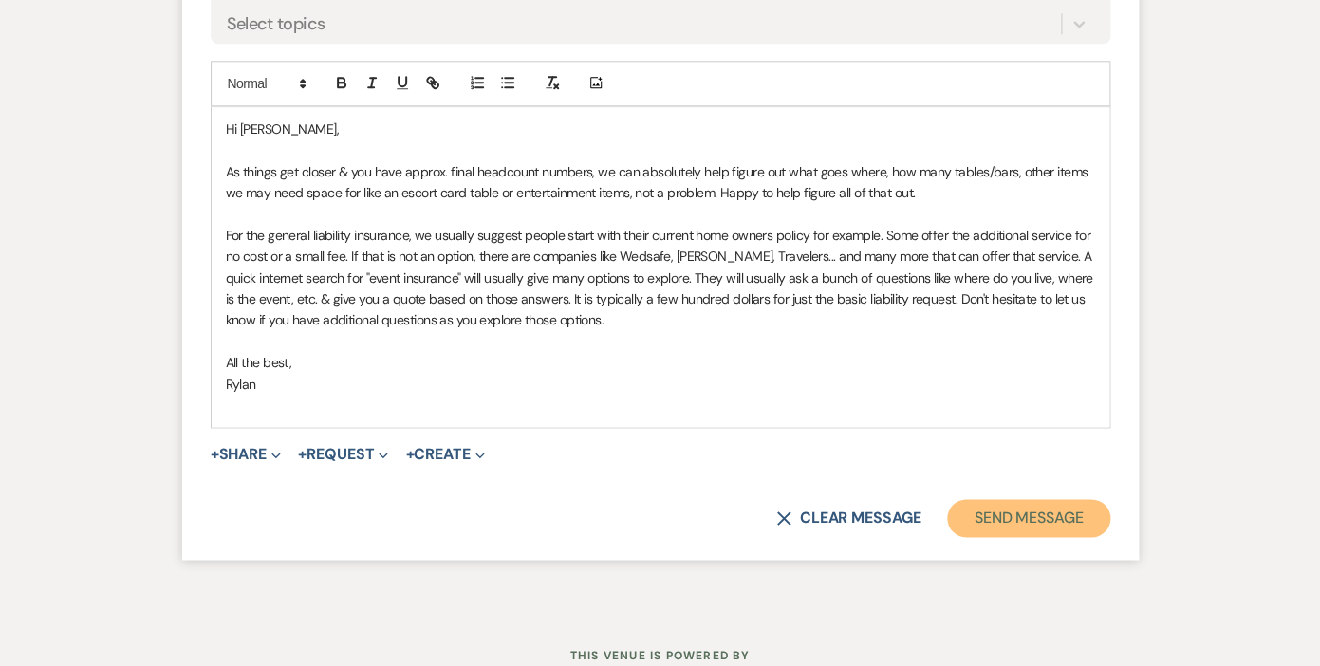
click at [1016, 499] on button "Send Message" at bounding box center [1028, 518] width 162 height 38
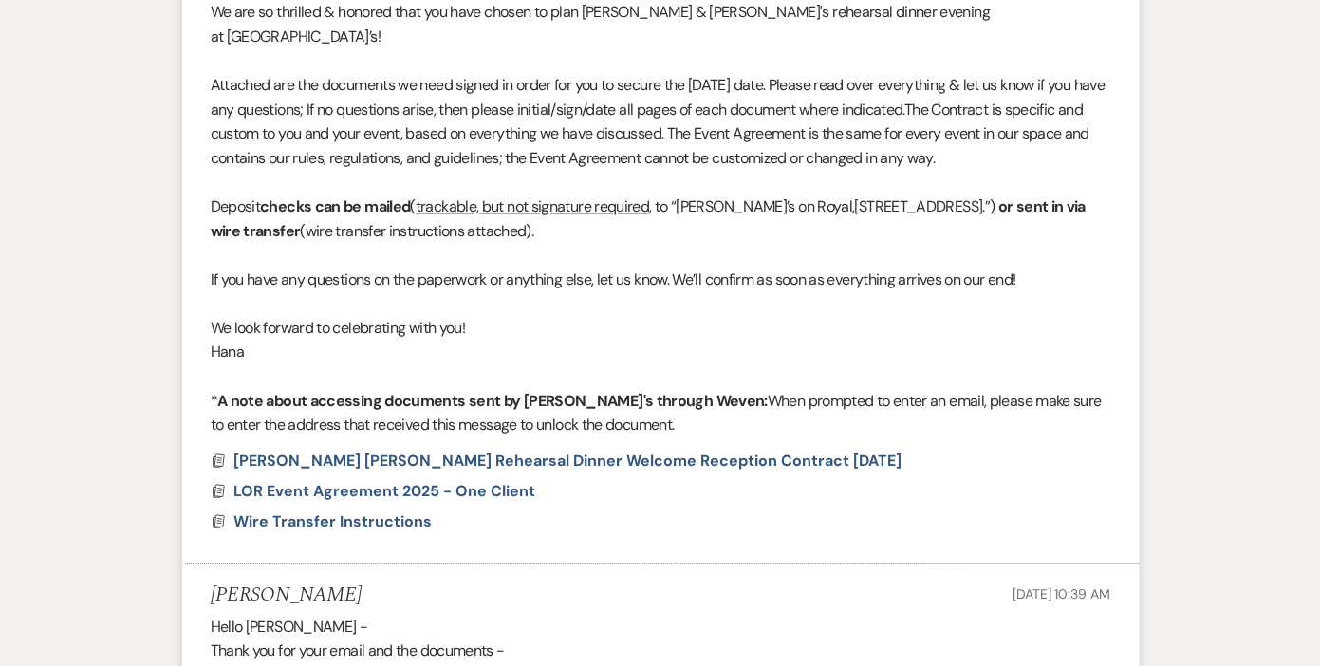
scroll to position [0, 0]
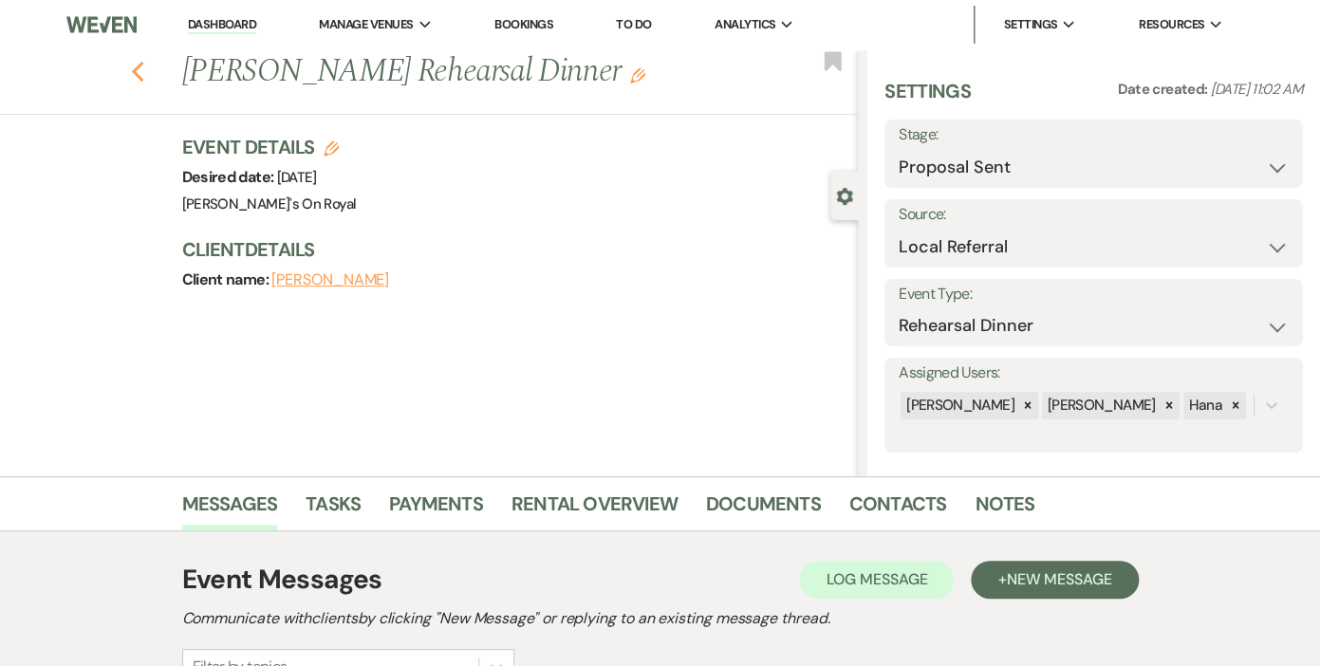
click at [136, 73] on use "button" at bounding box center [137, 72] width 12 height 21
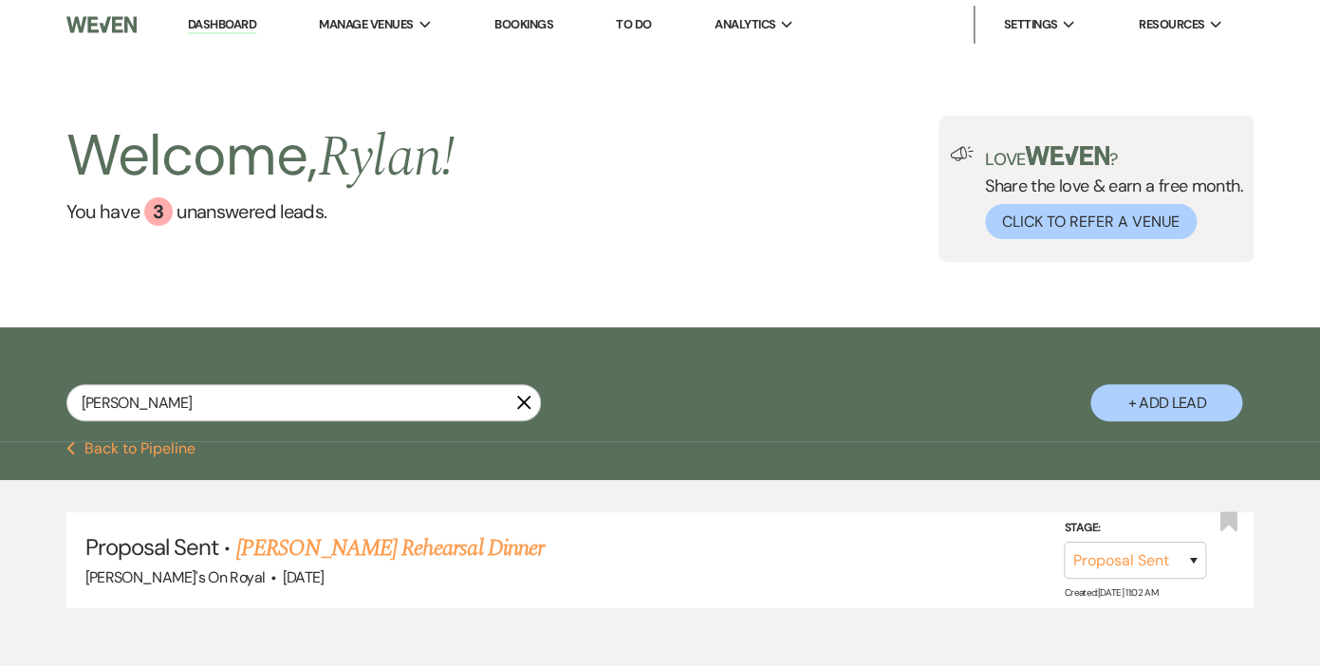
click at [522, 400] on use "button" at bounding box center [523, 403] width 14 height 14
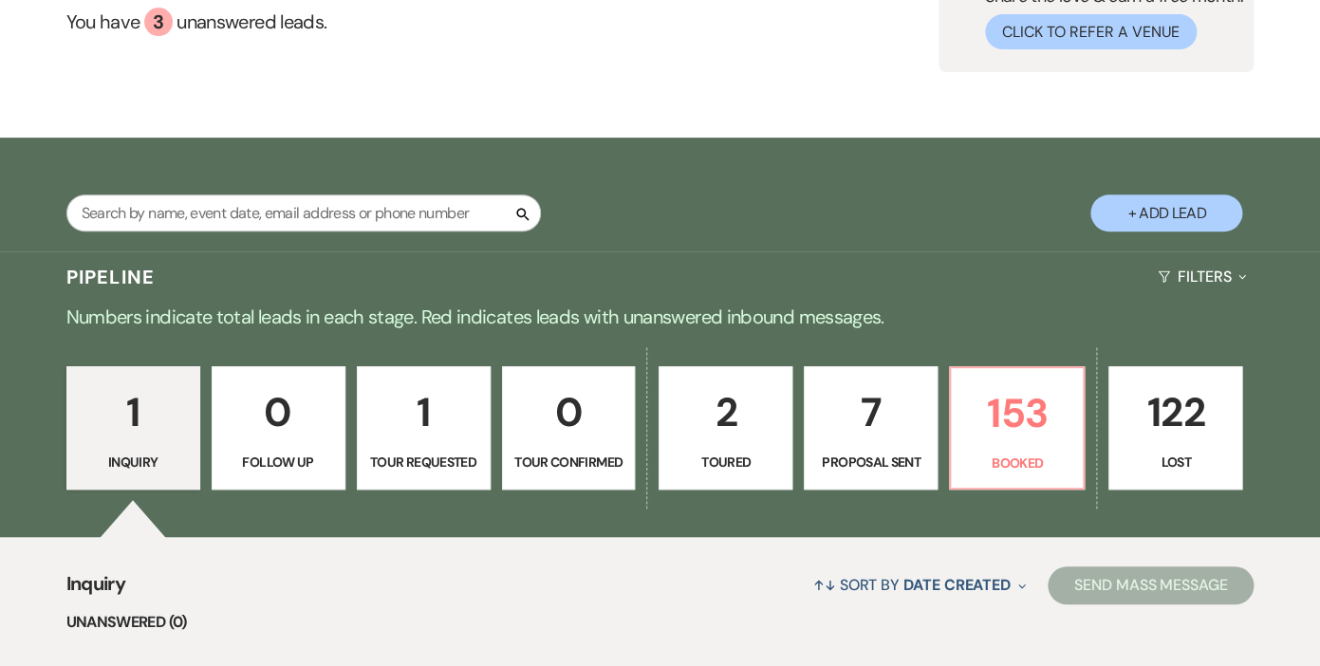
scroll to position [101, 0]
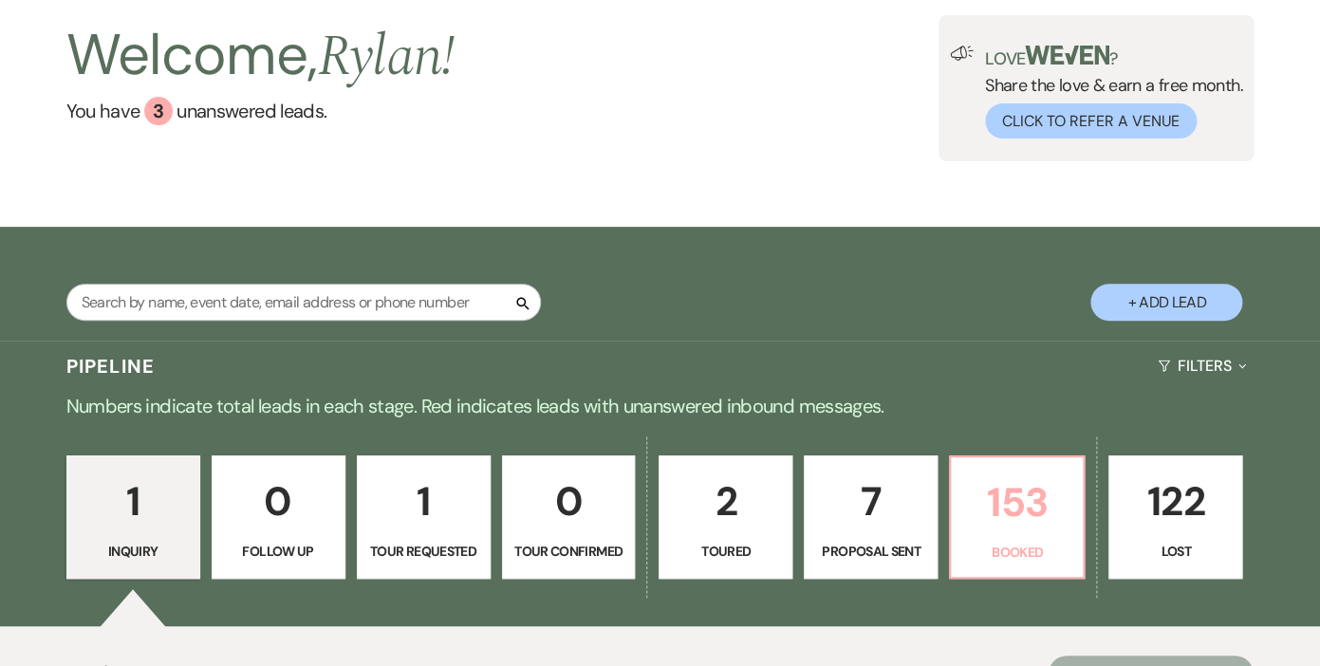
click at [1022, 527] on p "153" at bounding box center [1016, 503] width 109 height 64
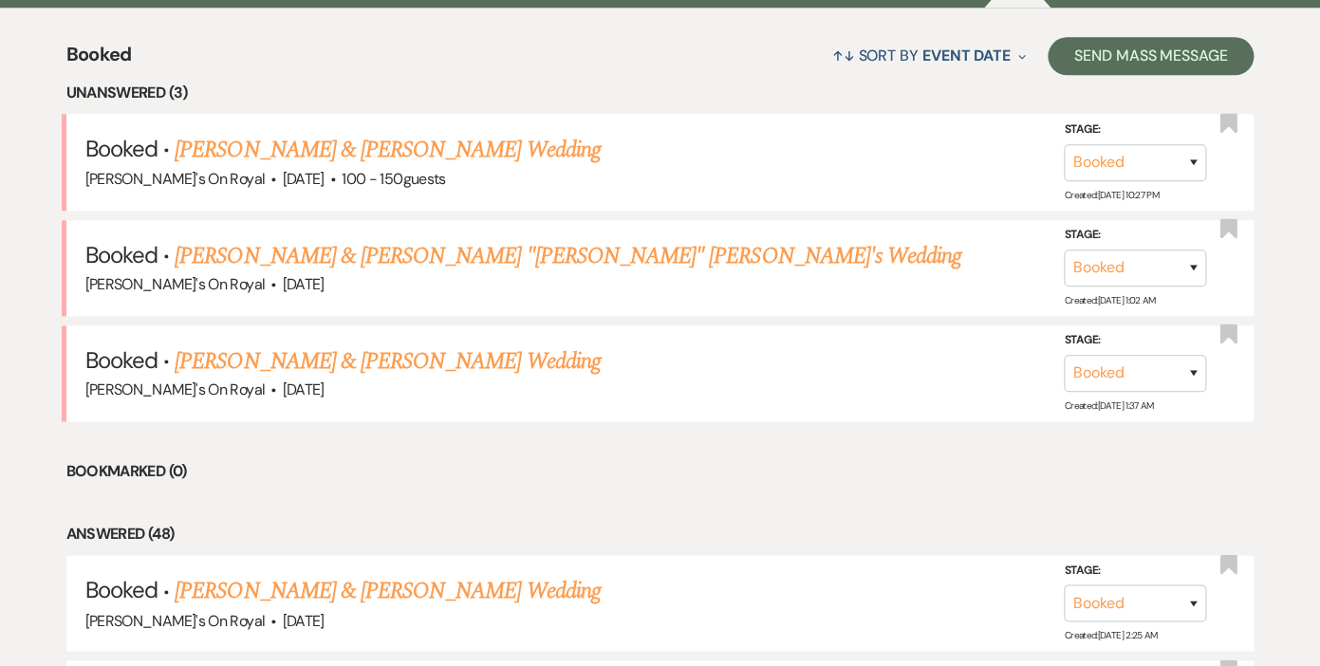
scroll to position [715, 0]
